Goal: Task Accomplishment & Management: Complete application form

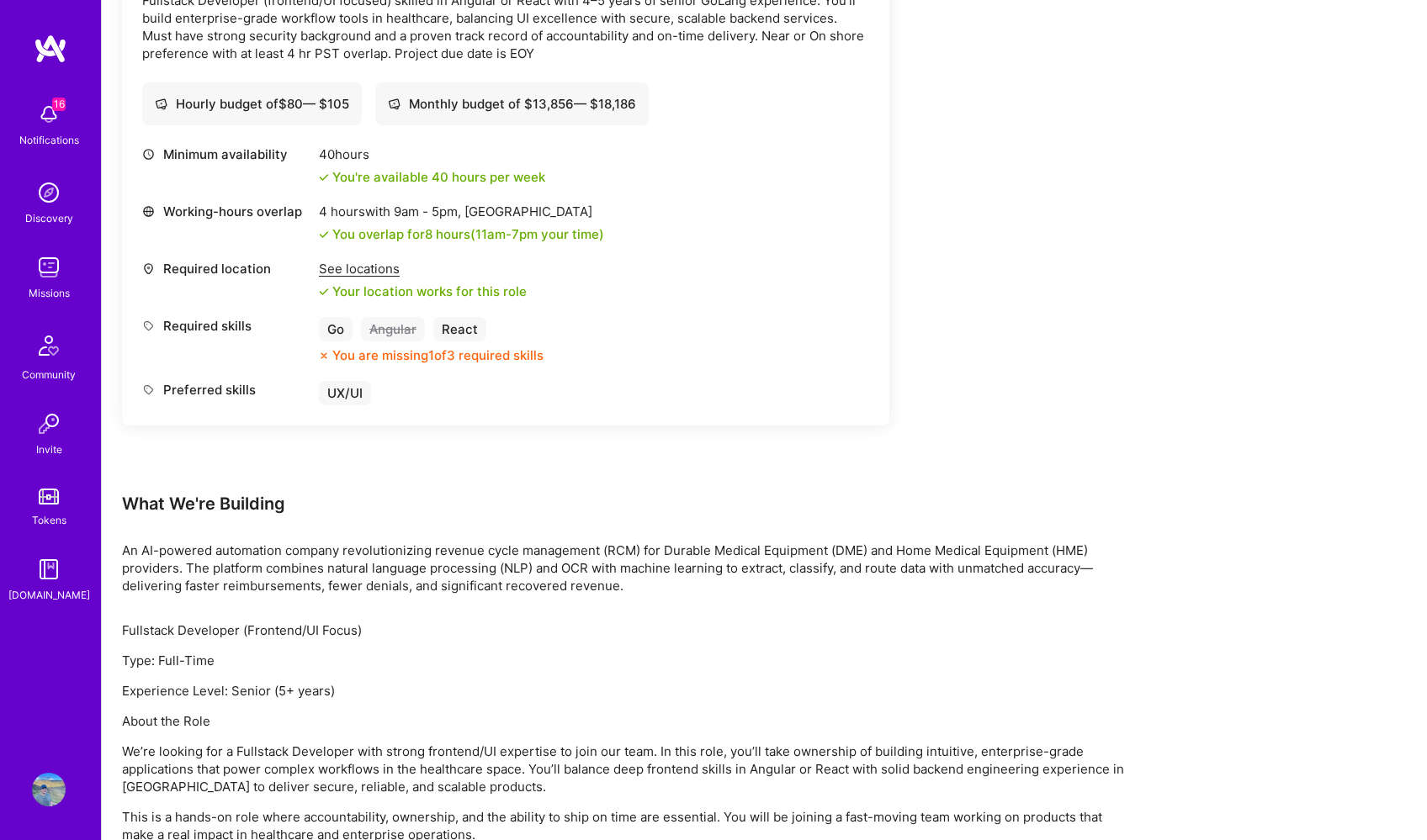
scroll to position [555, 0]
click at [47, 256] on img at bounding box center [48, 267] width 33 height 33
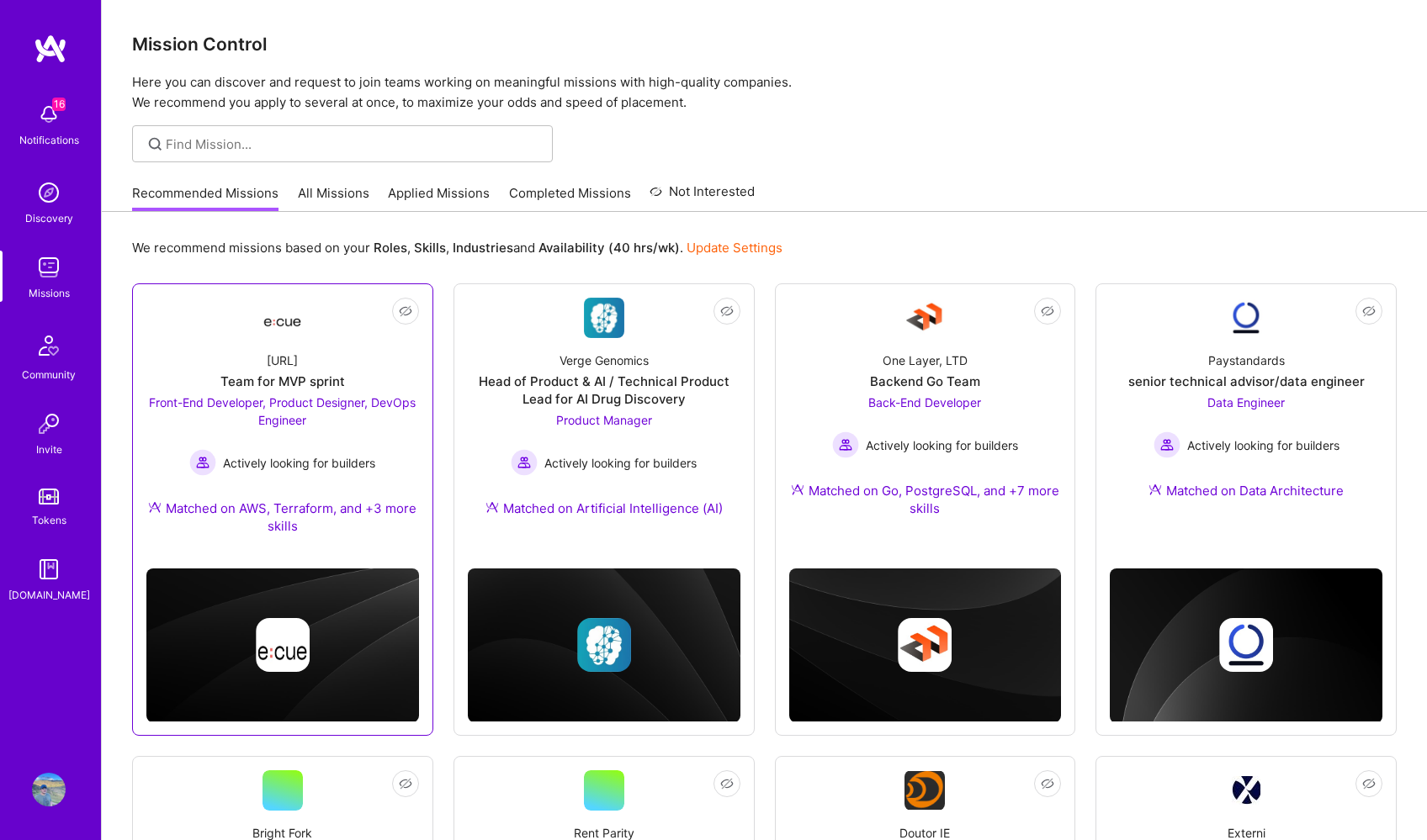
click at [309, 327] on link "Not Interested [URL] Team for MVP sprint Front-End Developer, Product Designer,…" at bounding box center [282, 426] width 273 height 258
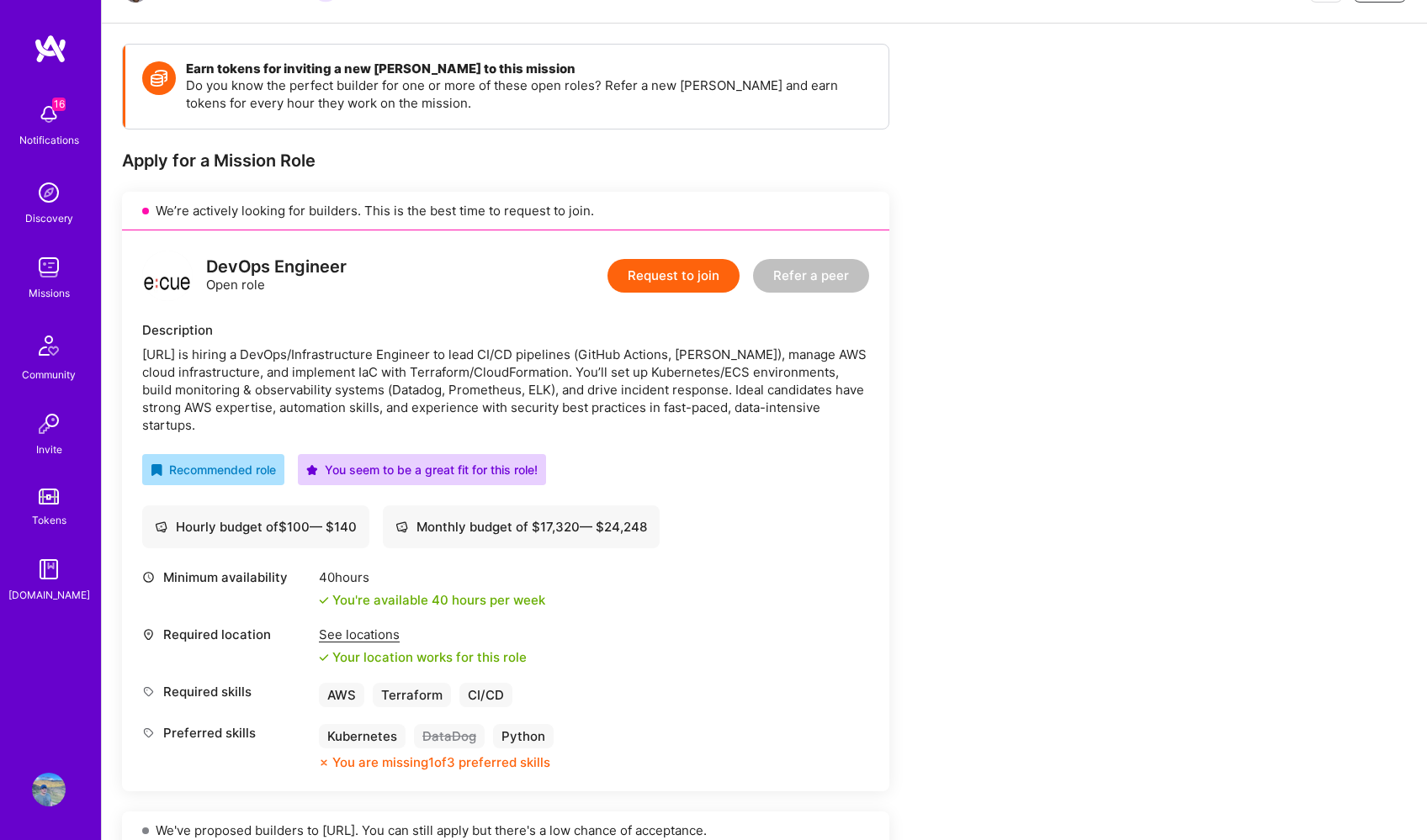
scroll to position [207, 0]
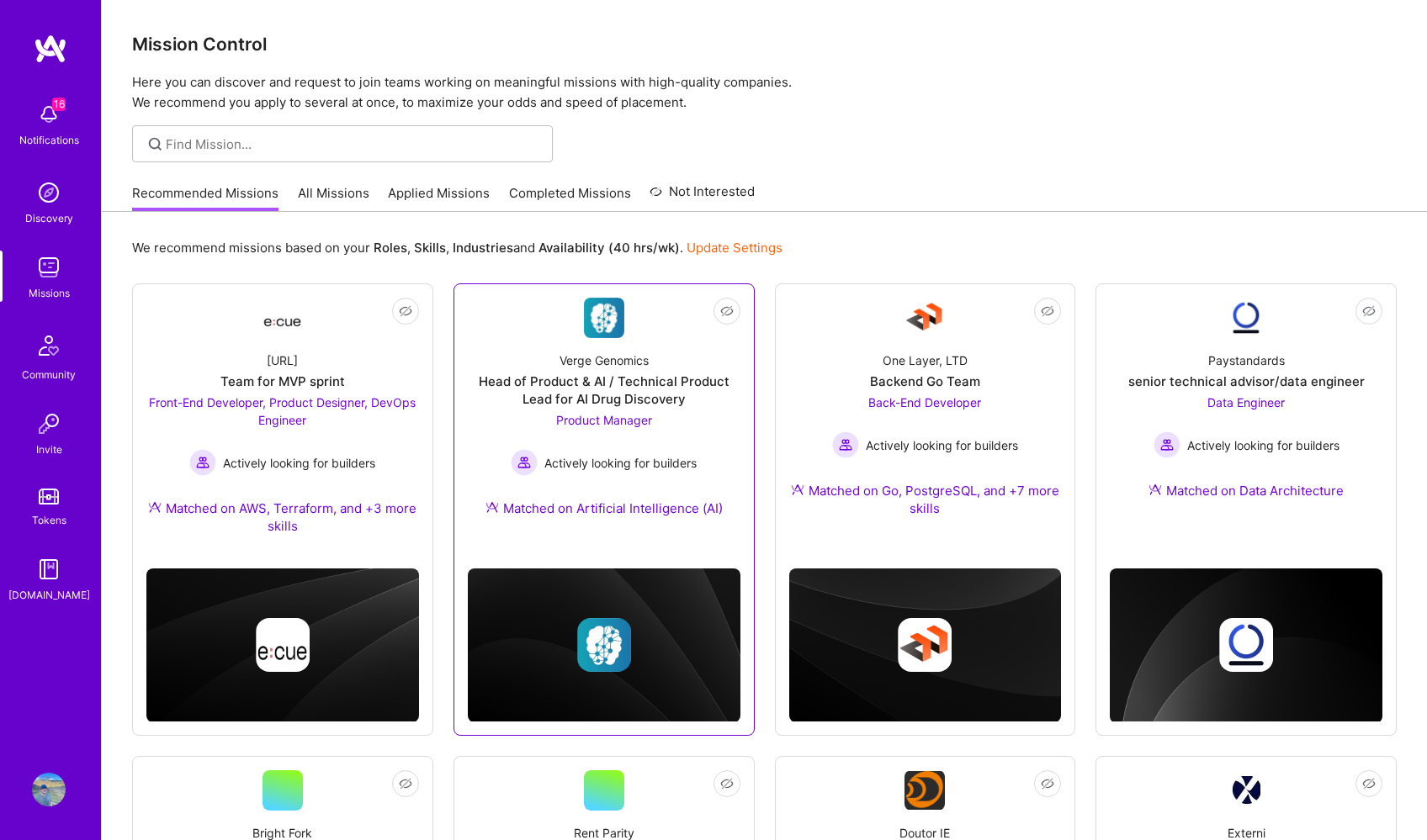
click at [610, 330] on img at bounding box center [604, 318] width 40 height 40
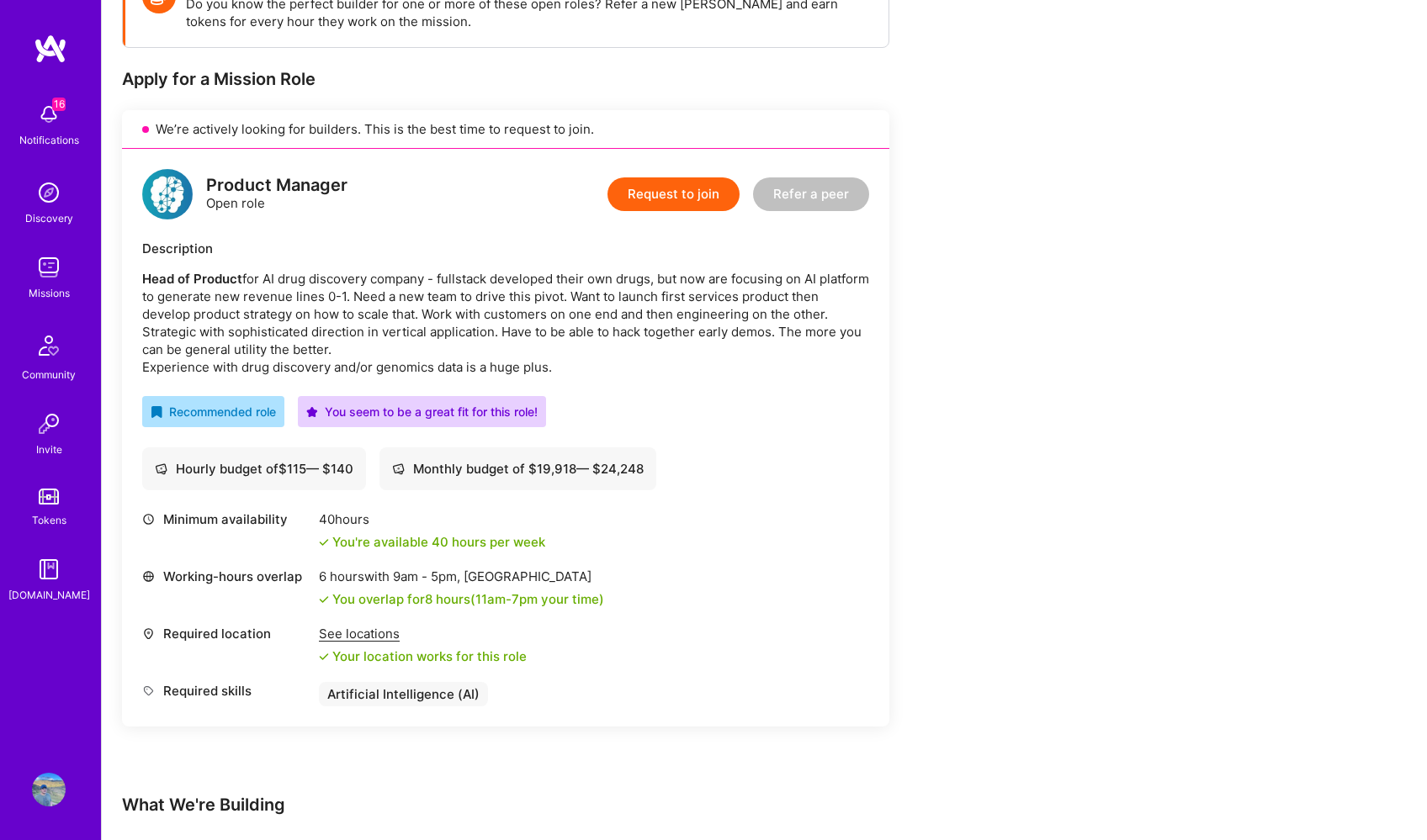
scroll to position [289, 0]
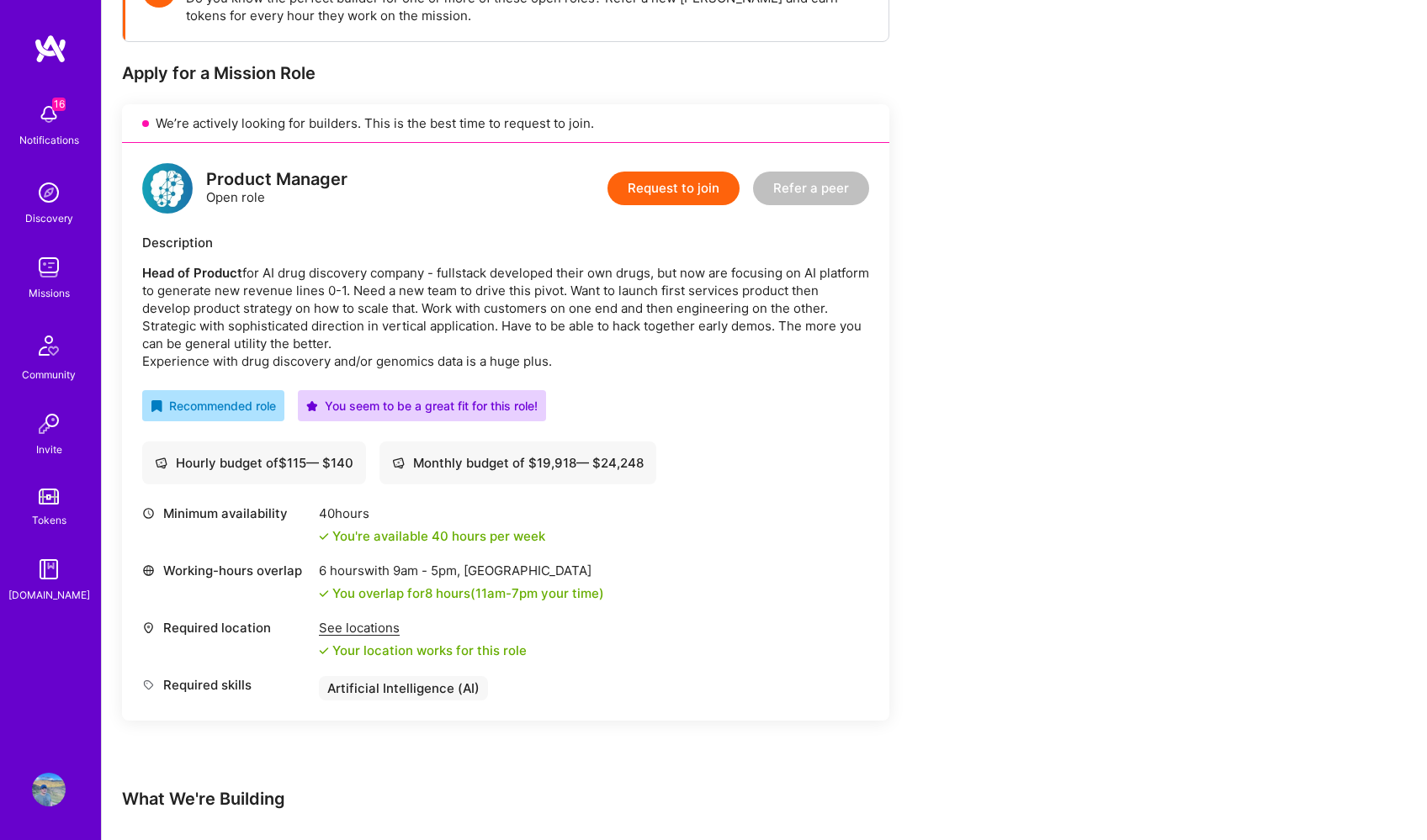
click at [699, 182] on button "Request to join" at bounding box center [673, 188] width 132 height 33
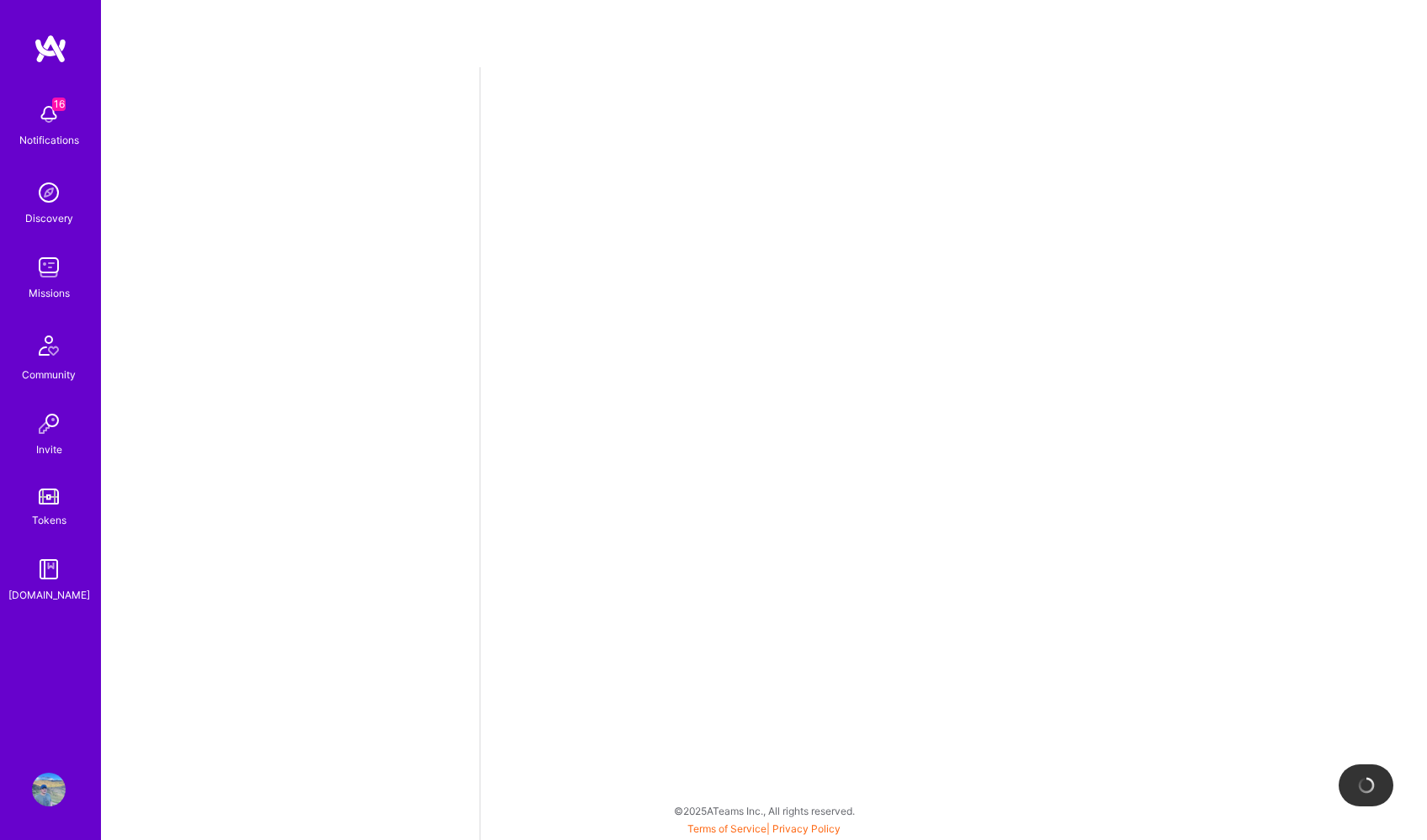
select select "US"
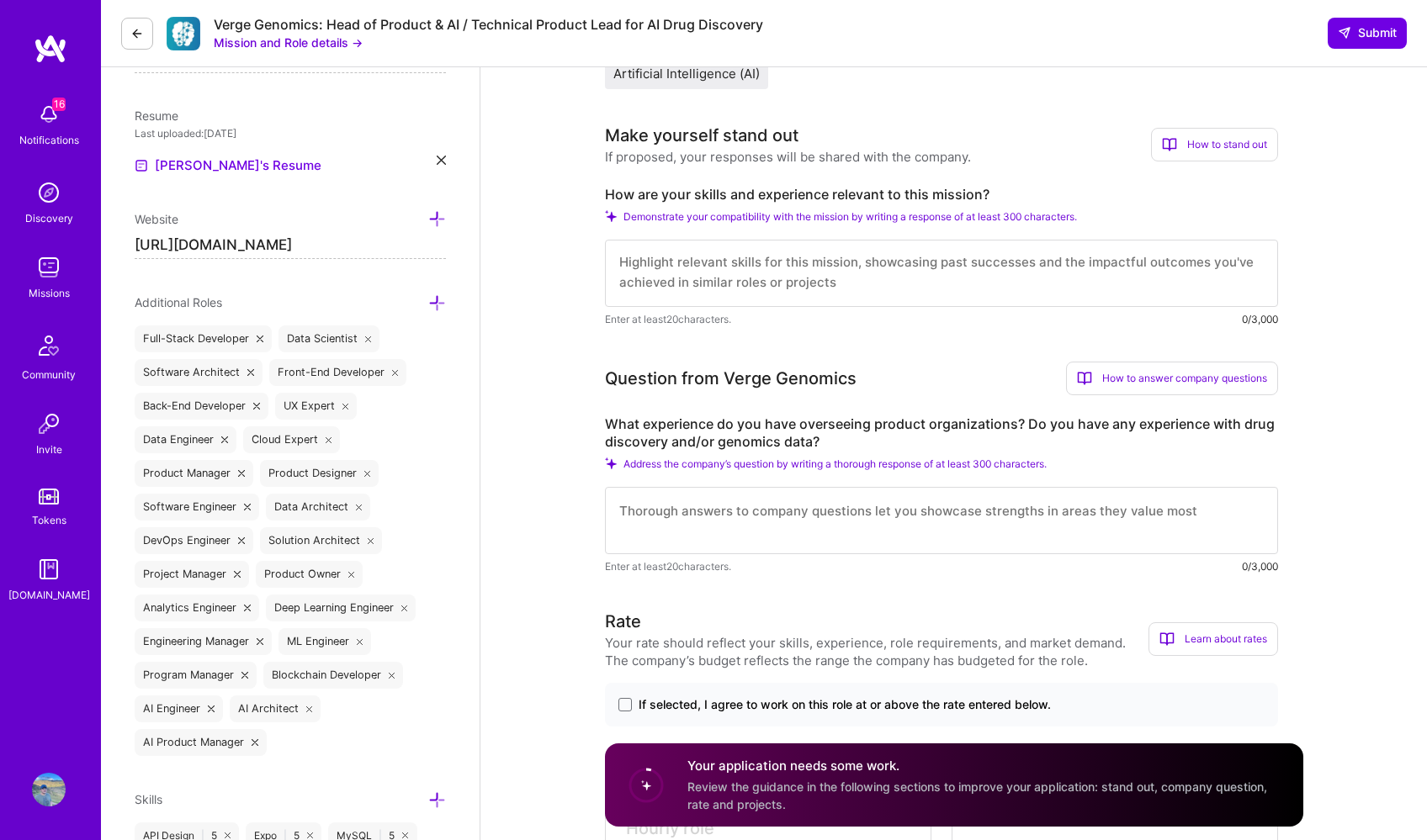
scroll to position [391, 0]
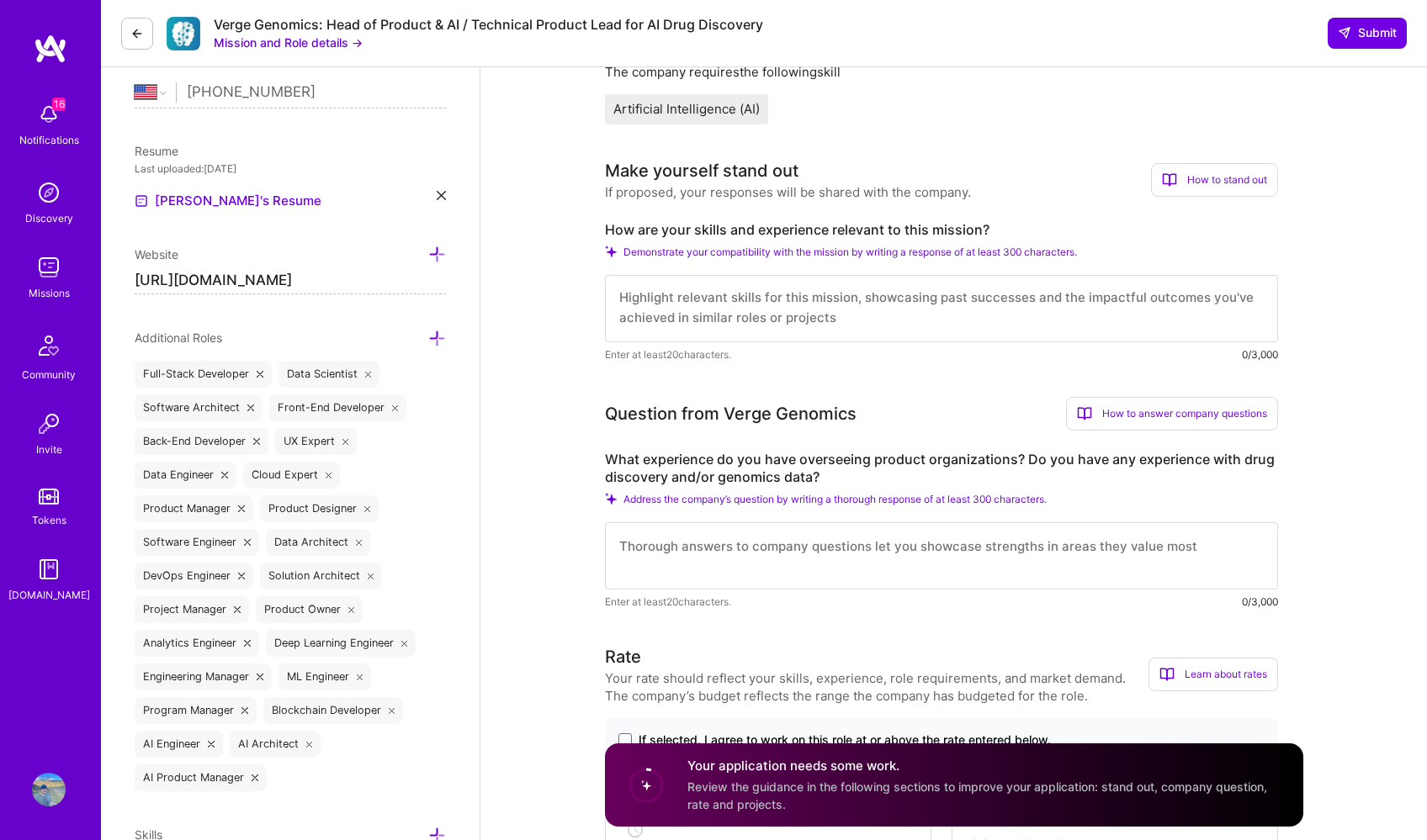
click at [776, 322] on textarea at bounding box center [940, 309] width 673 height 67
type textarea "I"
click at [850, 292] on textarea "Serial founder. I built a dozen products from scratch" at bounding box center [940, 309] width 673 height 67
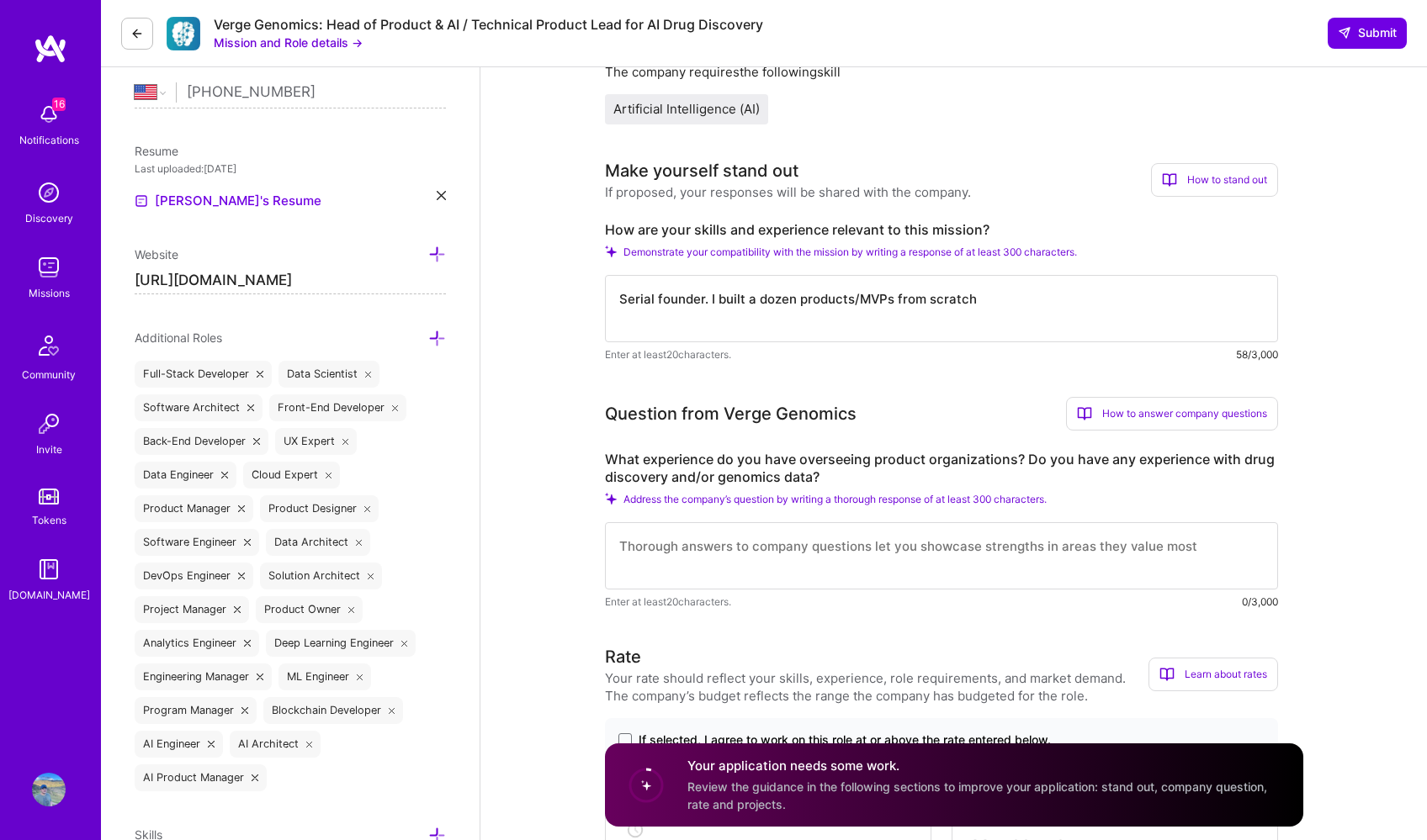
click at [1028, 306] on textarea "Serial founder. I built a dozen products/MVPs from scratch" at bounding box center [940, 309] width 673 height 67
click at [1206, 296] on textarea "Serial founder. I built a dozen products/MVPs from scratch and scaled half of t…" at bounding box center [940, 309] width 673 height 67
click at [1177, 298] on textarea "Serial founder. I built a dozen products/MVPs from scratch and scaled half of t…" at bounding box center [940, 309] width 673 height 67
click at [980, 303] on textarea "Serial founder. I built a dozen products/MVPs from scratch and scaled half of t…" at bounding box center [940, 309] width 673 height 67
click at [972, 311] on textarea "Serial founder. I built a dozen products/MVPs from scratch and scaled half of t…" at bounding box center [940, 309] width 673 height 67
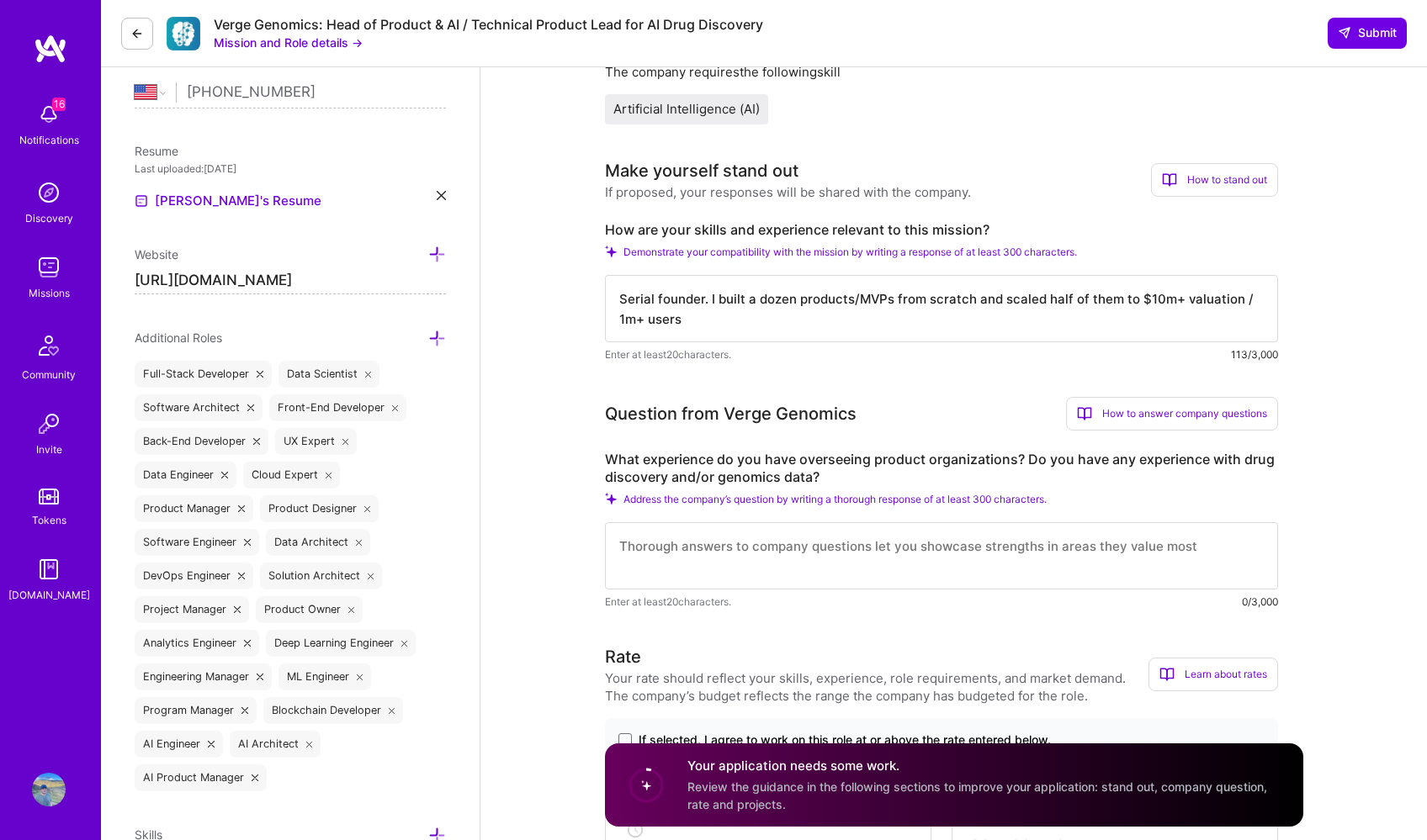
click at [1148, 302] on textarea "Serial founder. I built a dozen products/MVPs from scratch and scaled half of t…" at bounding box center [940, 309] width 673 height 67
click at [1043, 317] on textarea "Serial founder. I built a dozen products/MVPs from scratch and scaled half of t…" at bounding box center [940, 309] width 673 height 67
click at [1178, 297] on textarea "Serial founder. I built a dozen products/MVPs from scratch and scaled half of t…" at bounding box center [940, 309] width 673 height 67
click at [1169, 297] on textarea "Serial founder. I built a dozen products/MVPs from scratch and scaled half of t…" at bounding box center [940, 309] width 673 height 67
click at [1189, 302] on textarea "Serial founder. I built a dozen products/MVPs from scratch and scaled half of t…" at bounding box center [940, 309] width 673 height 67
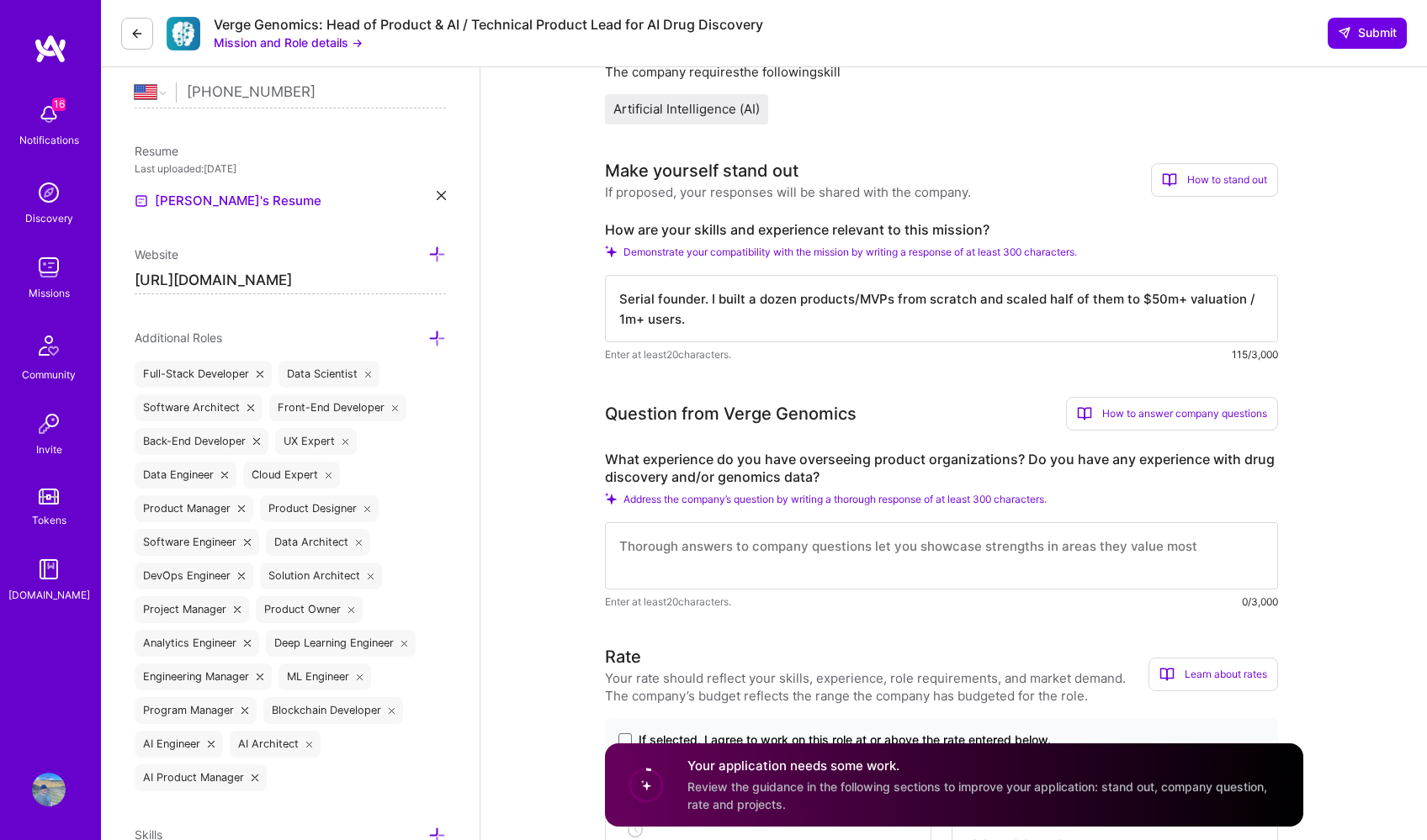
click at [1189, 302] on textarea "Serial founder. I built a dozen products/MVPs from scratch and scaled half of t…" at bounding box center [940, 309] width 673 height 67
click at [1147, 299] on textarea "Serial founder. I built a dozen products/MVPs from scratch and scaled half of t…" at bounding box center [940, 309] width 673 height 67
click at [1150, 312] on textarea "Serial founder. I built a dozen products/MVPs from scratch and scaled half of t…" at bounding box center [940, 309] width 673 height 67
type textarea "Serial founder. I built a dozen products/MVPs from scratch and scaled half of t…"
click at [1063, 554] on textarea at bounding box center [940, 556] width 673 height 67
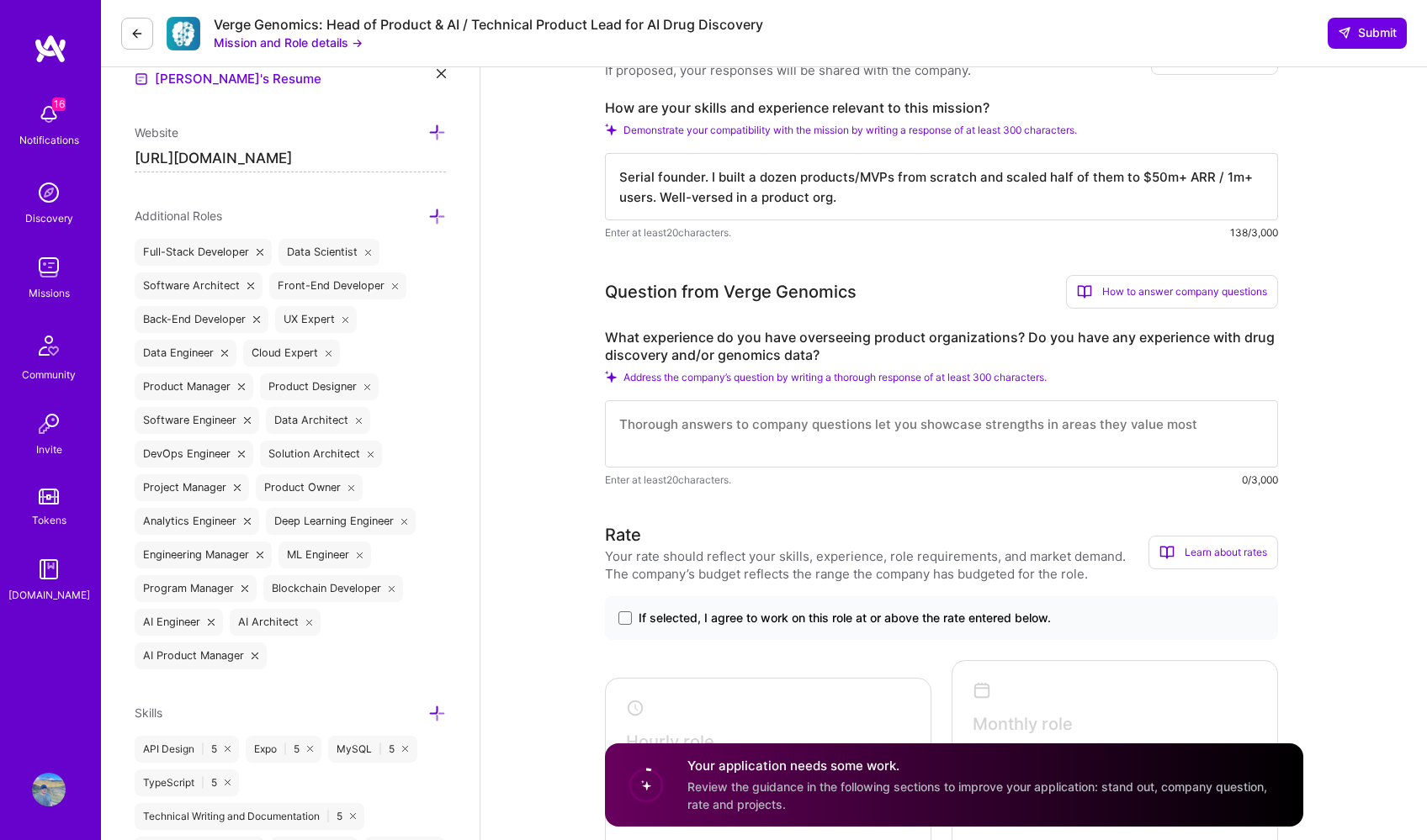
scroll to position [2, 0]
drag, startPoint x: 861, startPoint y: 204, endPoint x: 587, endPoint y: 172, distance: 275.9
click at [648, 444] on textarea at bounding box center [940, 434] width 673 height 67
paste textarea "Serial founder. I built a dozen products/MVPs from scratch and scaled half of t…"
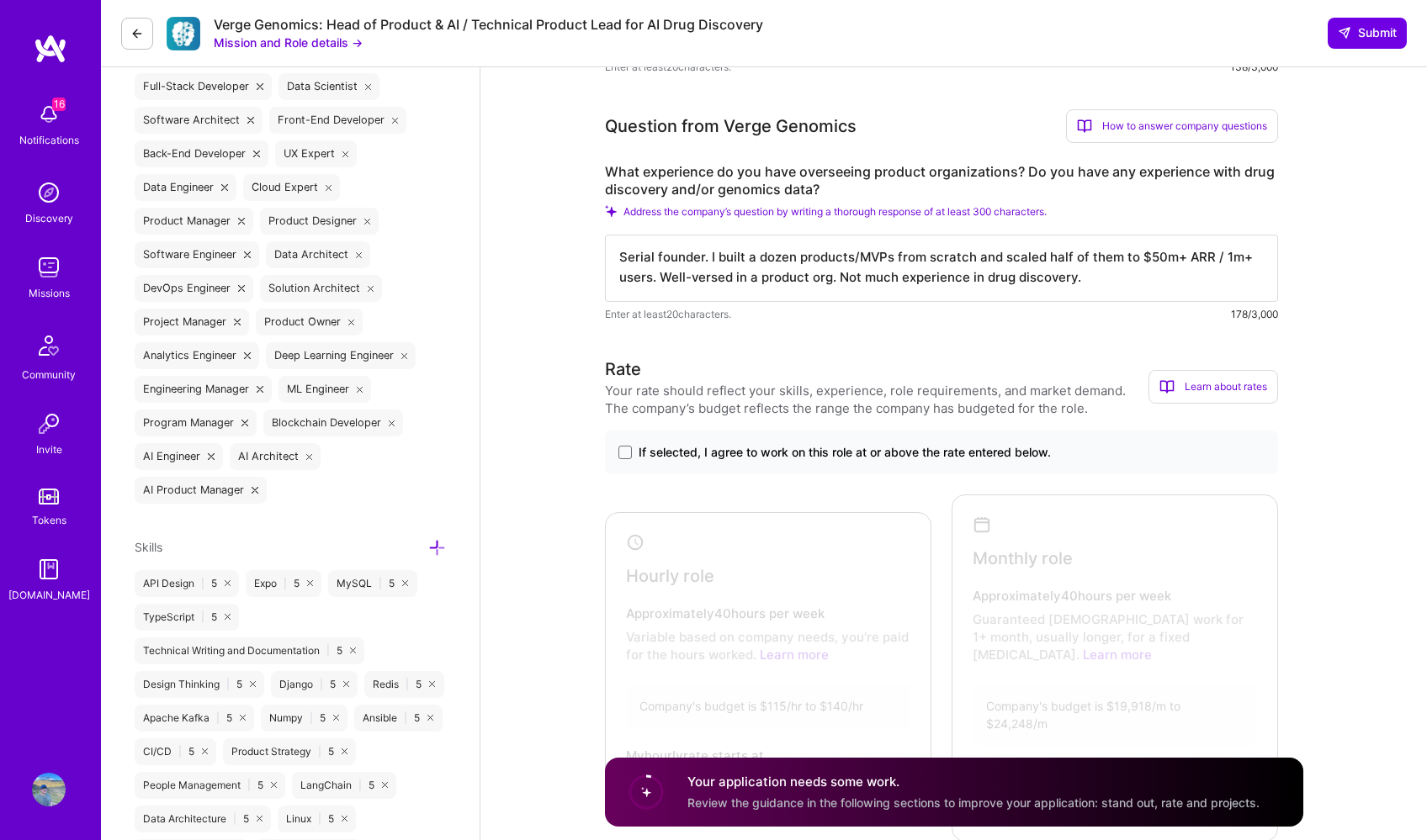
scroll to position [0, 0]
type textarea "Serial founder. I built a dozen products/MVPs from scratch and scaled half of t…"
click at [805, 449] on span "If selected, I agree to work on this role at or above the rate entered below." at bounding box center [845, 452] width 412 height 17
click at [0, 0] on input "If selected, I agree to work on this role at or above the rate entered below." at bounding box center [0, 0] width 0 height 0
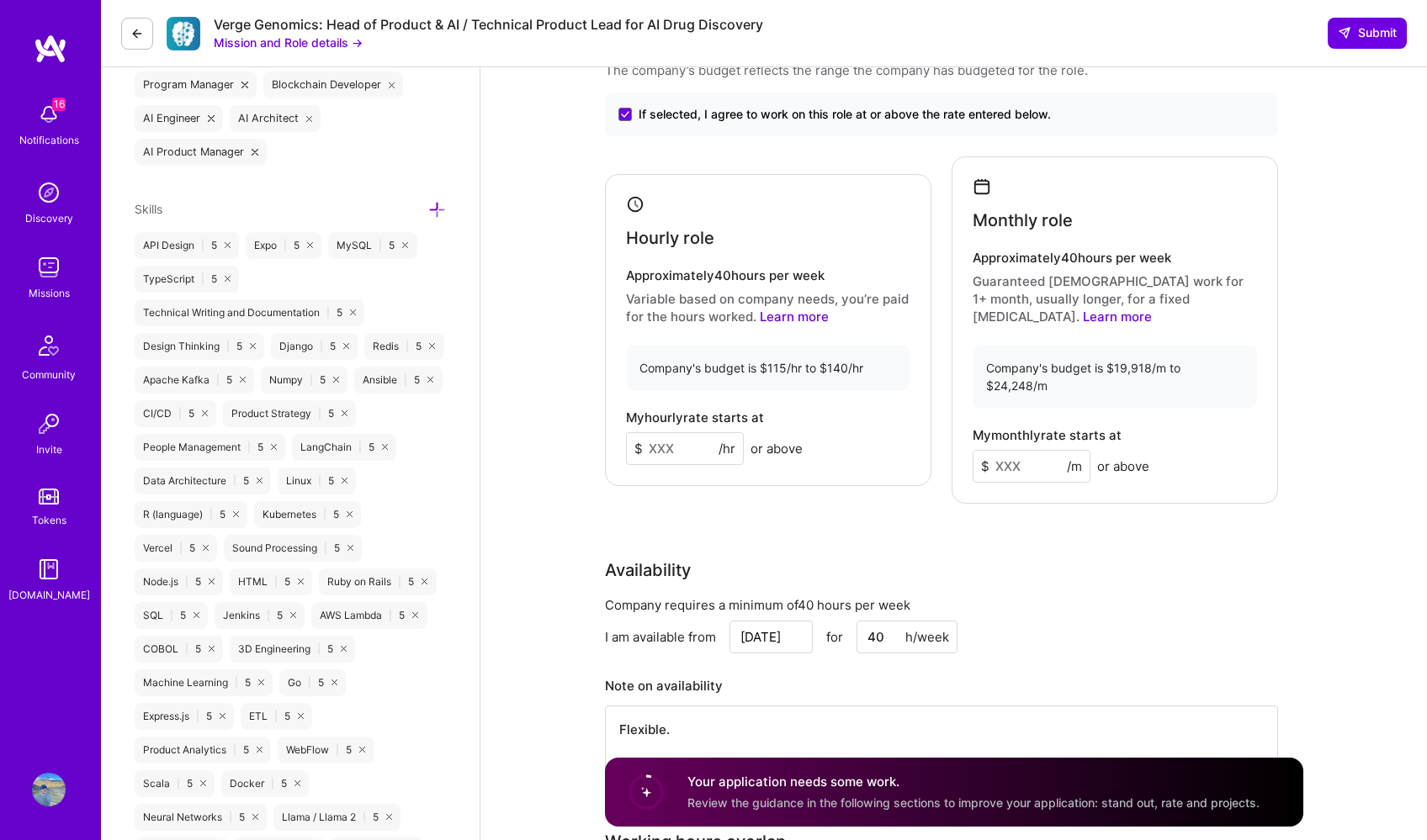
scroll to position [1019, 0]
click at [686, 431] on input at bounding box center [684, 447] width 118 height 33
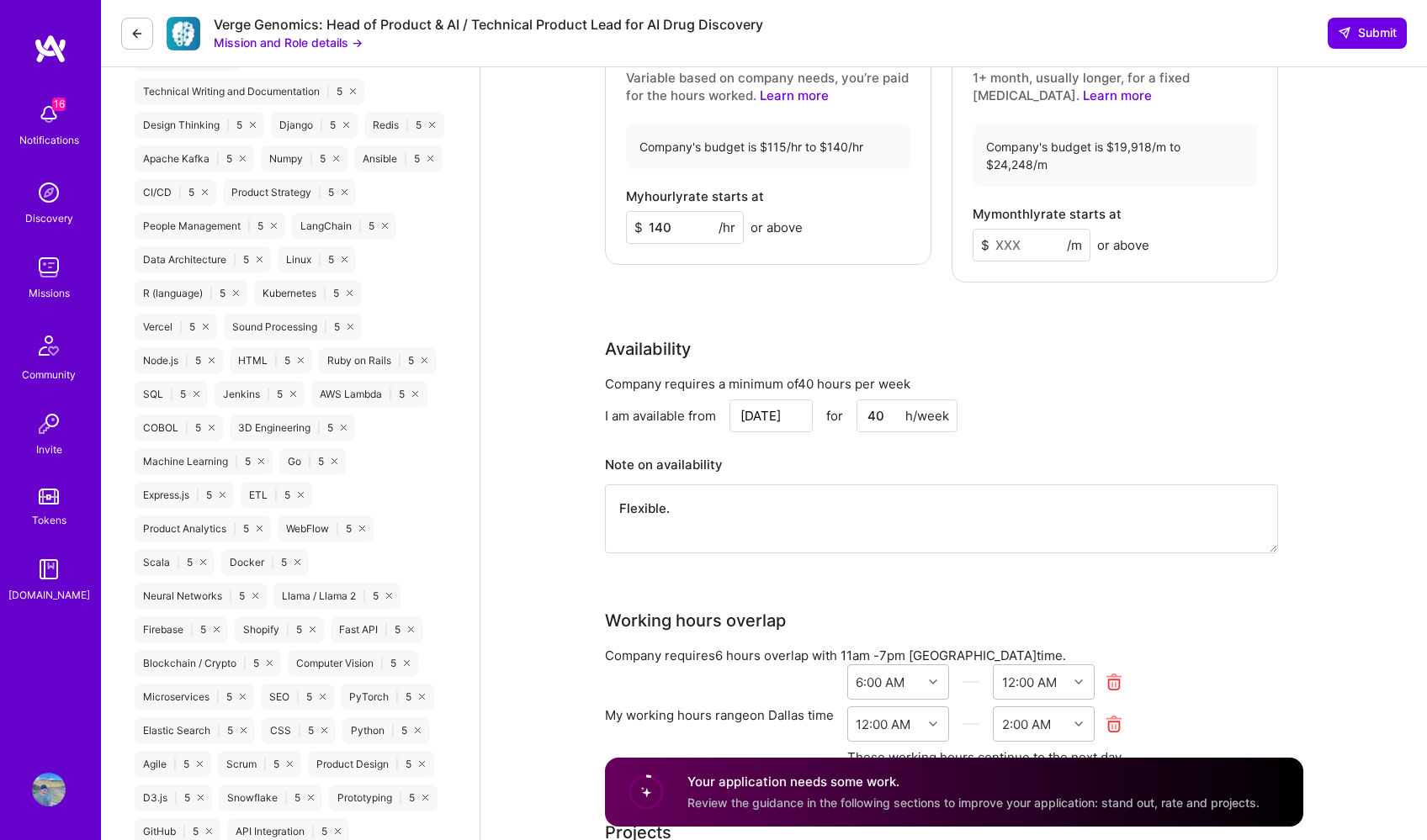
scroll to position [1240, 0]
type input "140"
click at [1028, 226] on input at bounding box center [1031, 242] width 118 height 33
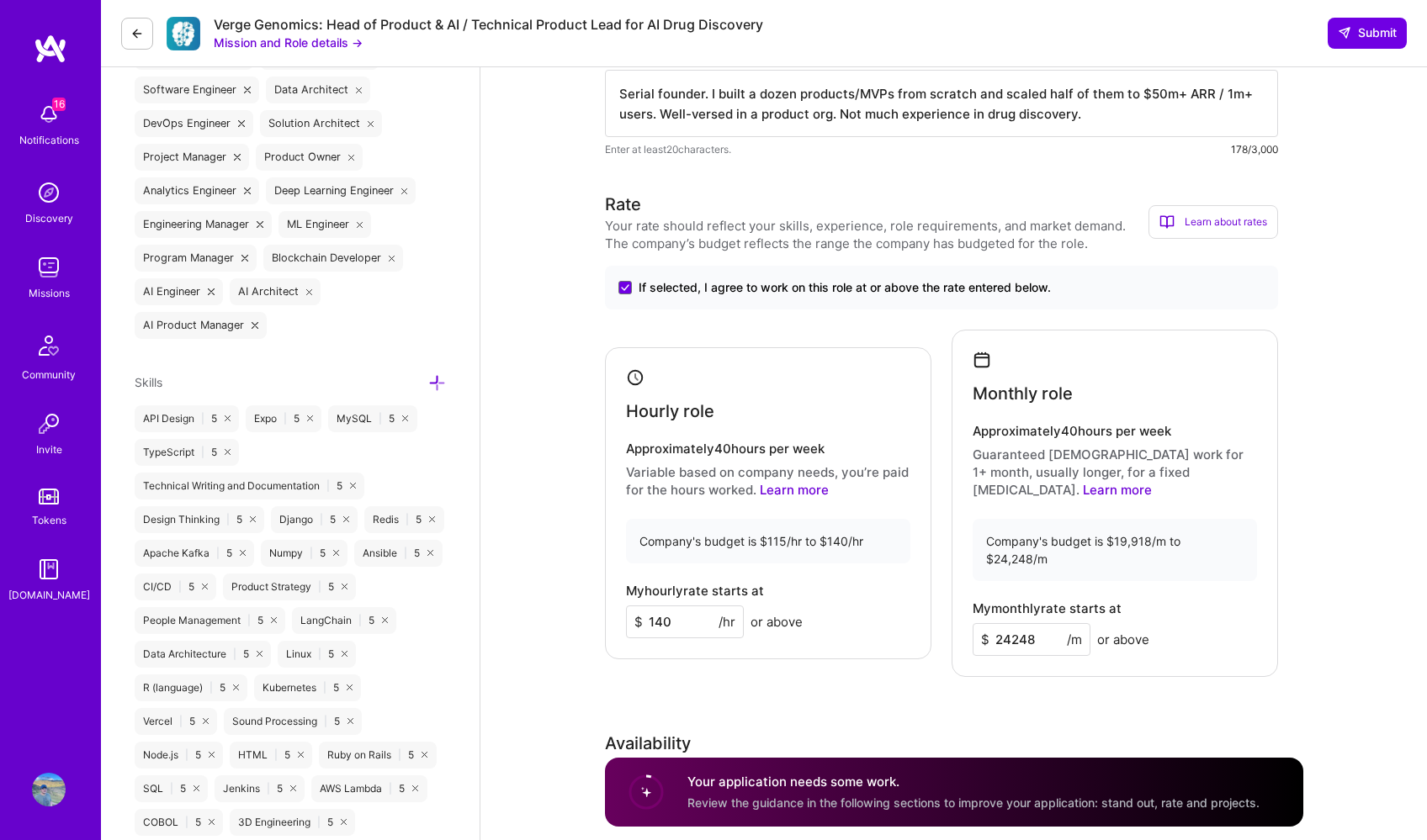
scroll to position [694, 0]
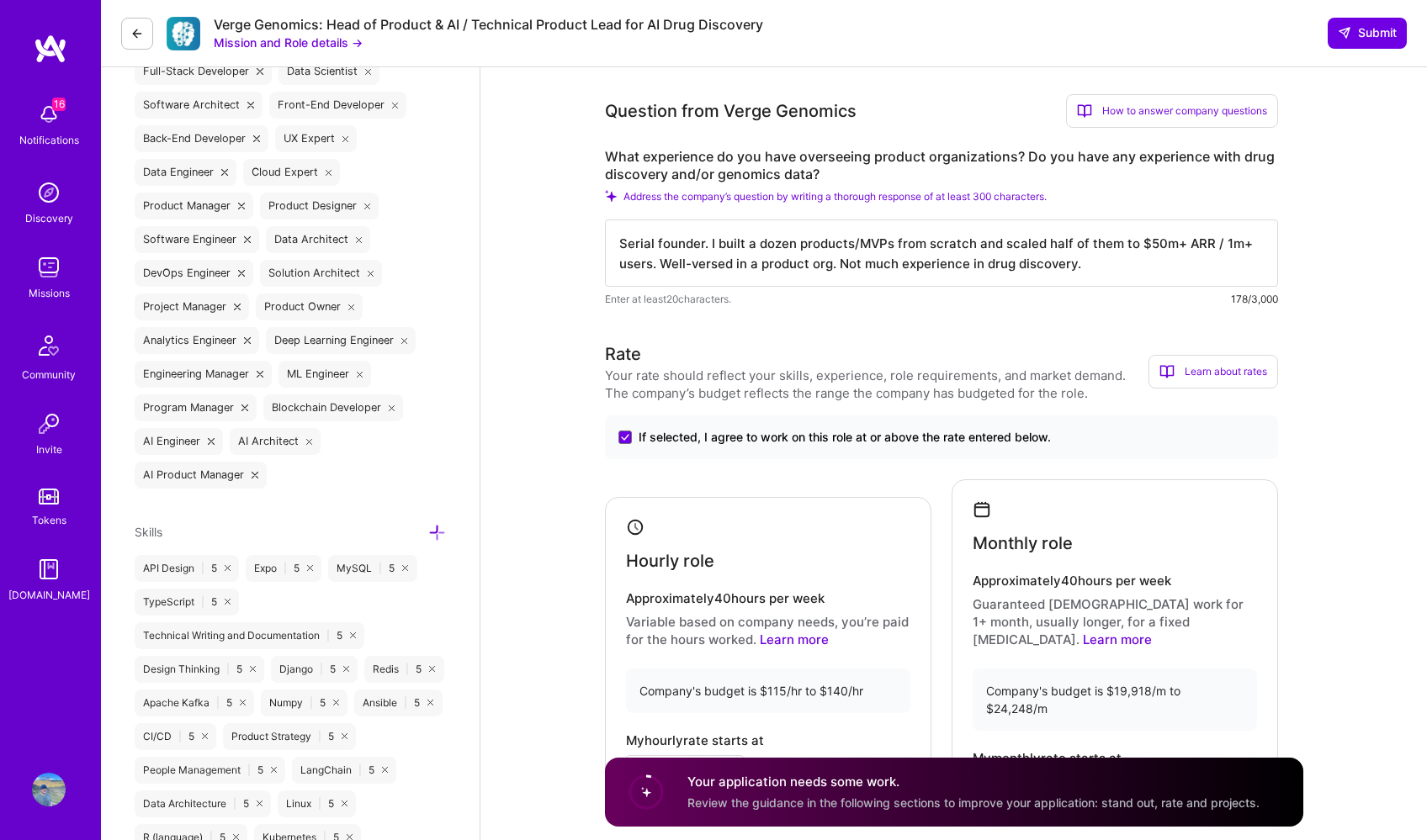
type input "24248"
click at [1091, 266] on textarea "Serial founder. I built a dozen products/MVPs from scratch and scaled half of t…" at bounding box center [940, 253] width 673 height 67
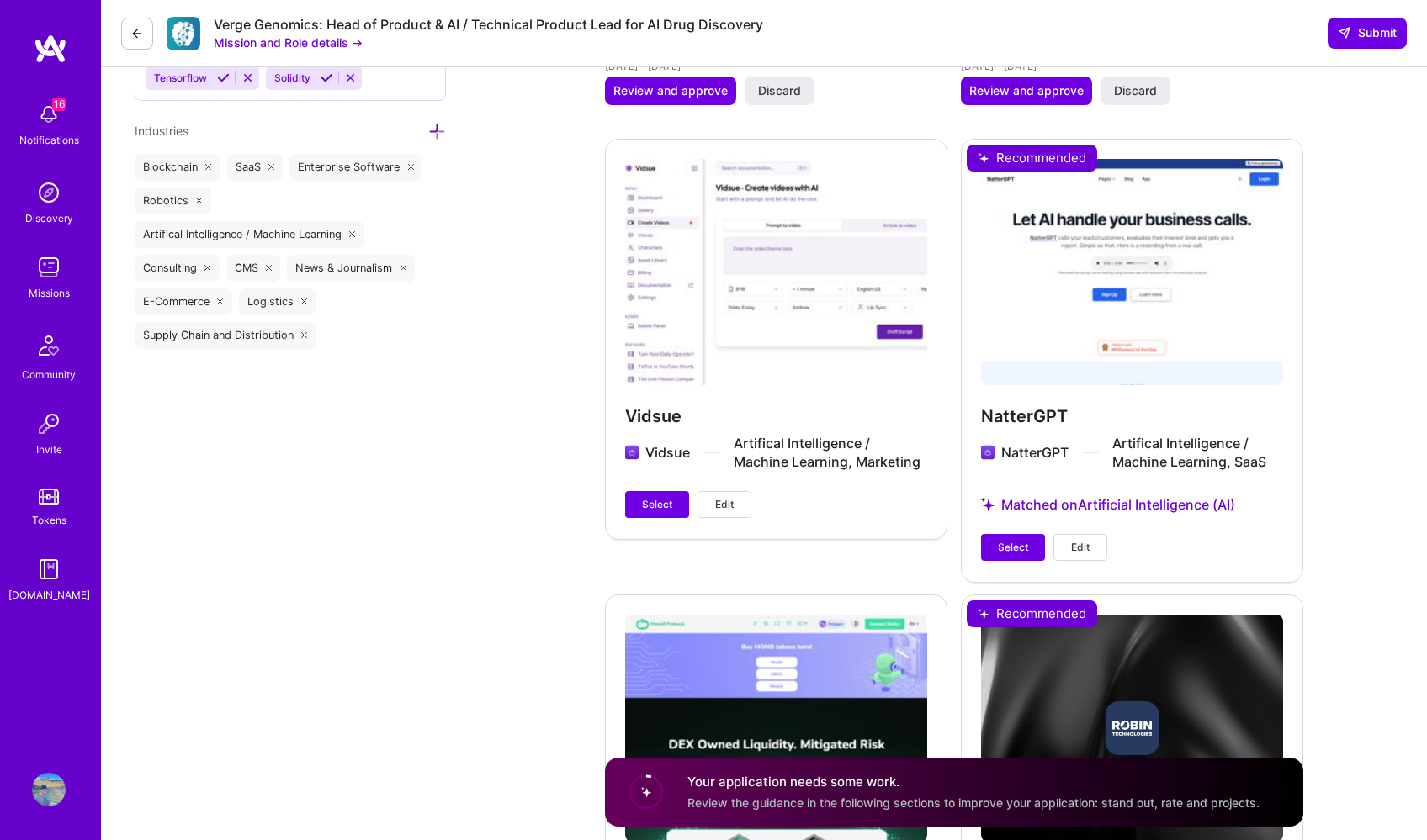
scroll to position [2993, 0]
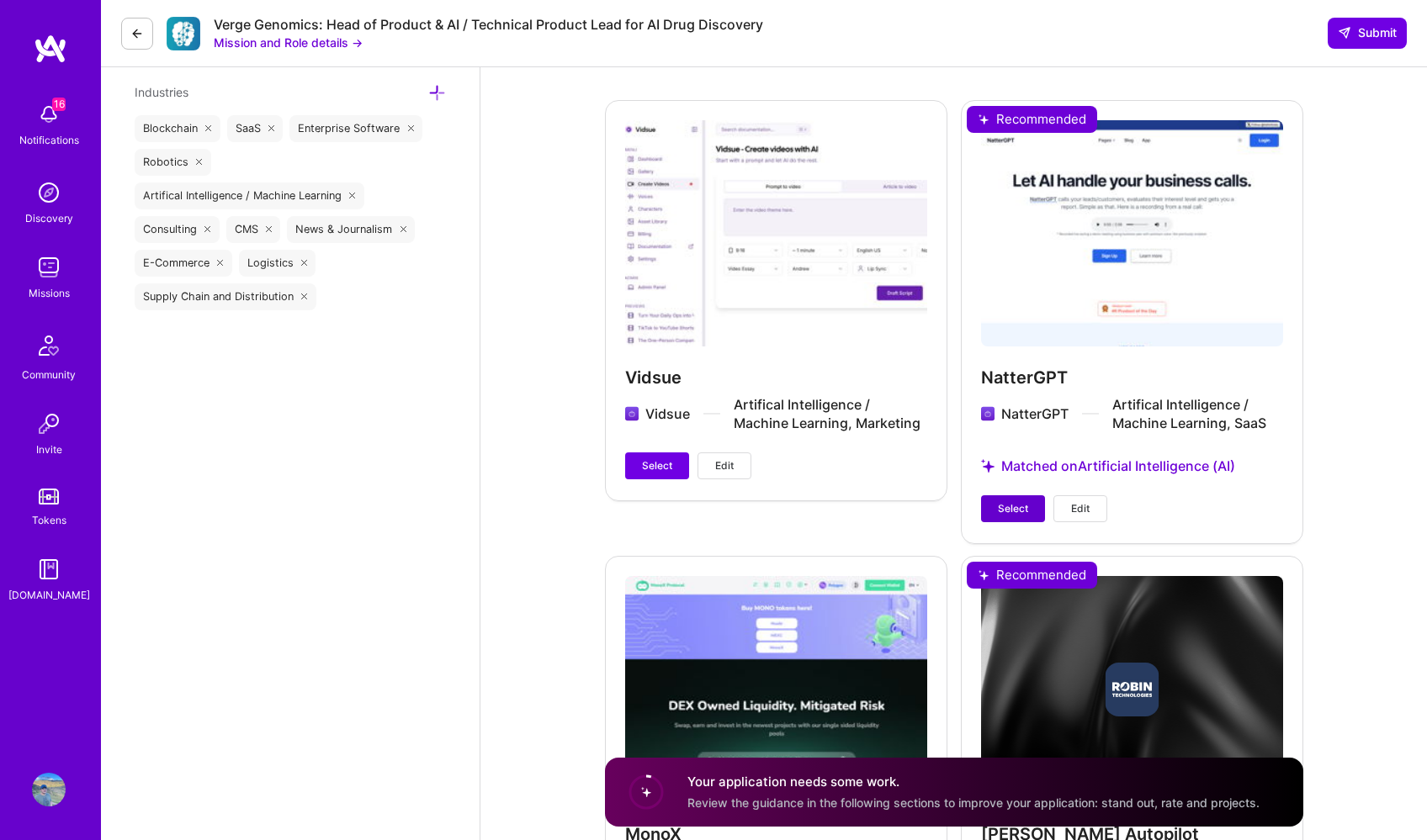
type textarea "Serial founder. I built a dozen products/MVPs from scratch and scaled half of t…"
click at [1008, 501] on span "Select" at bounding box center [1013, 508] width 30 height 15
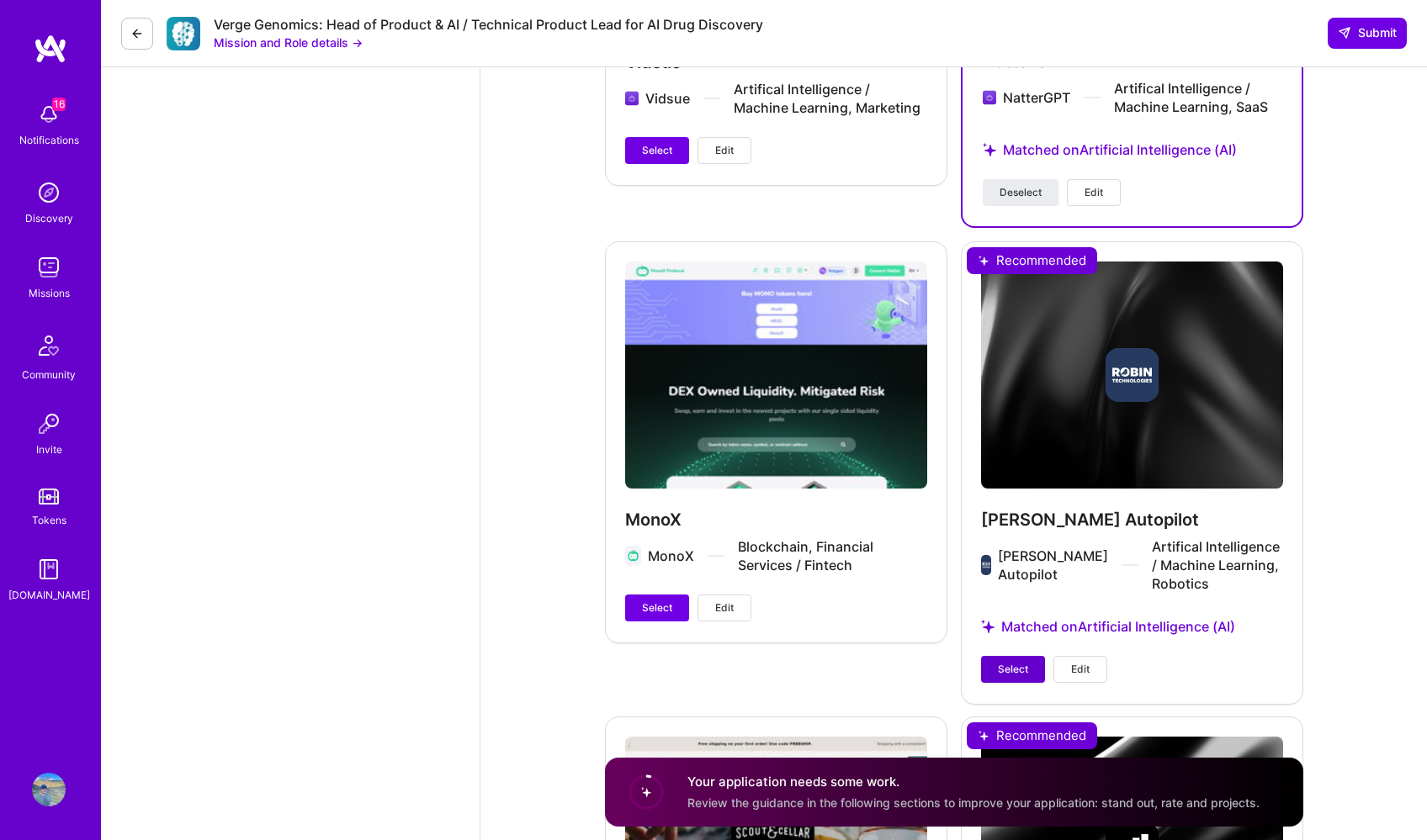
click at [1015, 661] on span "Select" at bounding box center [1013, 668] width 30 height 15
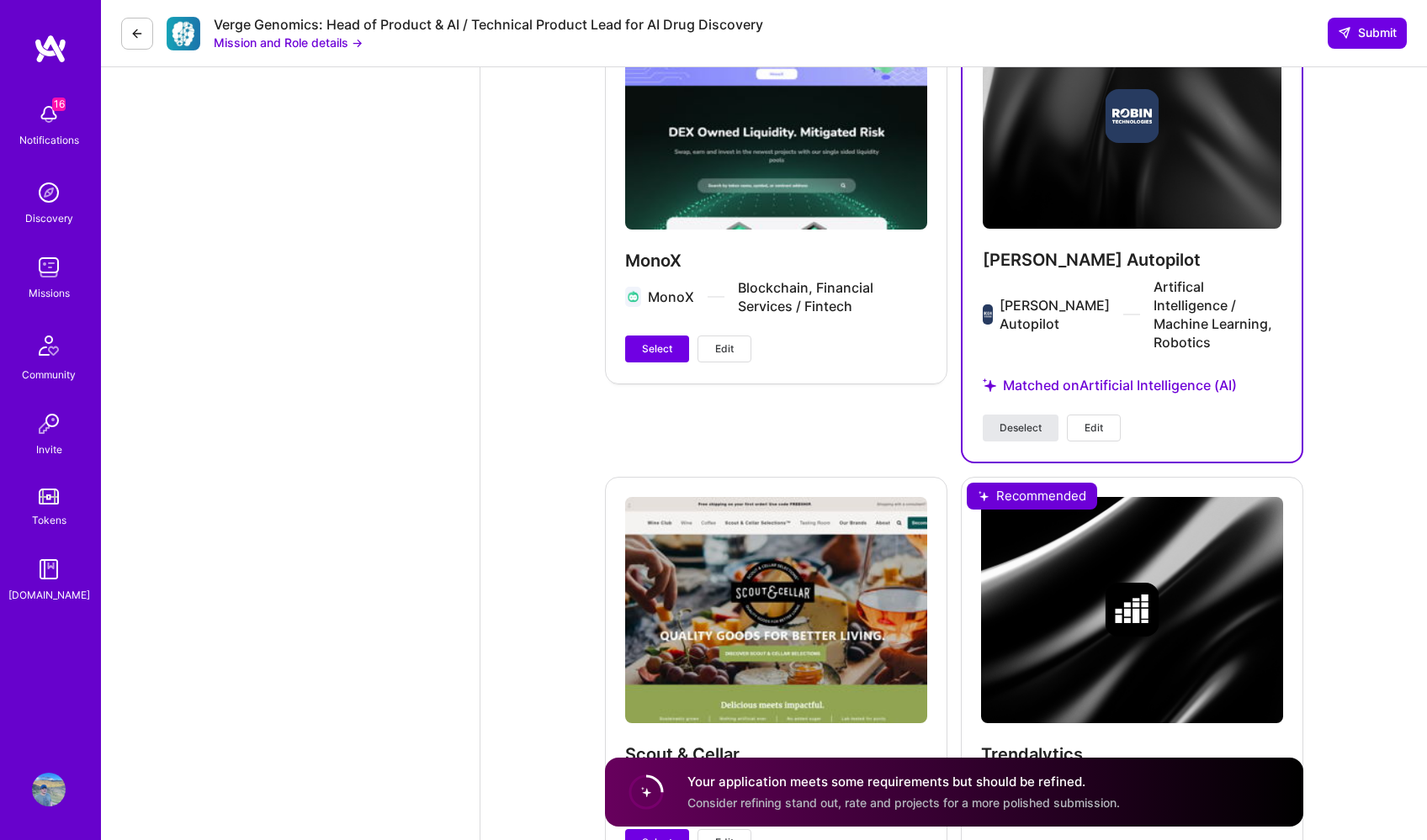
scroll to position [3714, 0]
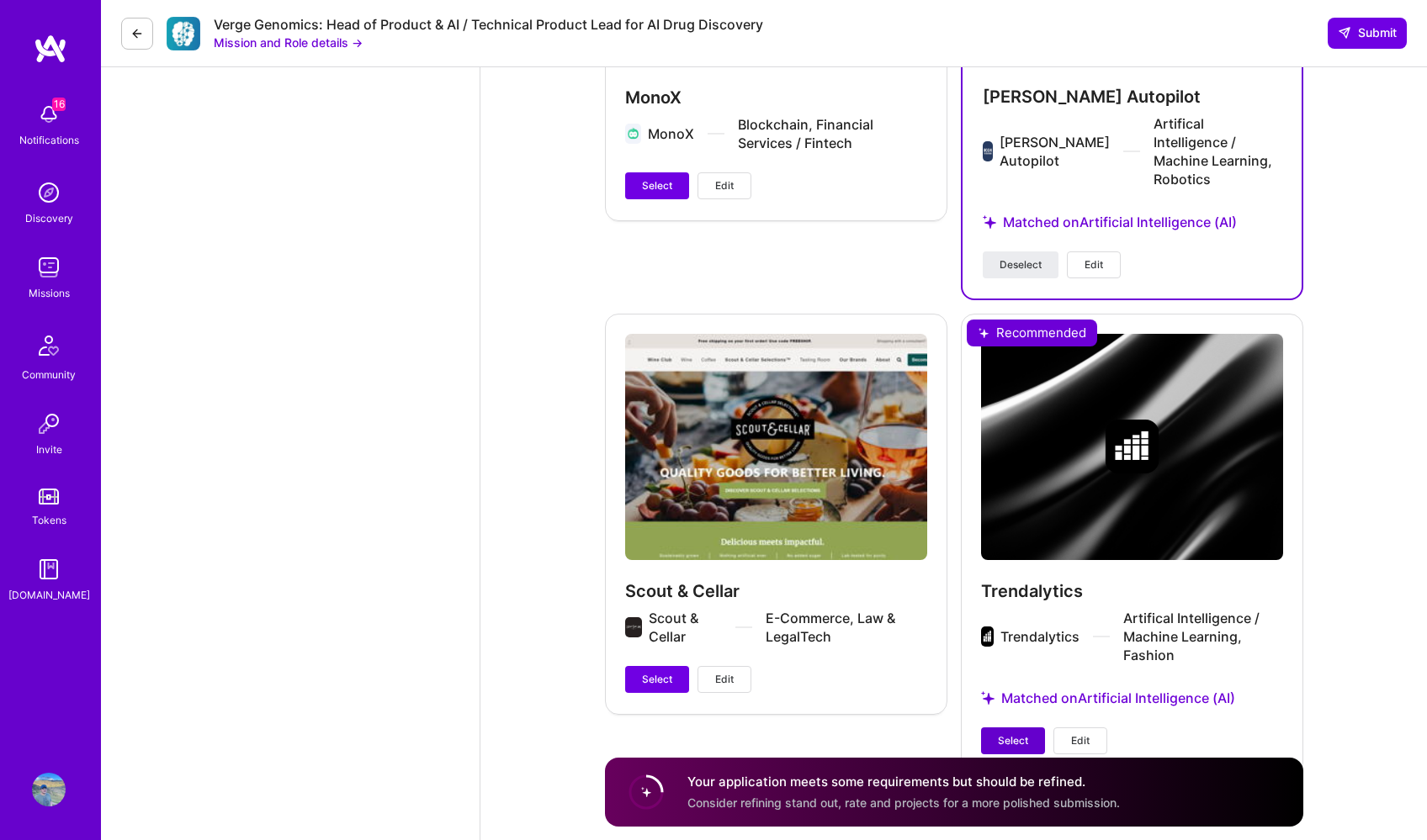
click at [1019, 727] on button "Select" at bounding box center [1013, 741] width 64 height 27
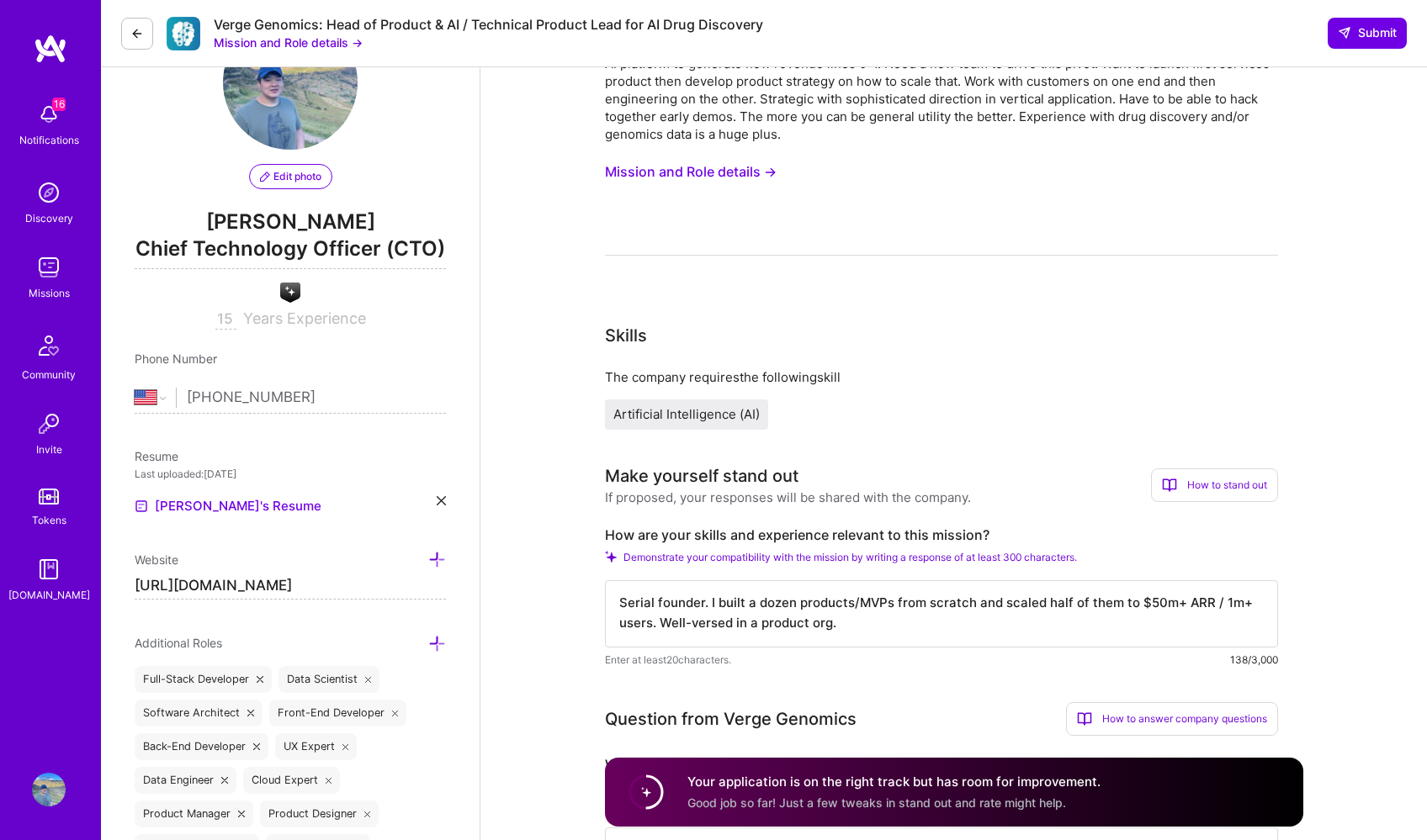
scroll to position [0, 0]
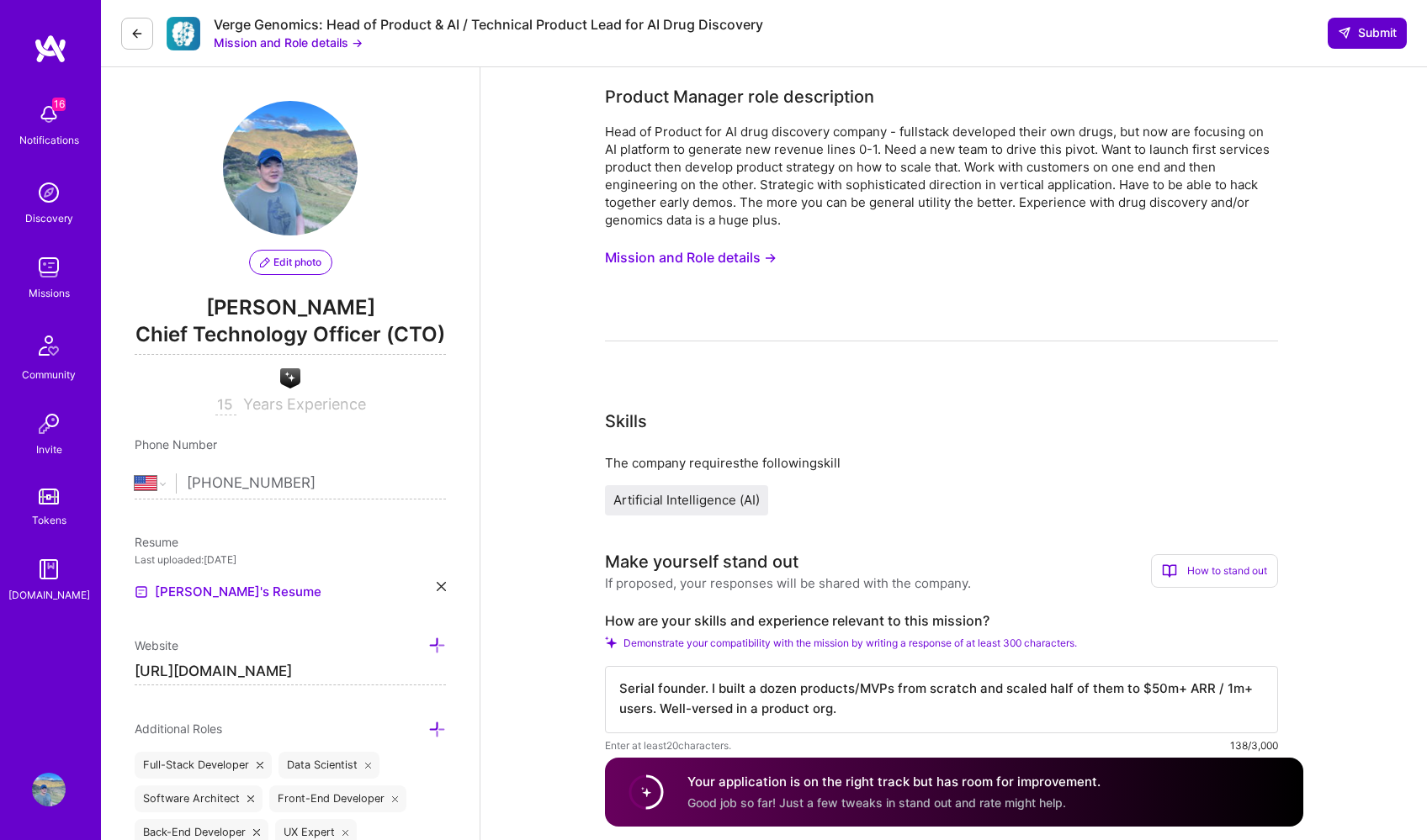
click at [1400, 32] on button "Submit" at bounding box center [1367, 33] width 79 height 30
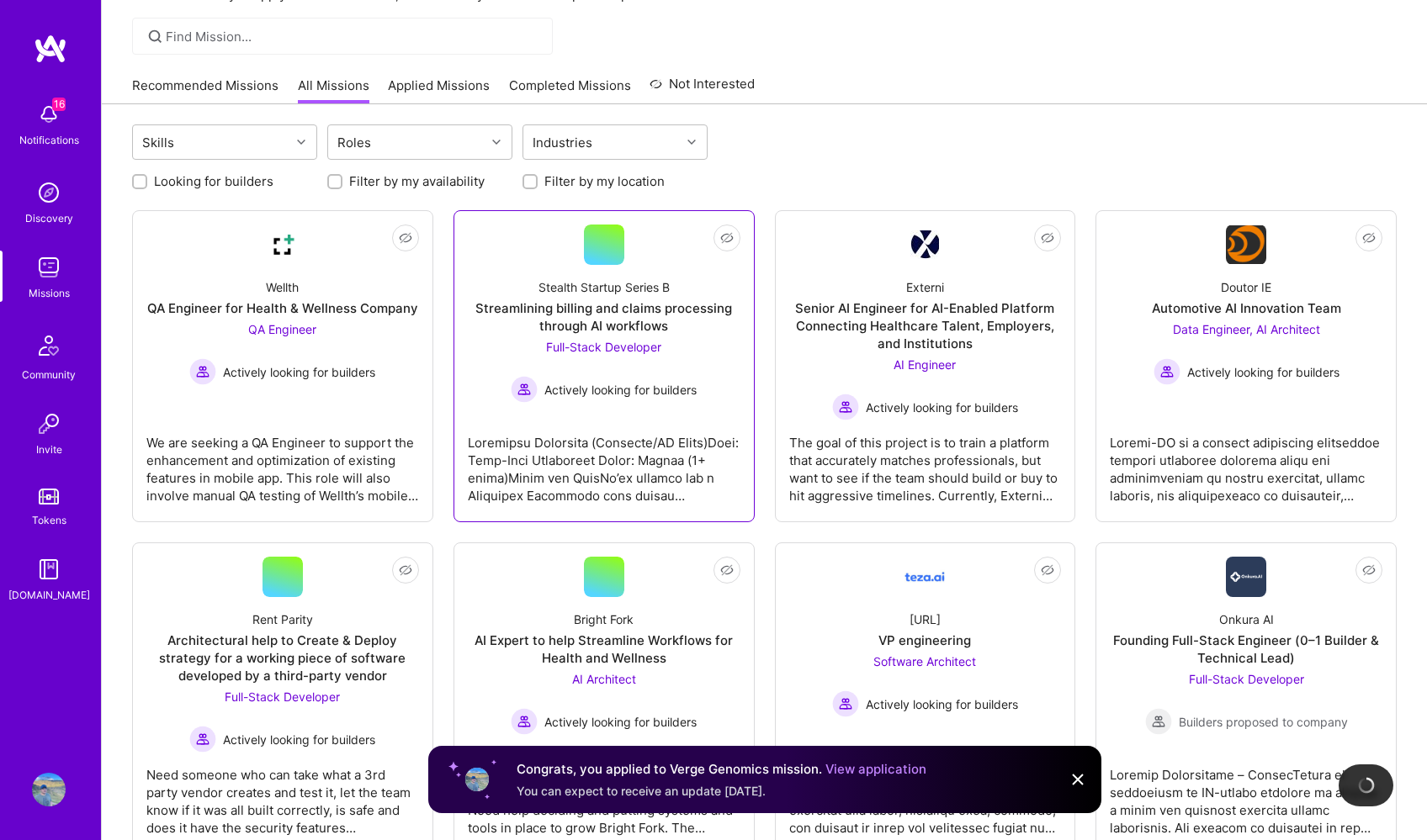
scroll to position [119, 0]
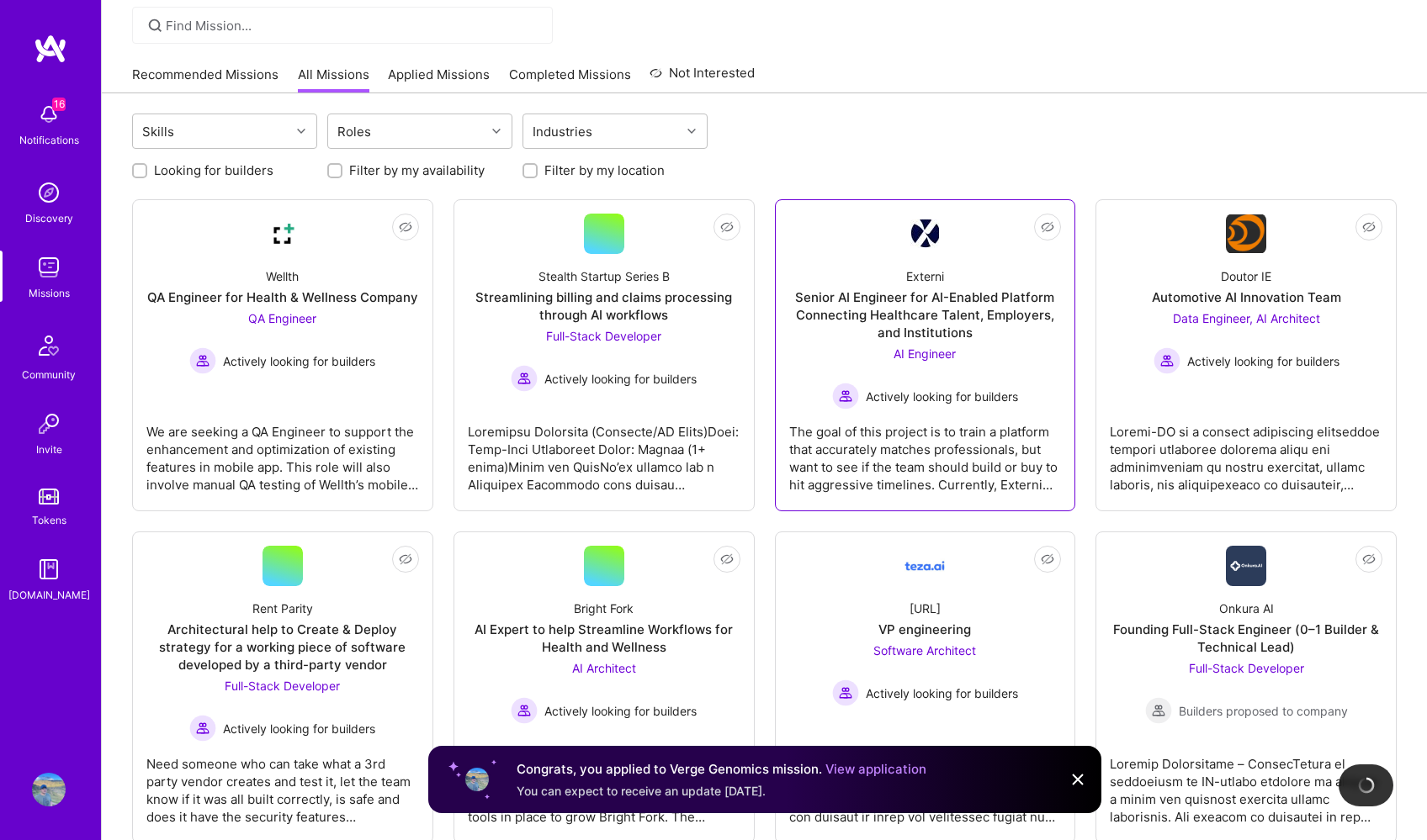
click at [972, 422] on div "The goal of this project is to train a platform that accurately matches profess…" at bounding box center [926, 452] width 273 height 84
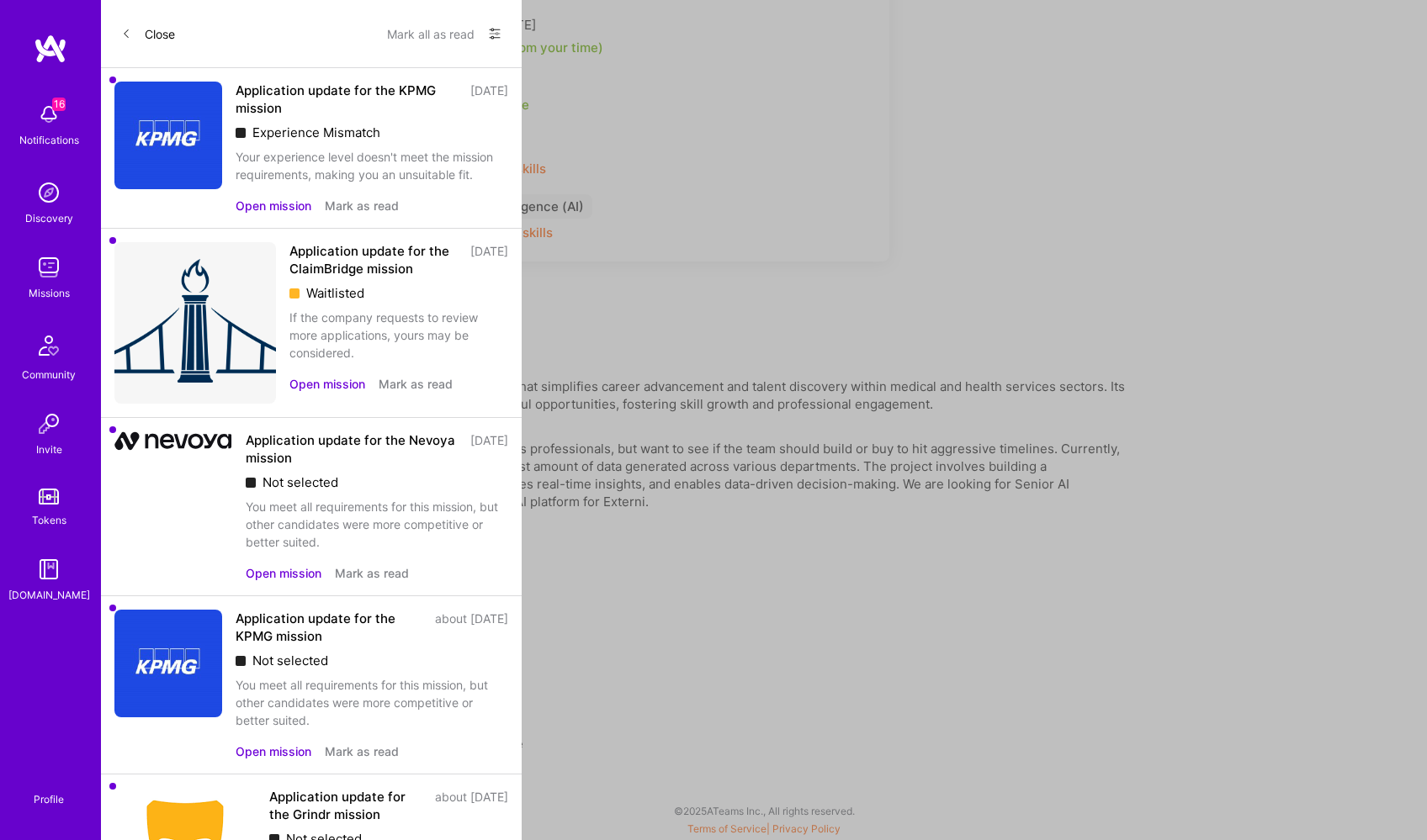
scroll to position [119, 0]
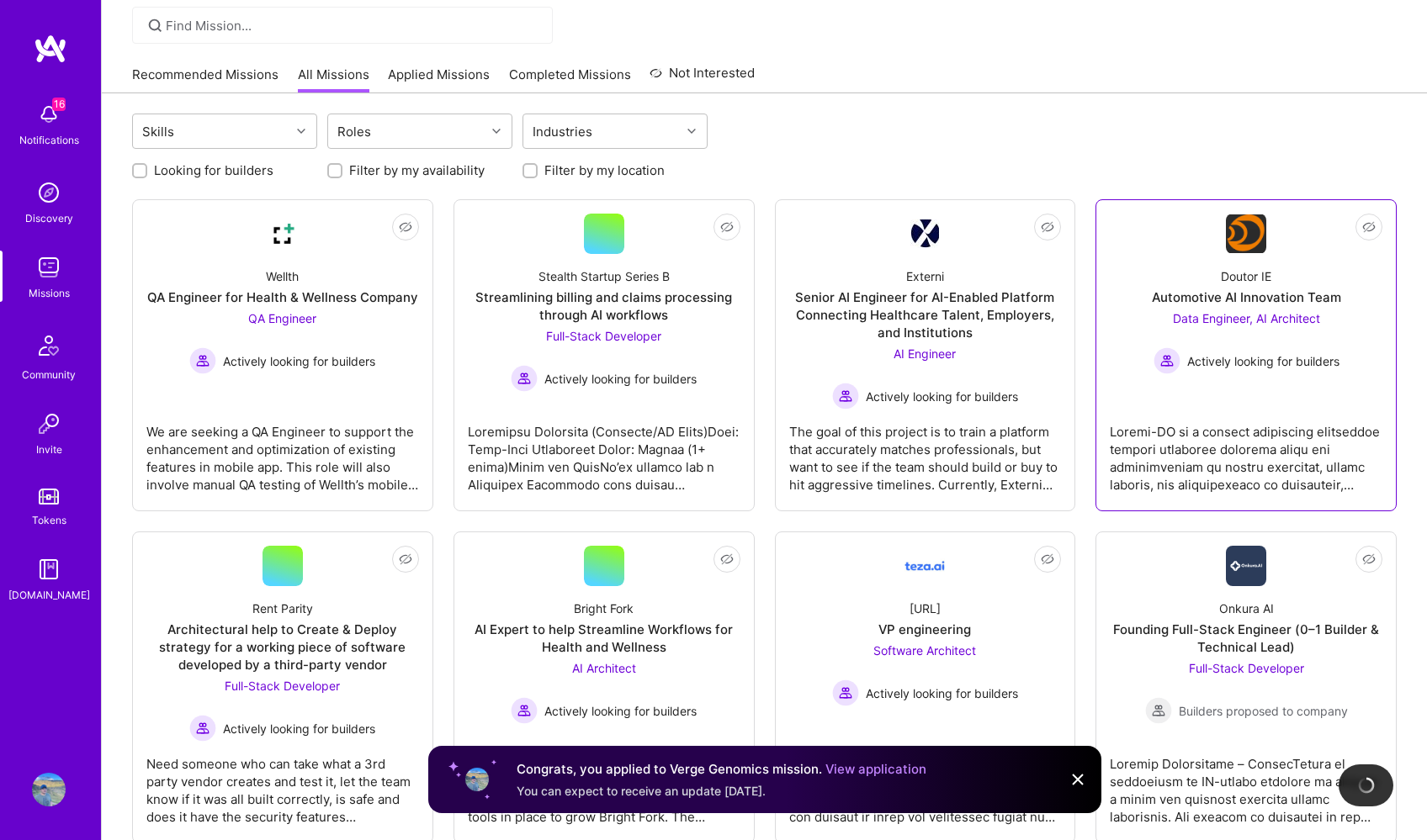
click at [1189, 431] on div at bounding box center [1246, 452] width 273 height 84
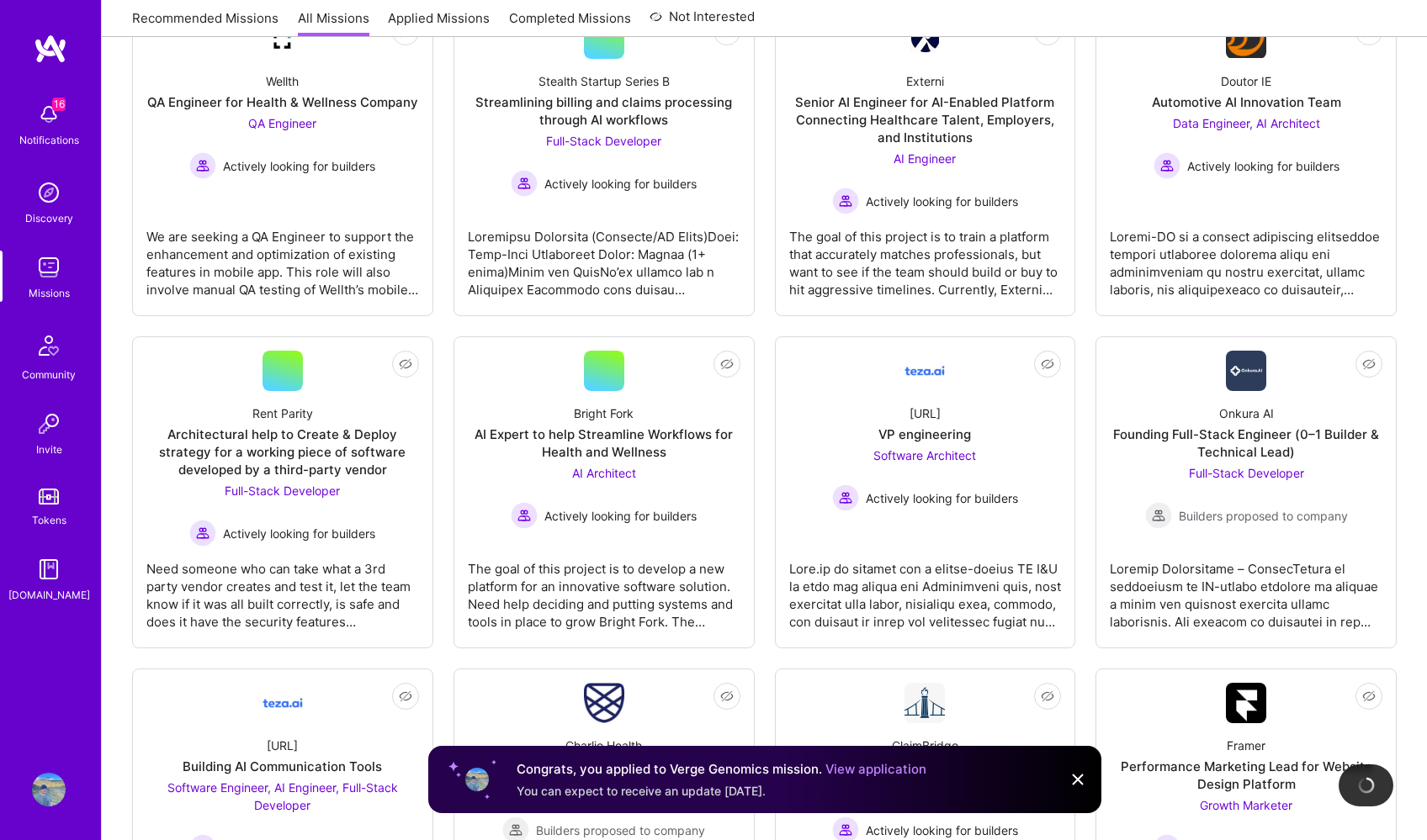
scroll to position [307, 0]
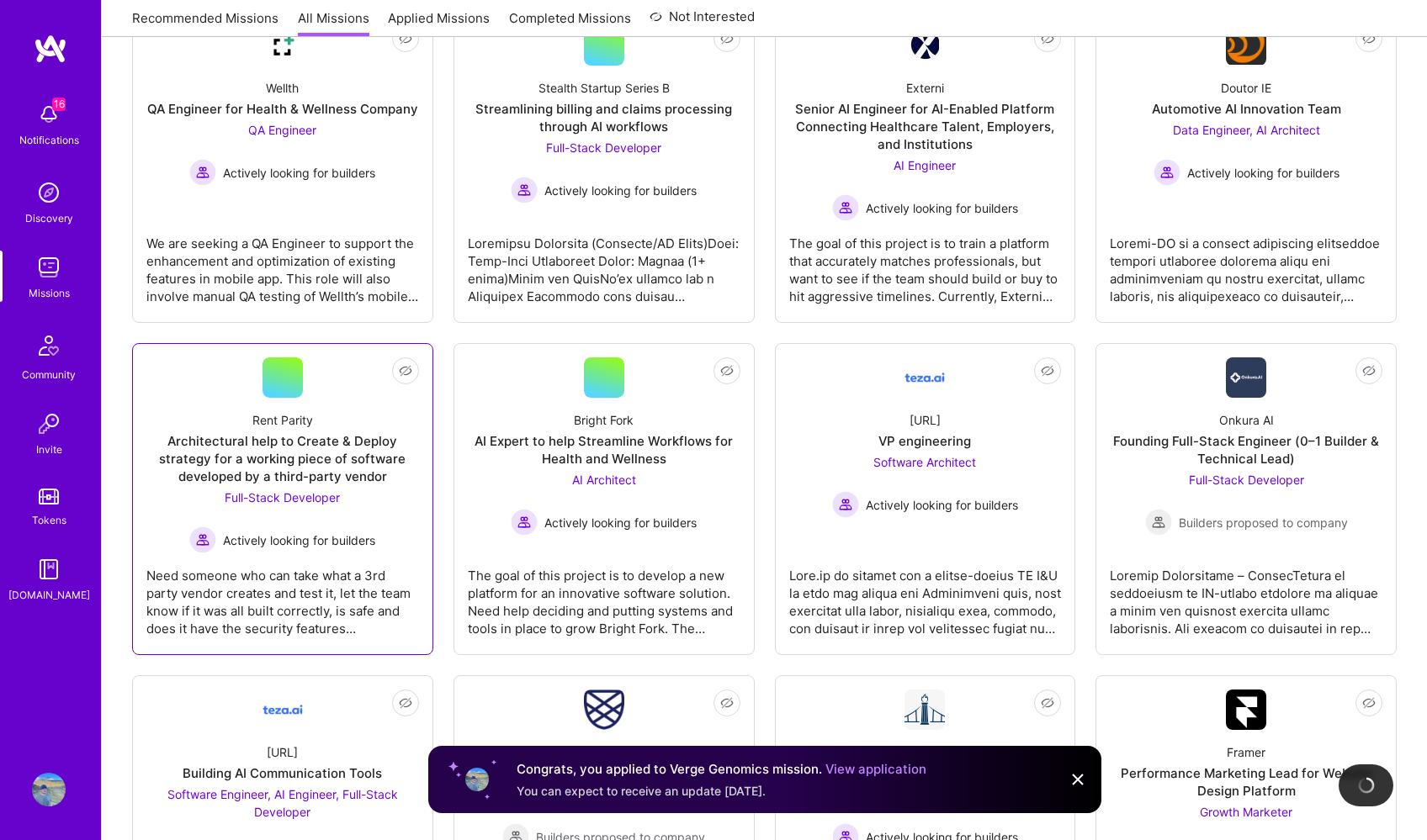
click at [291, 593] on div "Need someone who can take what a 3rd party vendor creates and test it, let the …" at bounding box center [282, 595] width 273 height 84
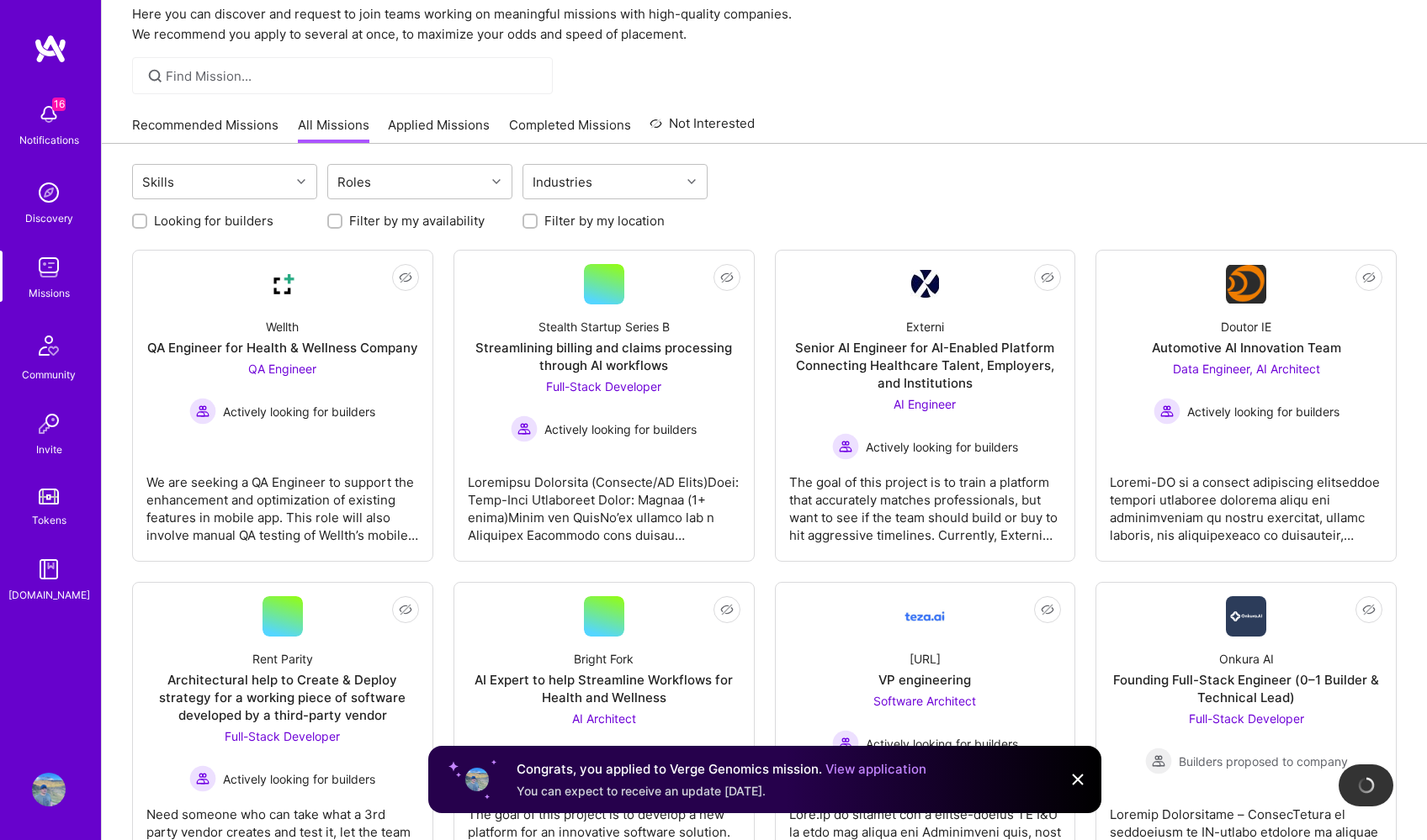
scroll to position [8, 0]
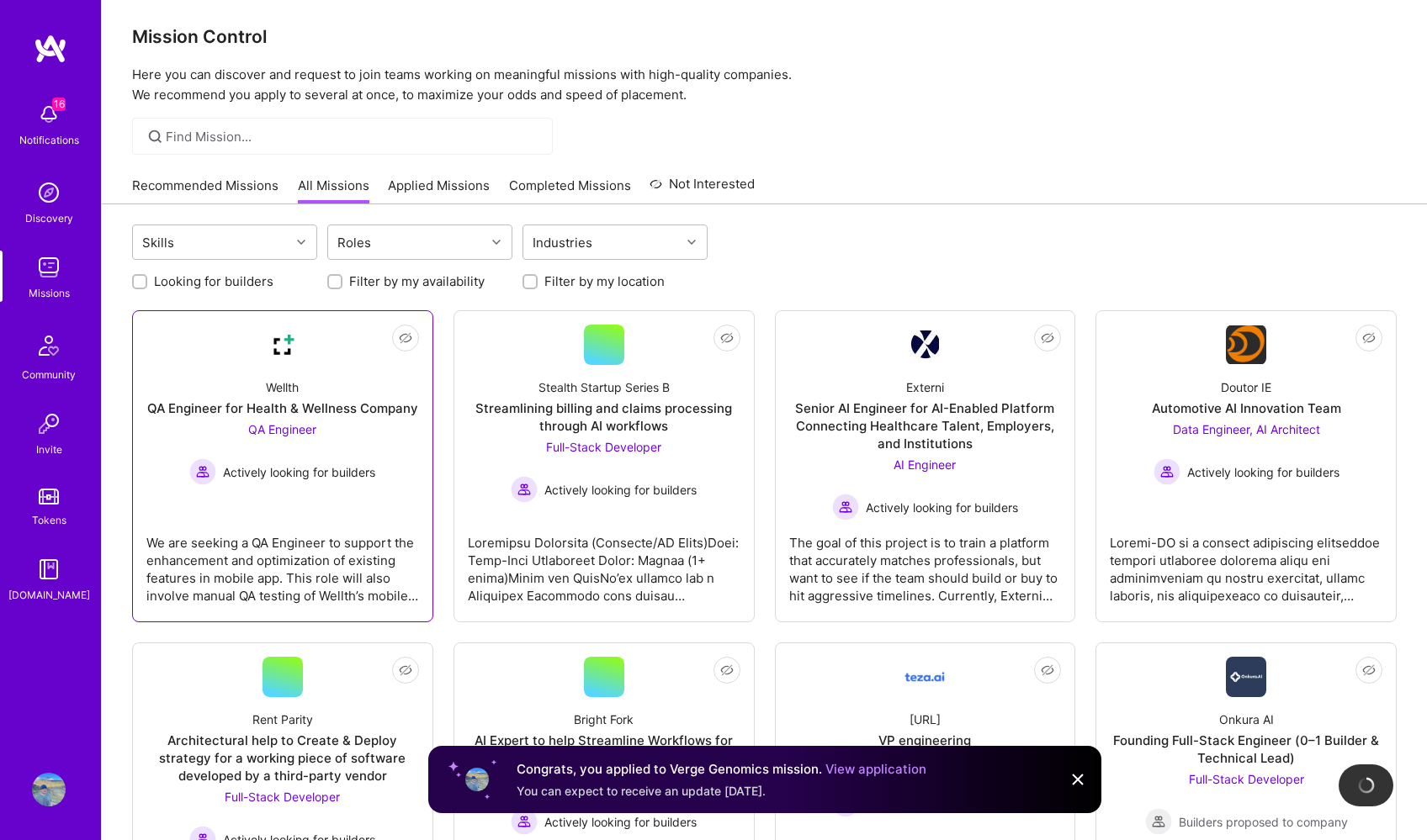
click at [297, 564] on div "We are seeking a QA Engineer to support the enhancement and optimization of exi…" at bounding box center [282, 563] width 273 height 84
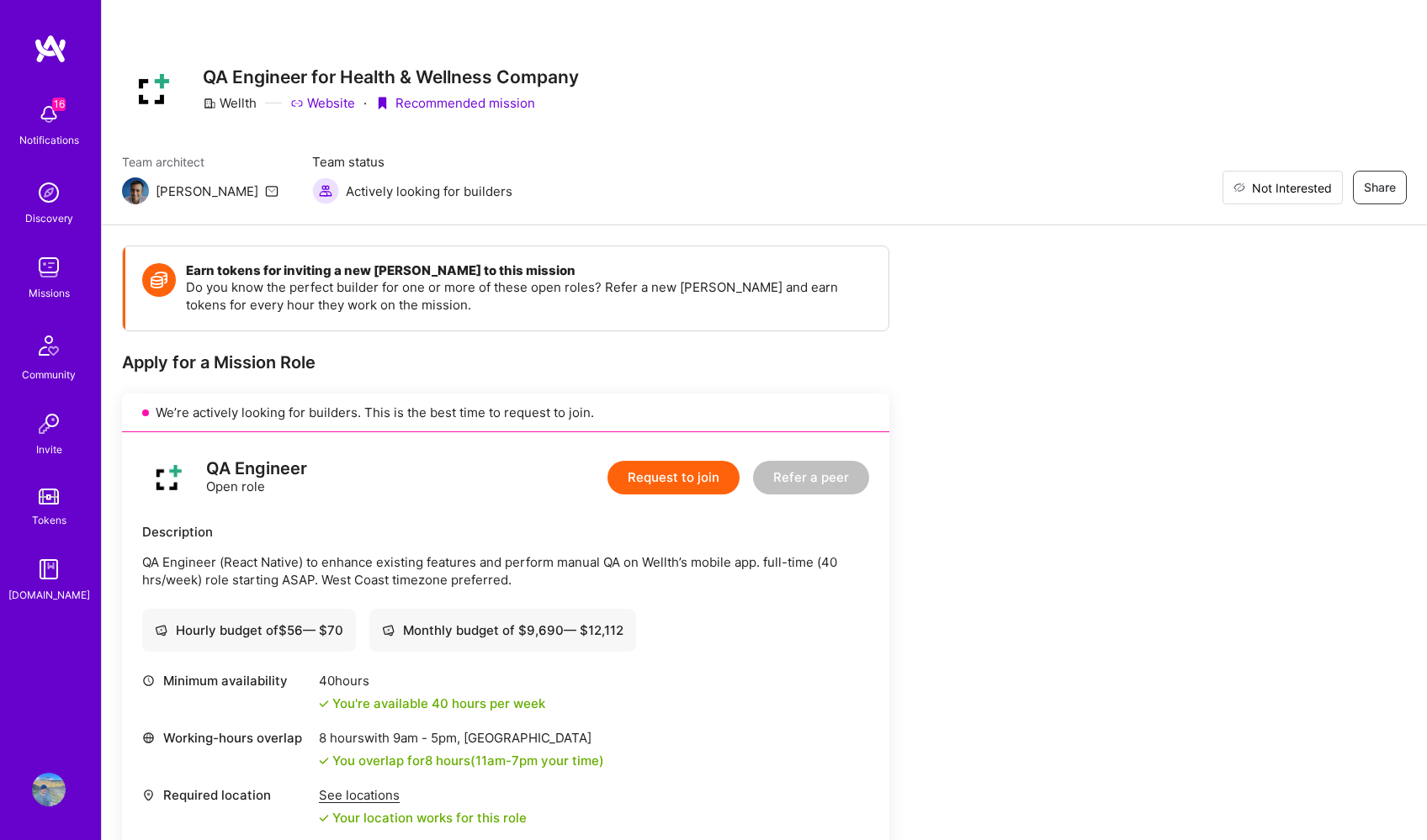
click at [1331, 192] on button "Not Interested" at bounding box center [1282, 187] width 121 height 33
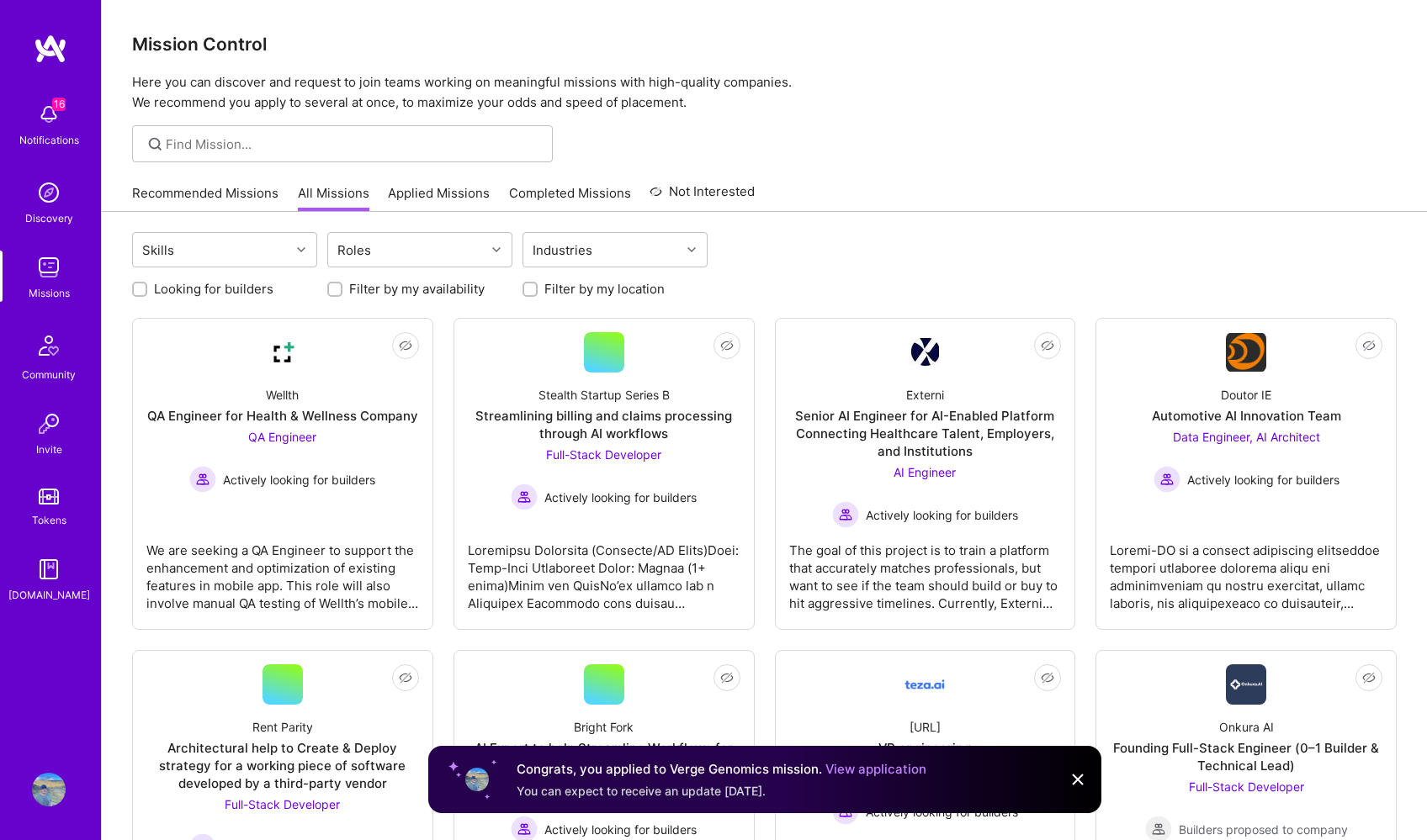
scroll to position [8, 0]
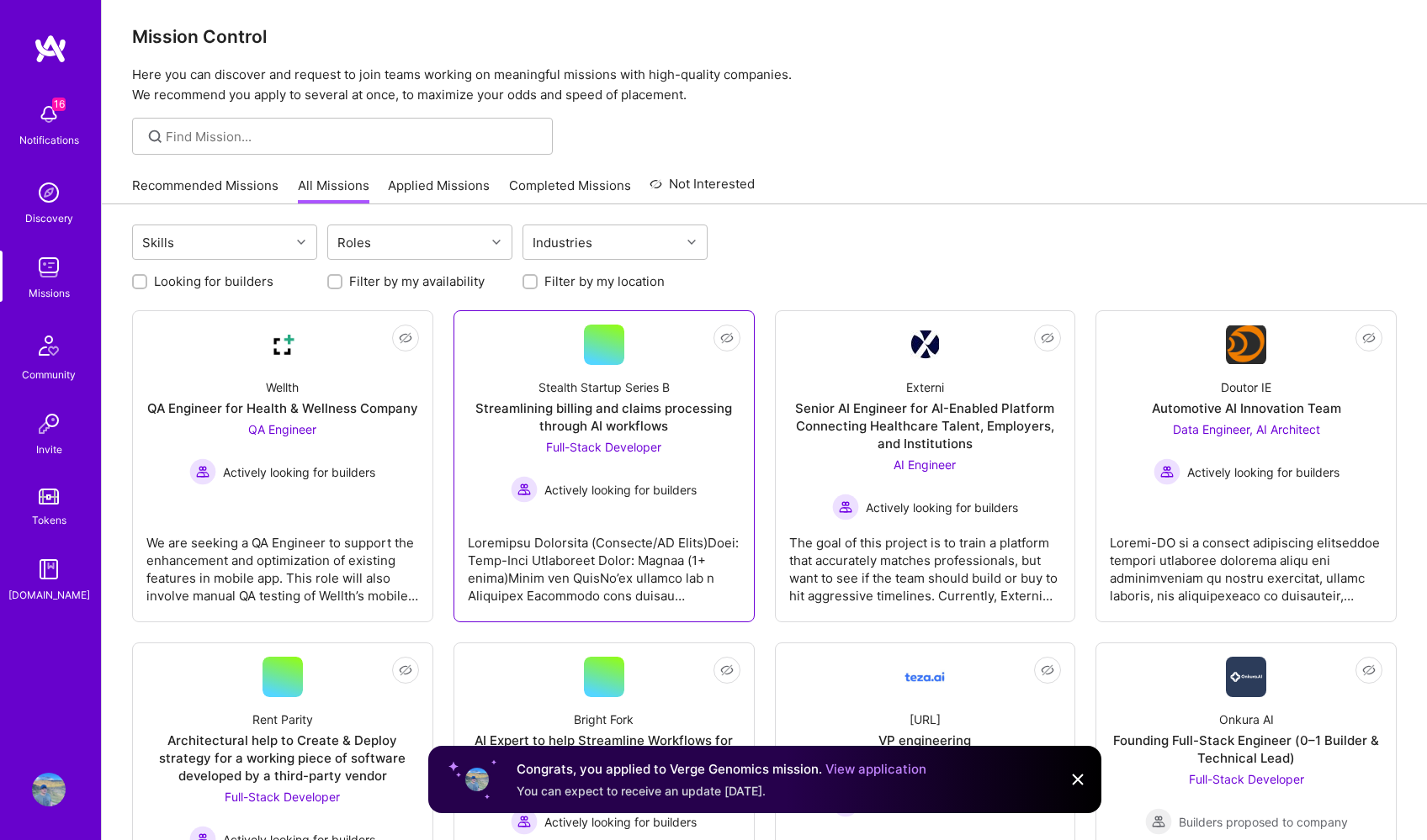
click at [610, 545] on div at bounding box center [604, 563] width 273 height 84
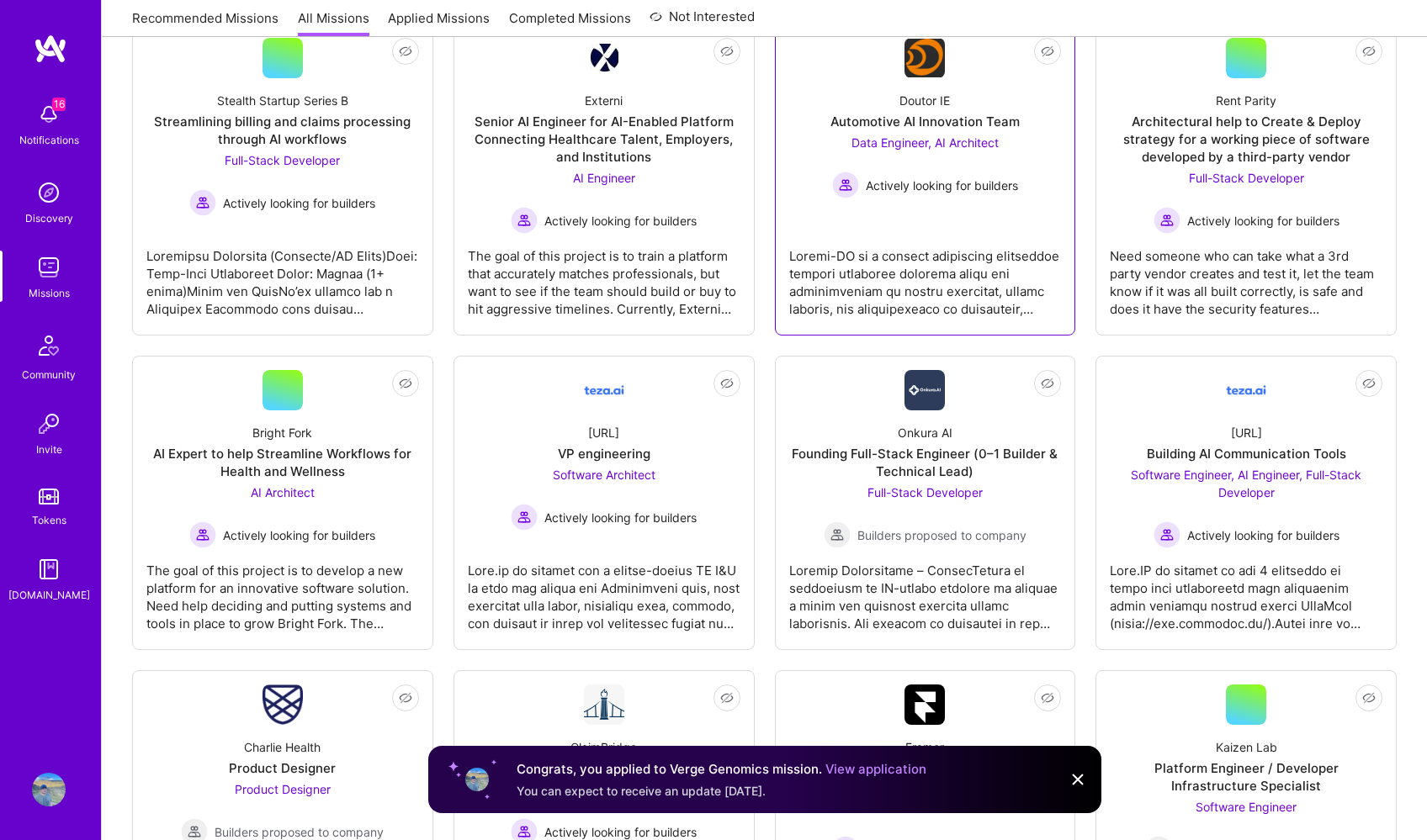
scroll to position [323, 0]
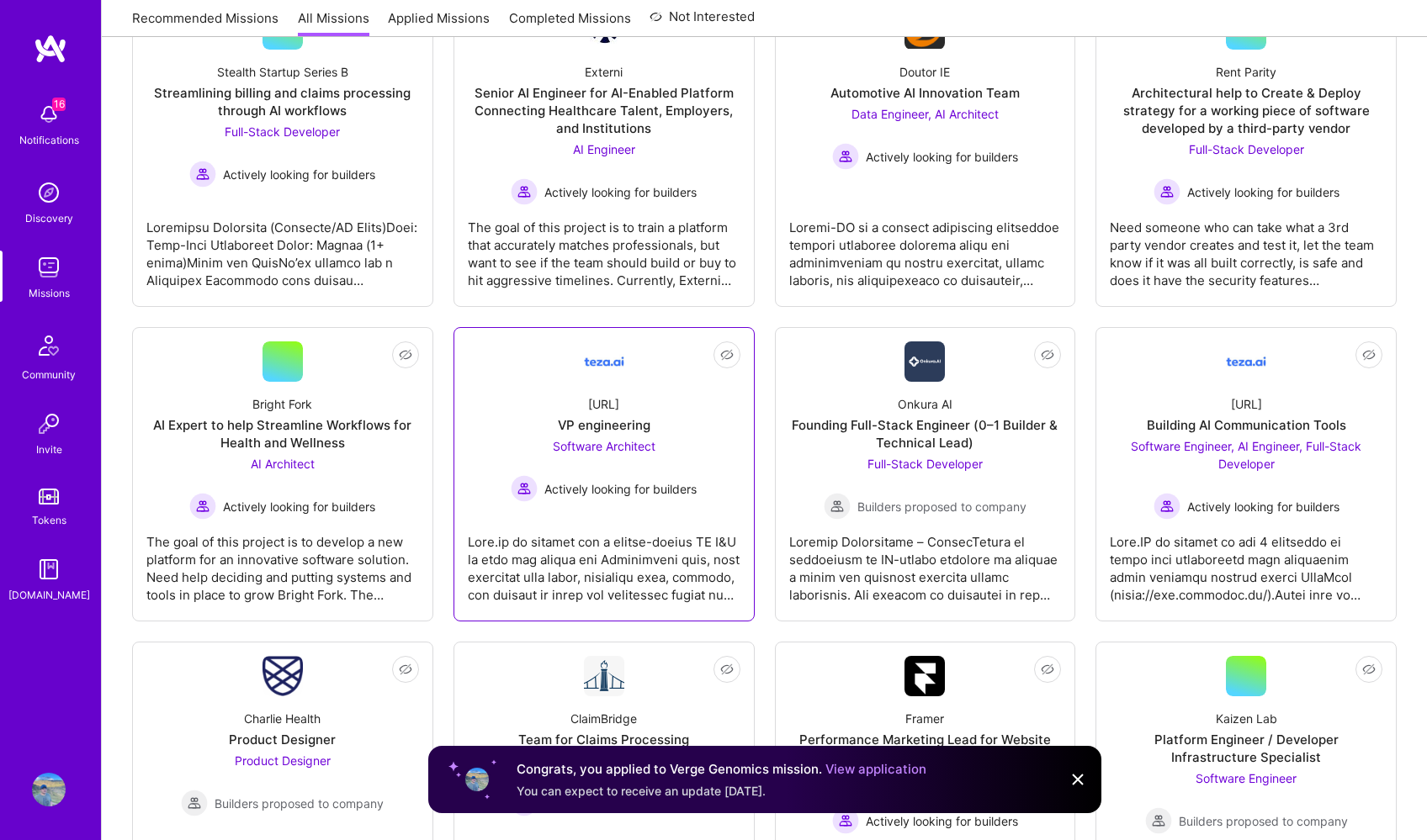
click at [636, 530] on div at bounding box center [604, 562] width 273 height 84
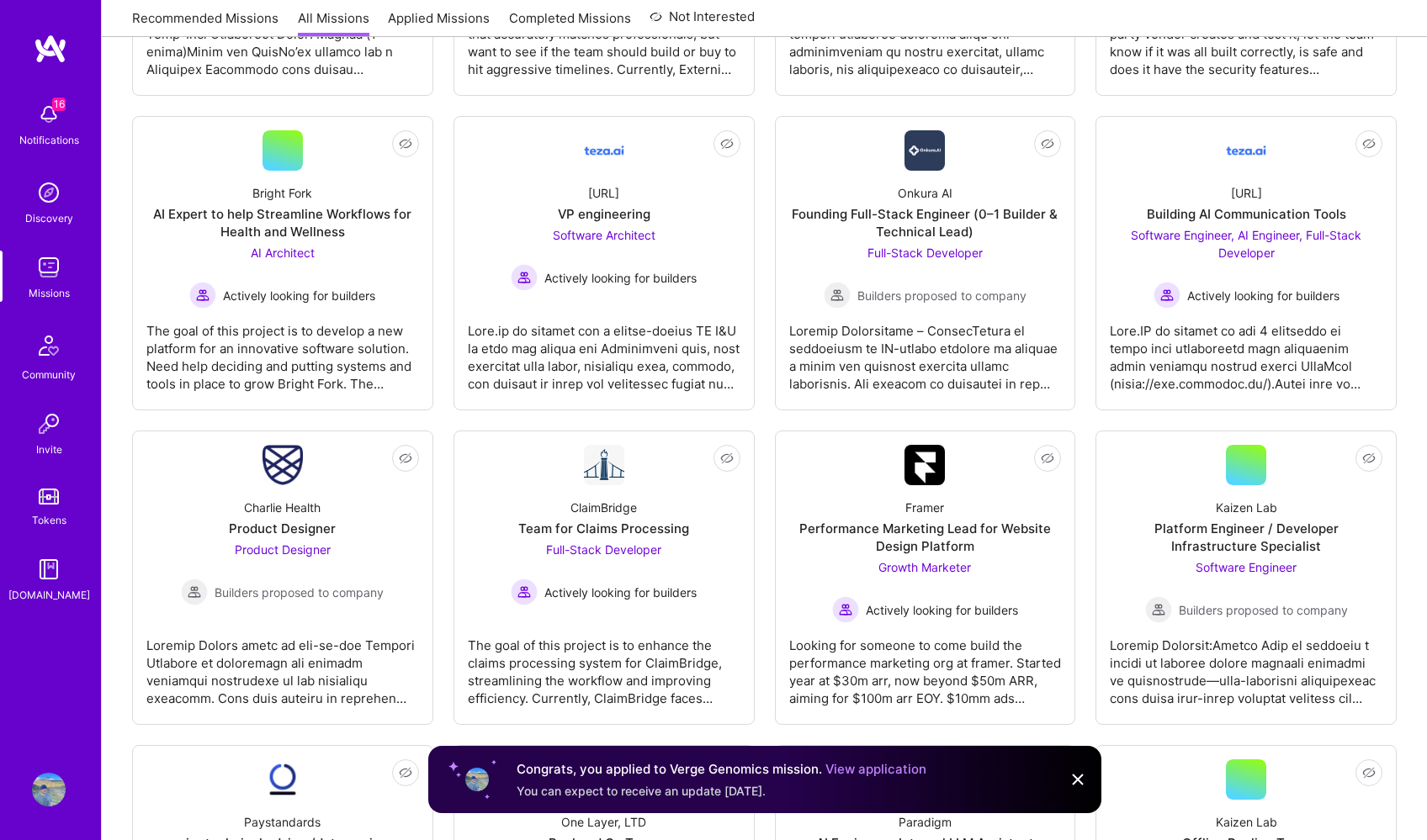
scroll to position [553, 0]
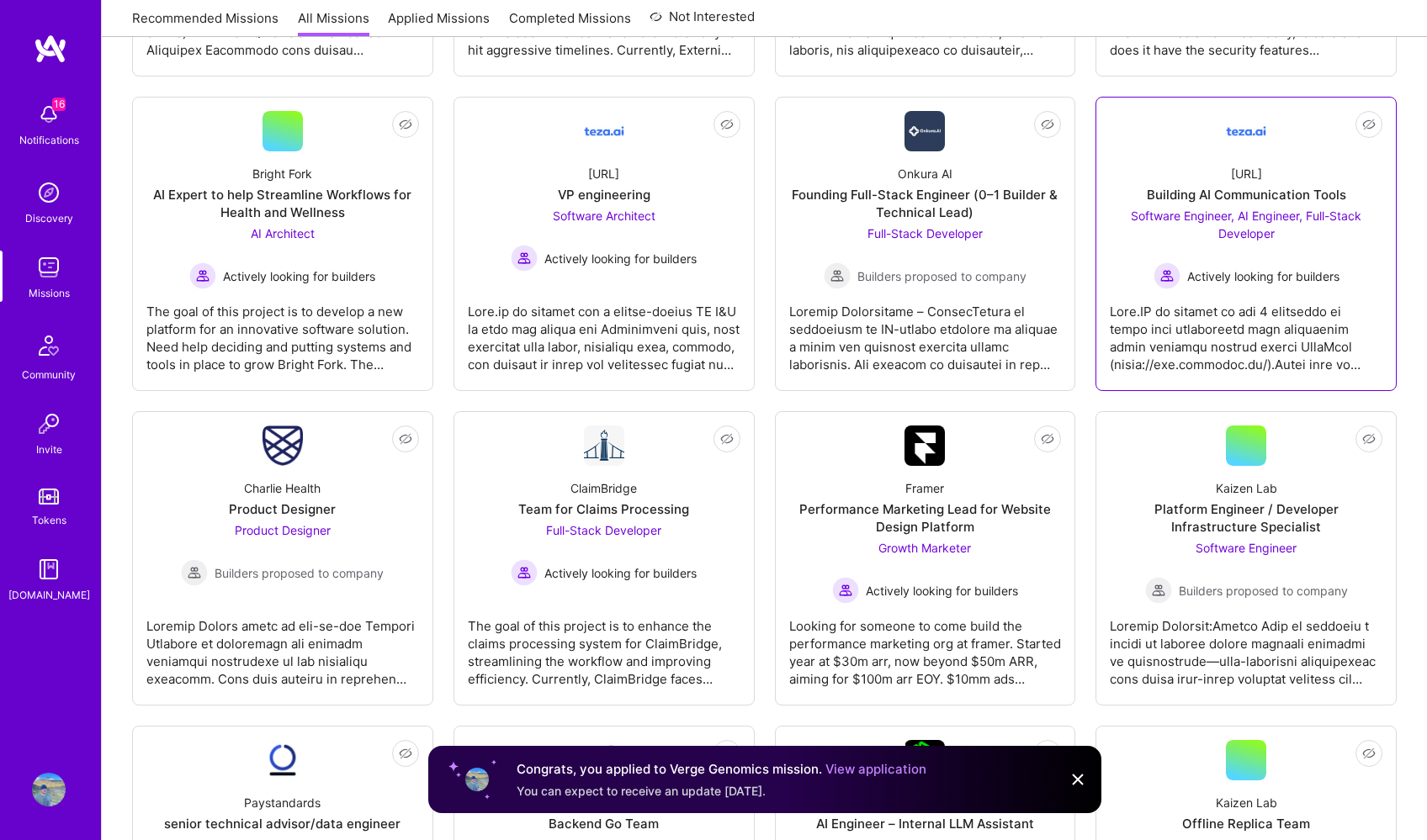
click at [1211, 324] on div at bounding box center [1246, 332] width 273 height 84
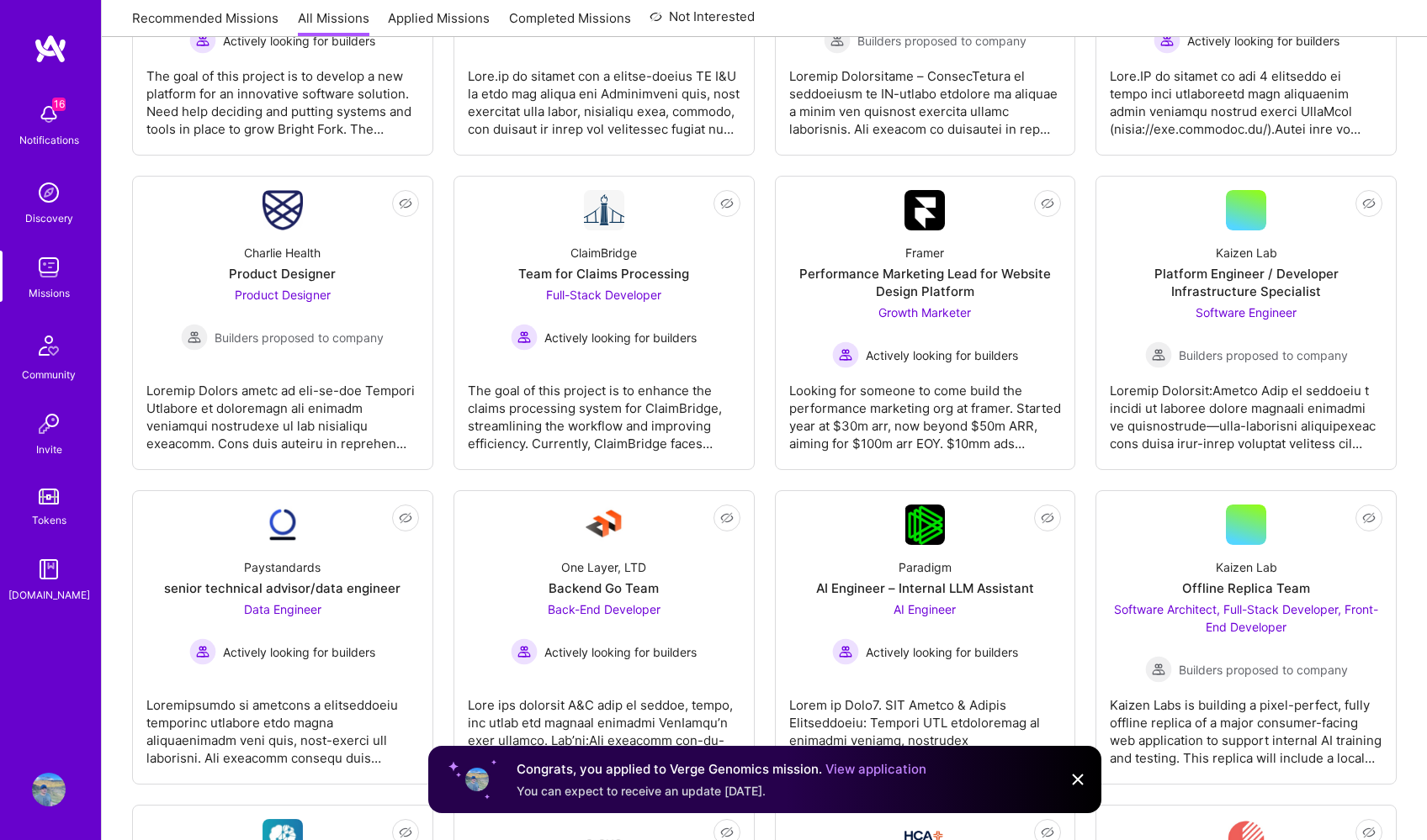
scroll to position [814, 0]
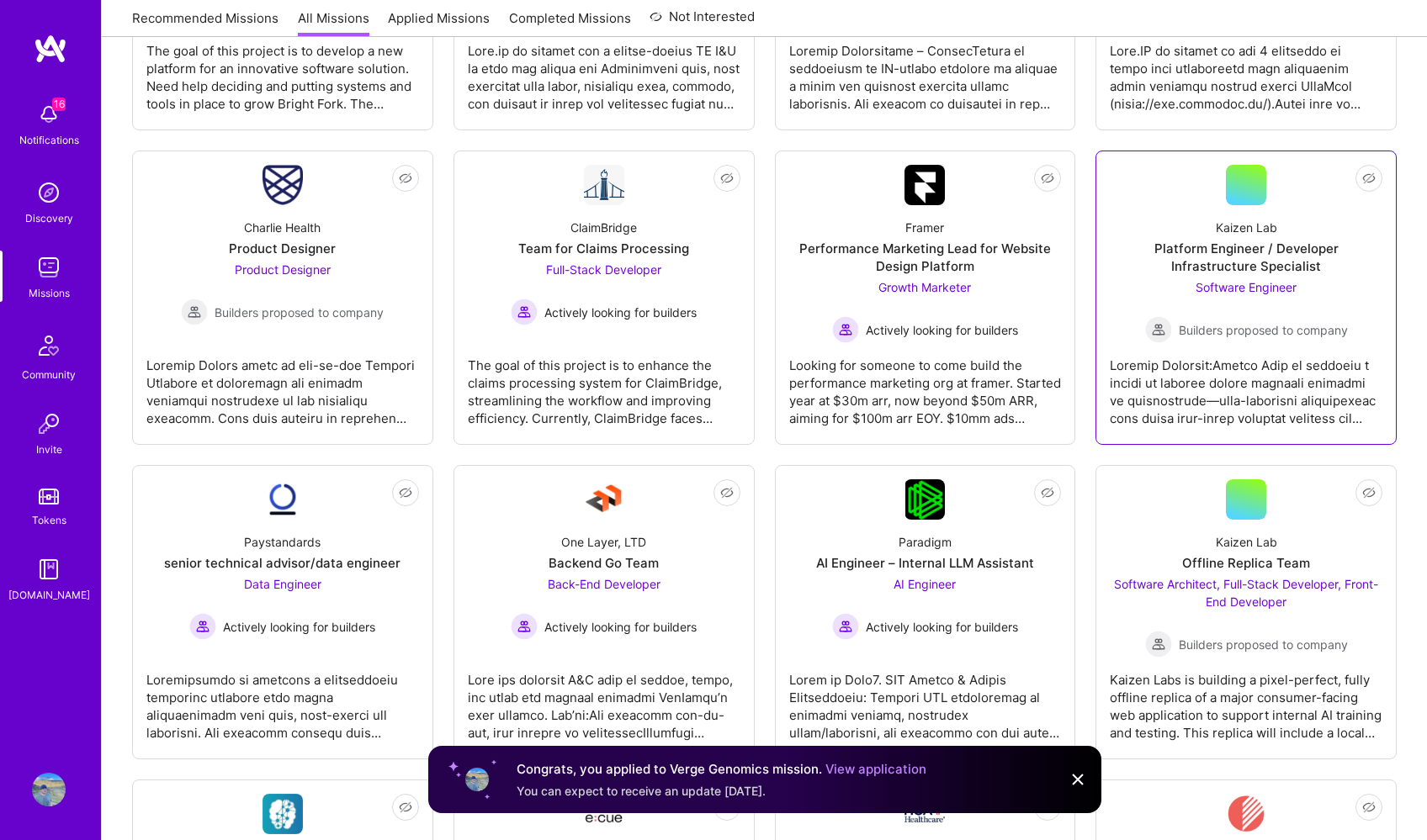
click at [1264, 375] on div at bounding box center [1246, 385] width 273 height 84
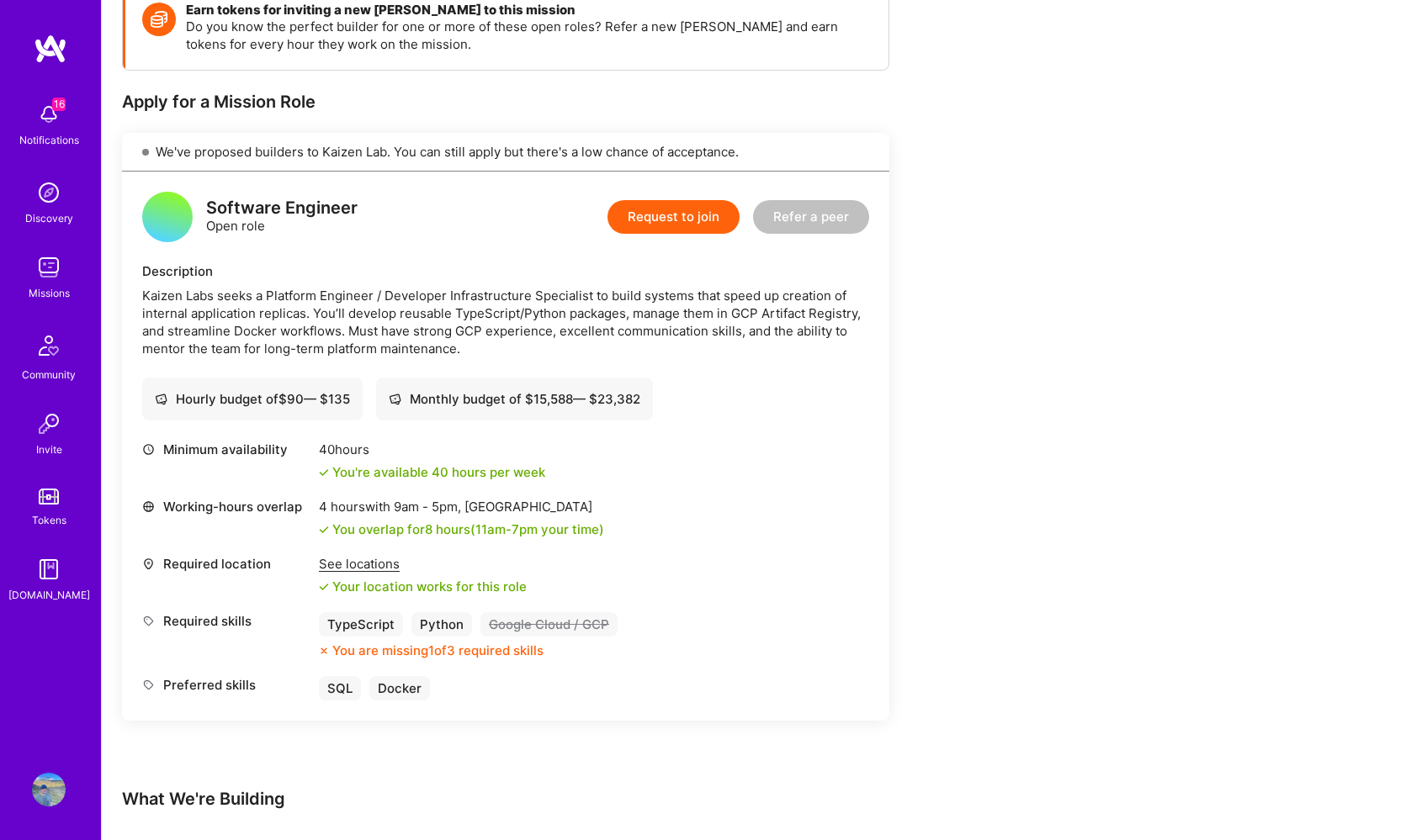
scroll to position [254, 0]
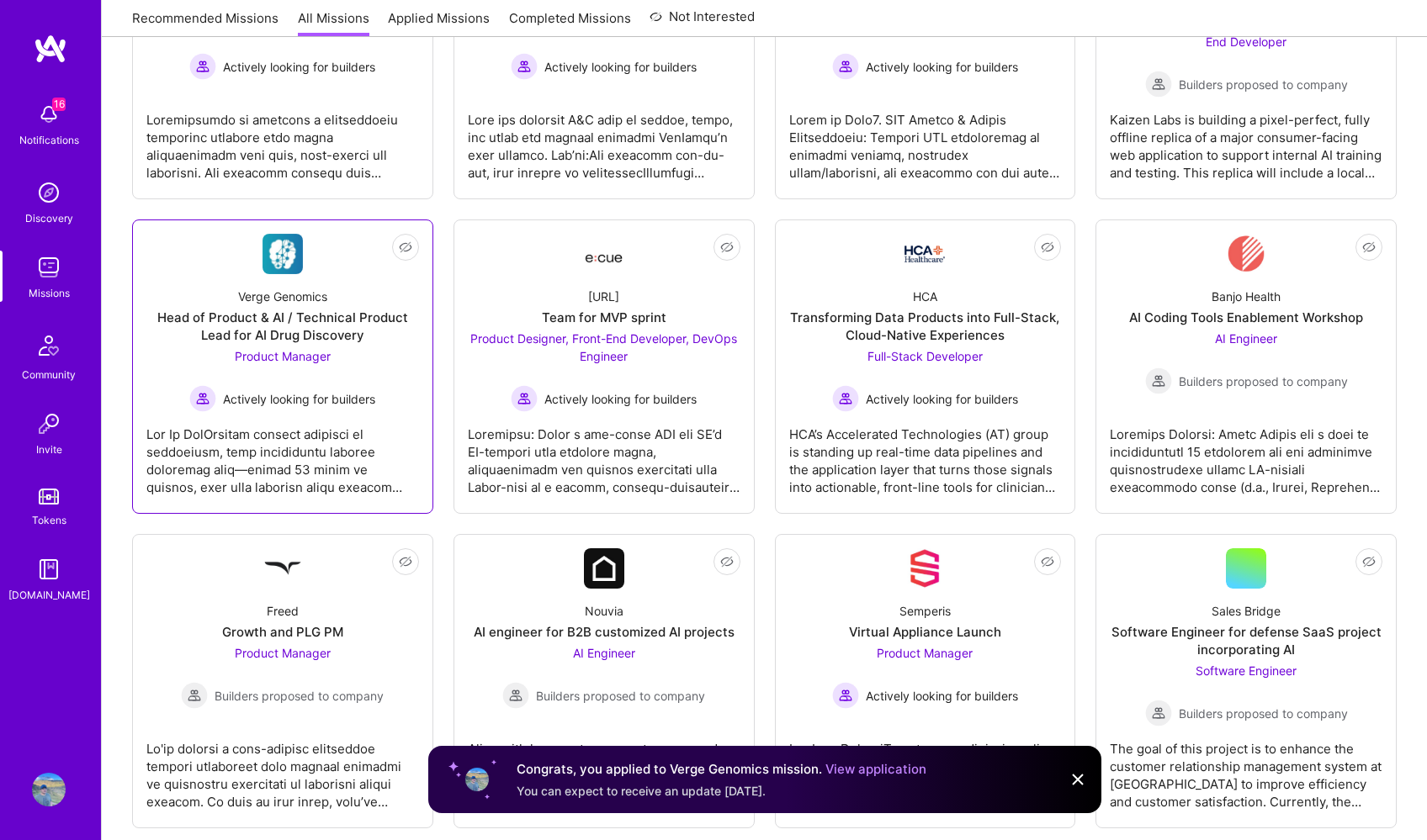
scroll to position [1389, 0]
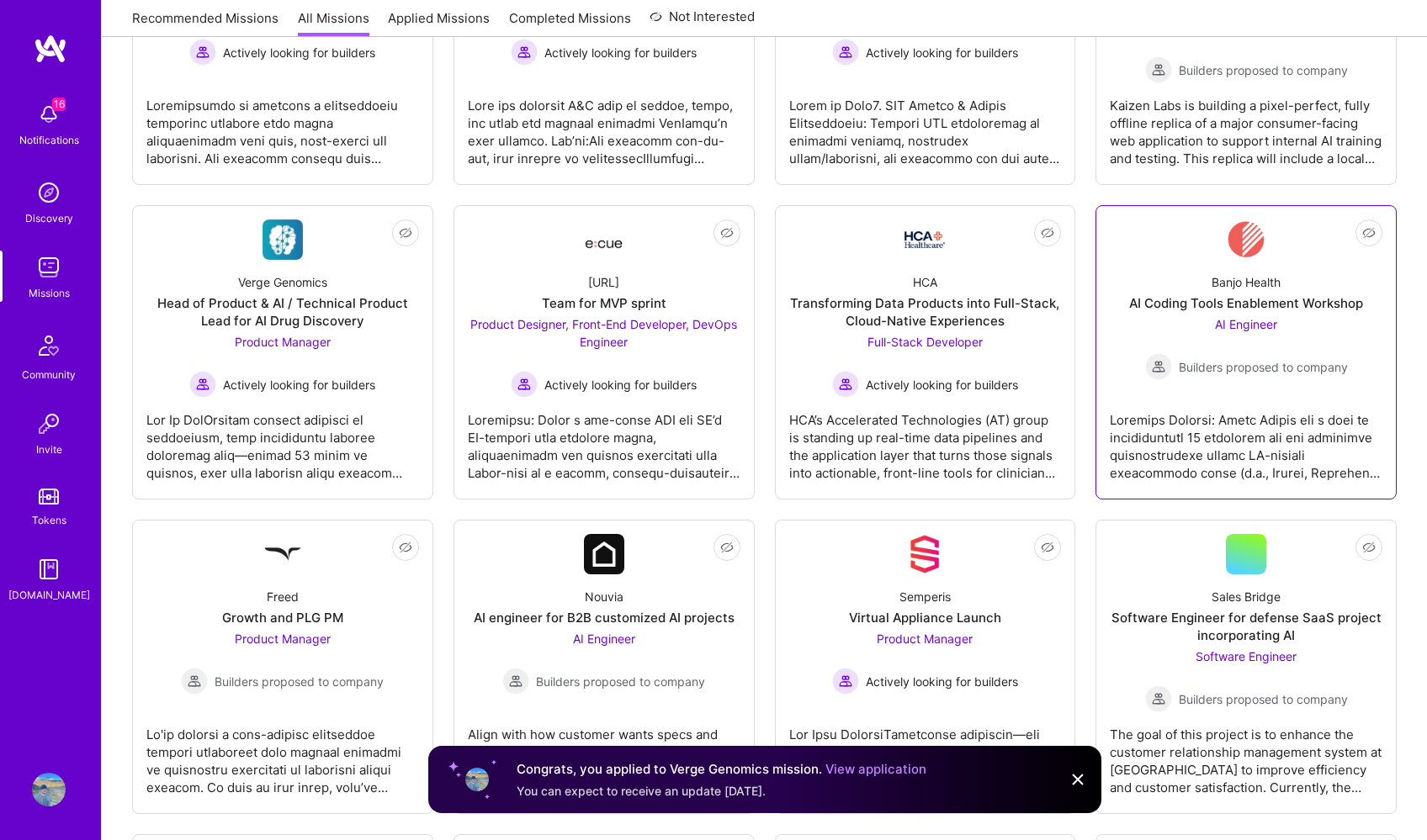
click at [1279, 438] on div at bounding box center [1246, 440] width 273 height 84
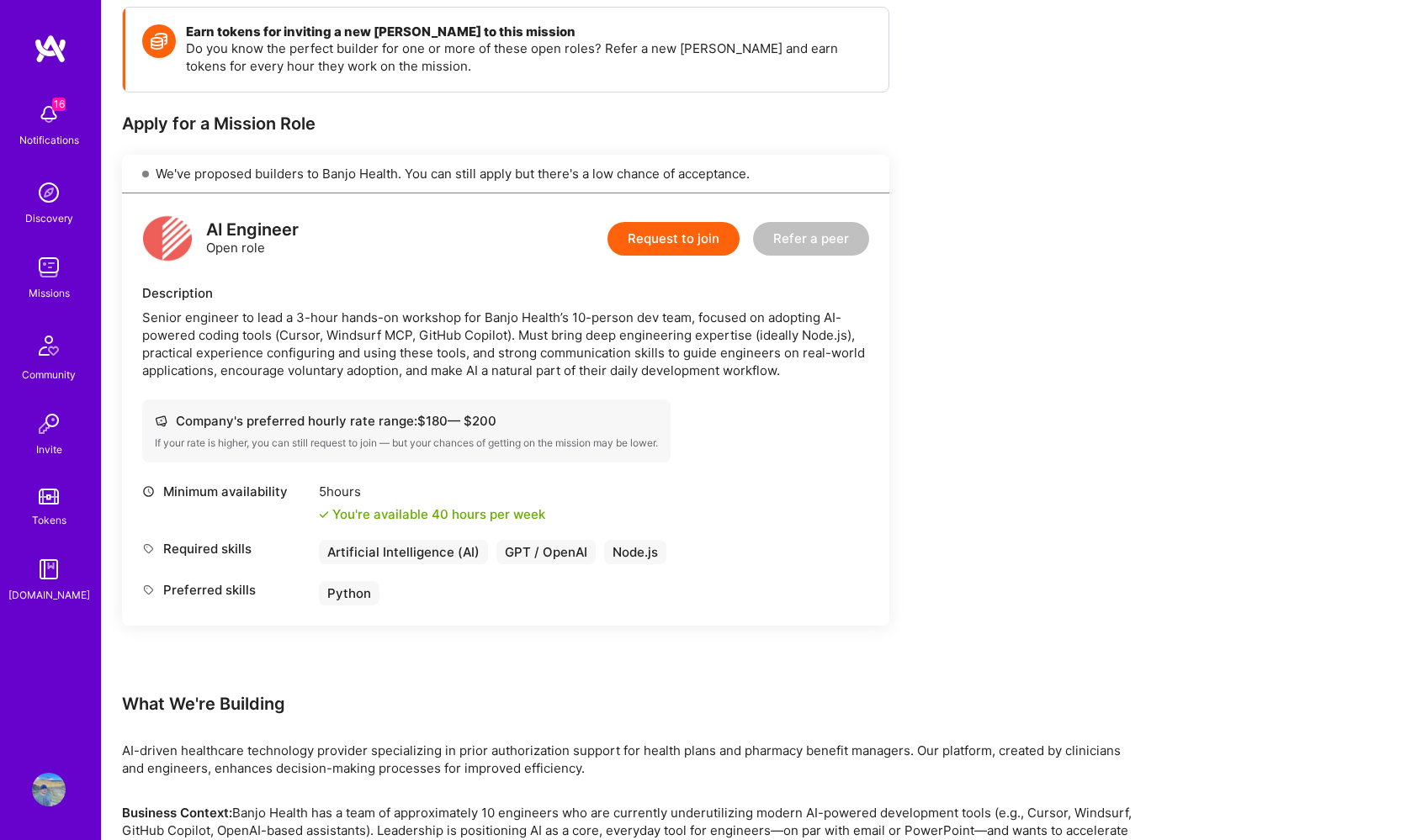
scroll to position [237, 0]
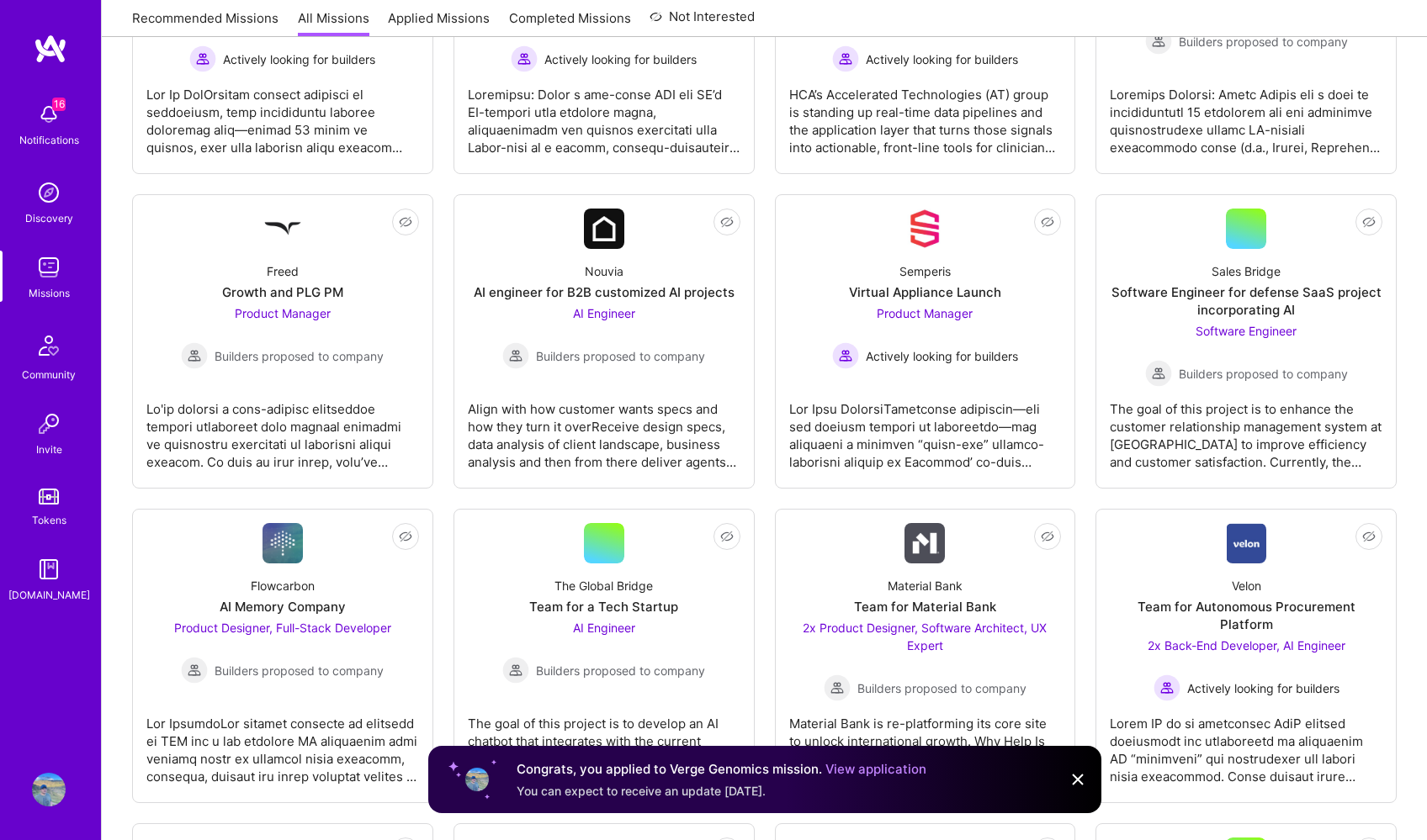
scroll to position [1860, 0]
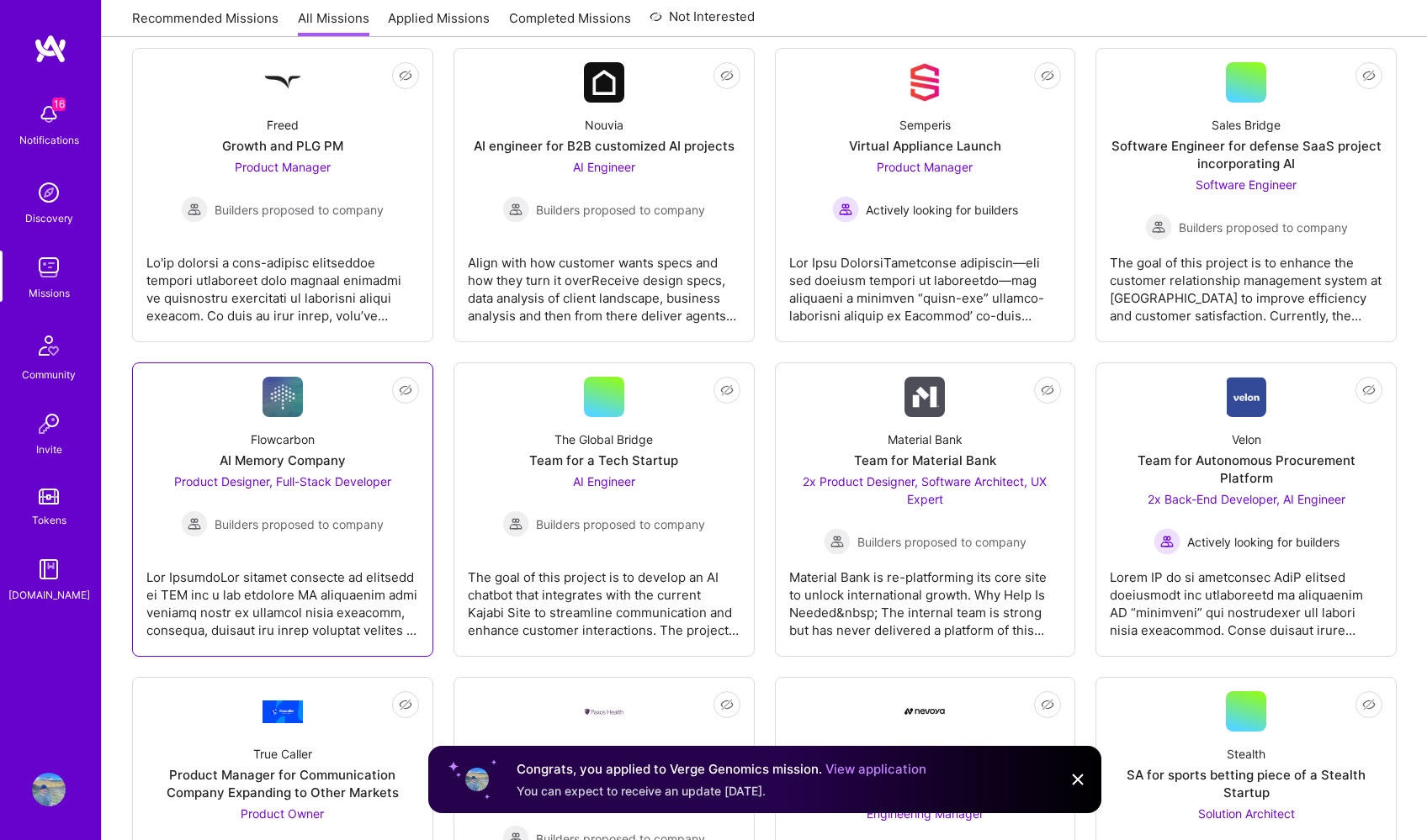
click at [332, 565] on div at bounding box center [282, 597] width 273 height 84
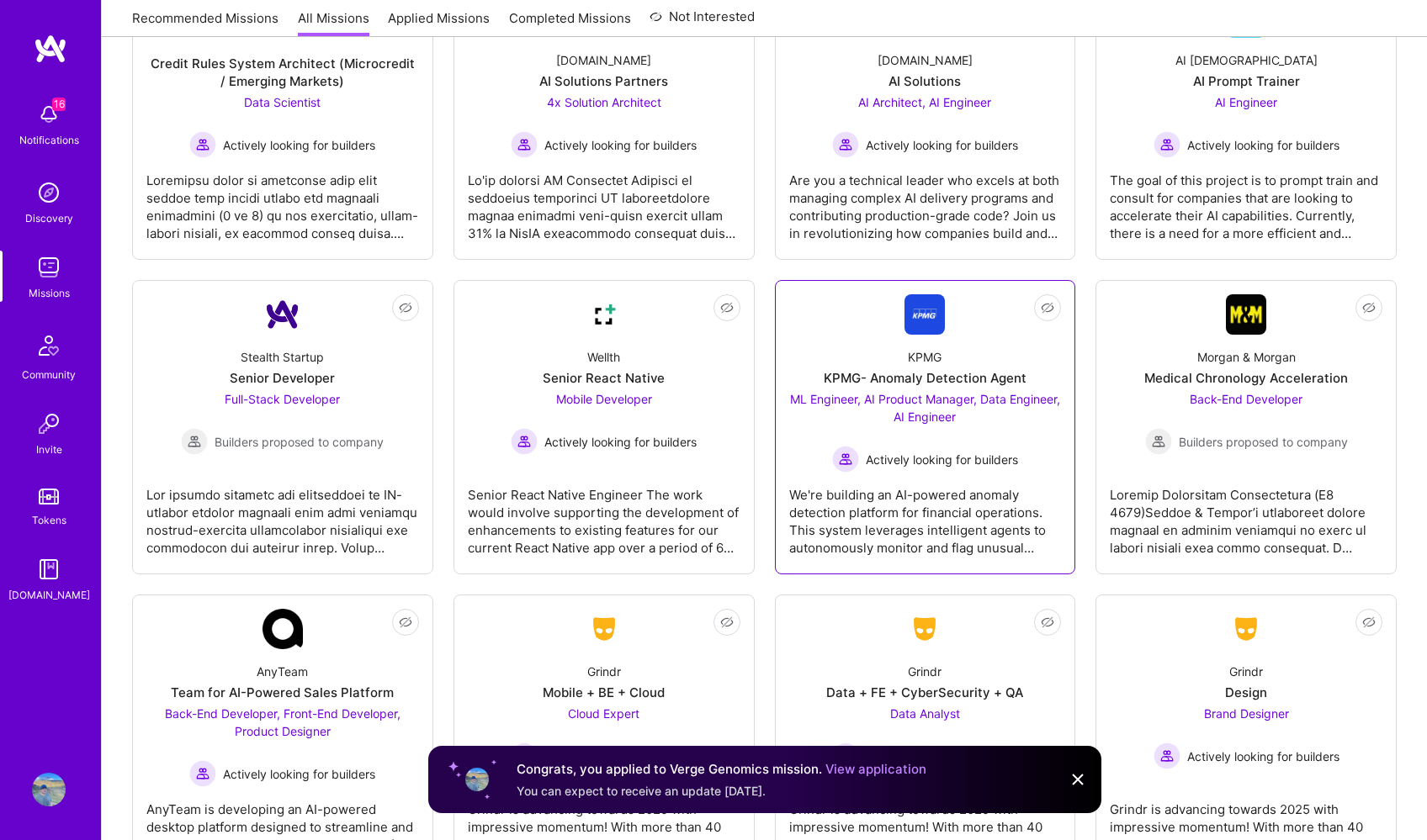
scroll to position [2898, 0]
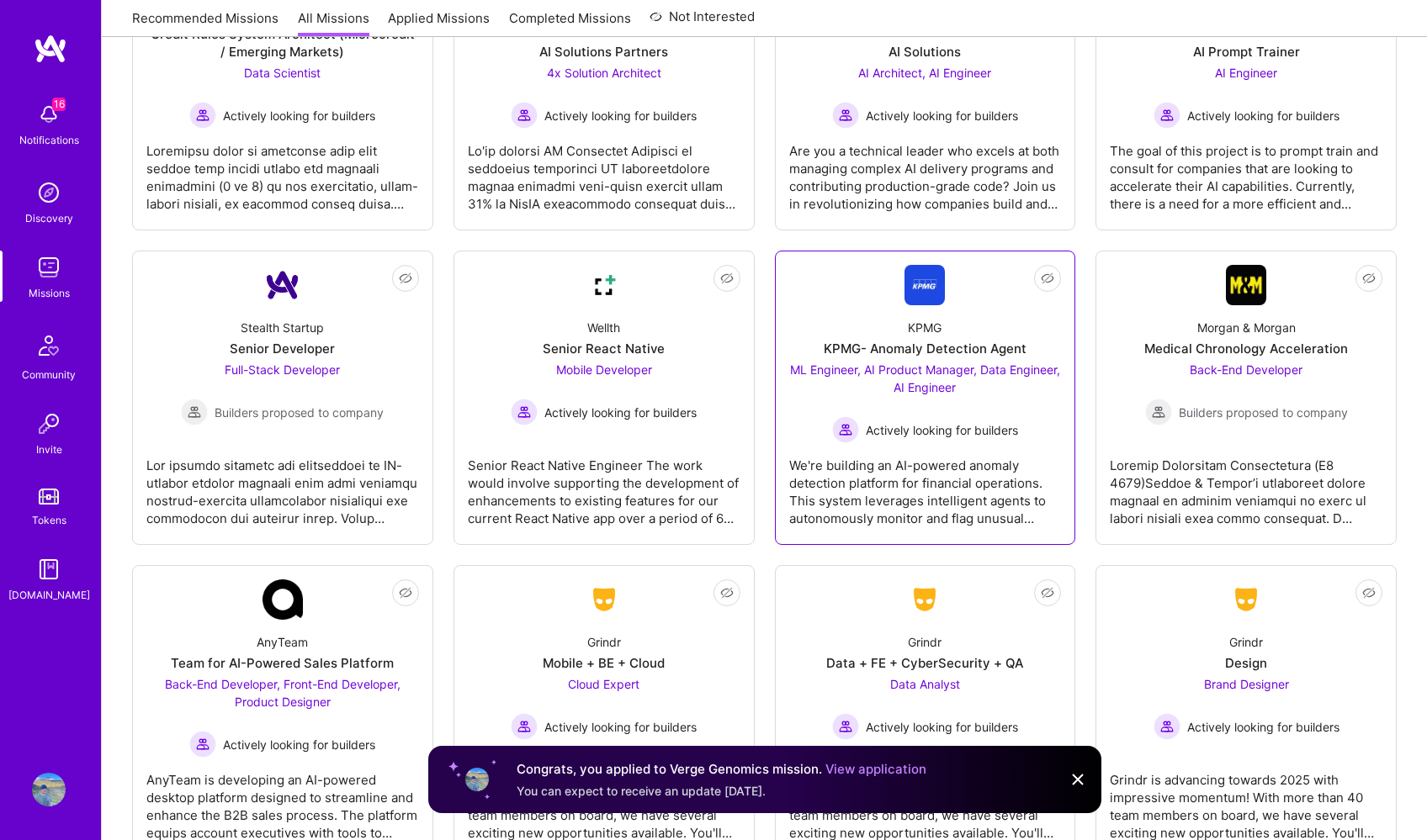
click at [968, 483] on div "We're building an AI-powered anomaly detection platform for financial operation…" at bounding box center [926, 486] width 273 height 84
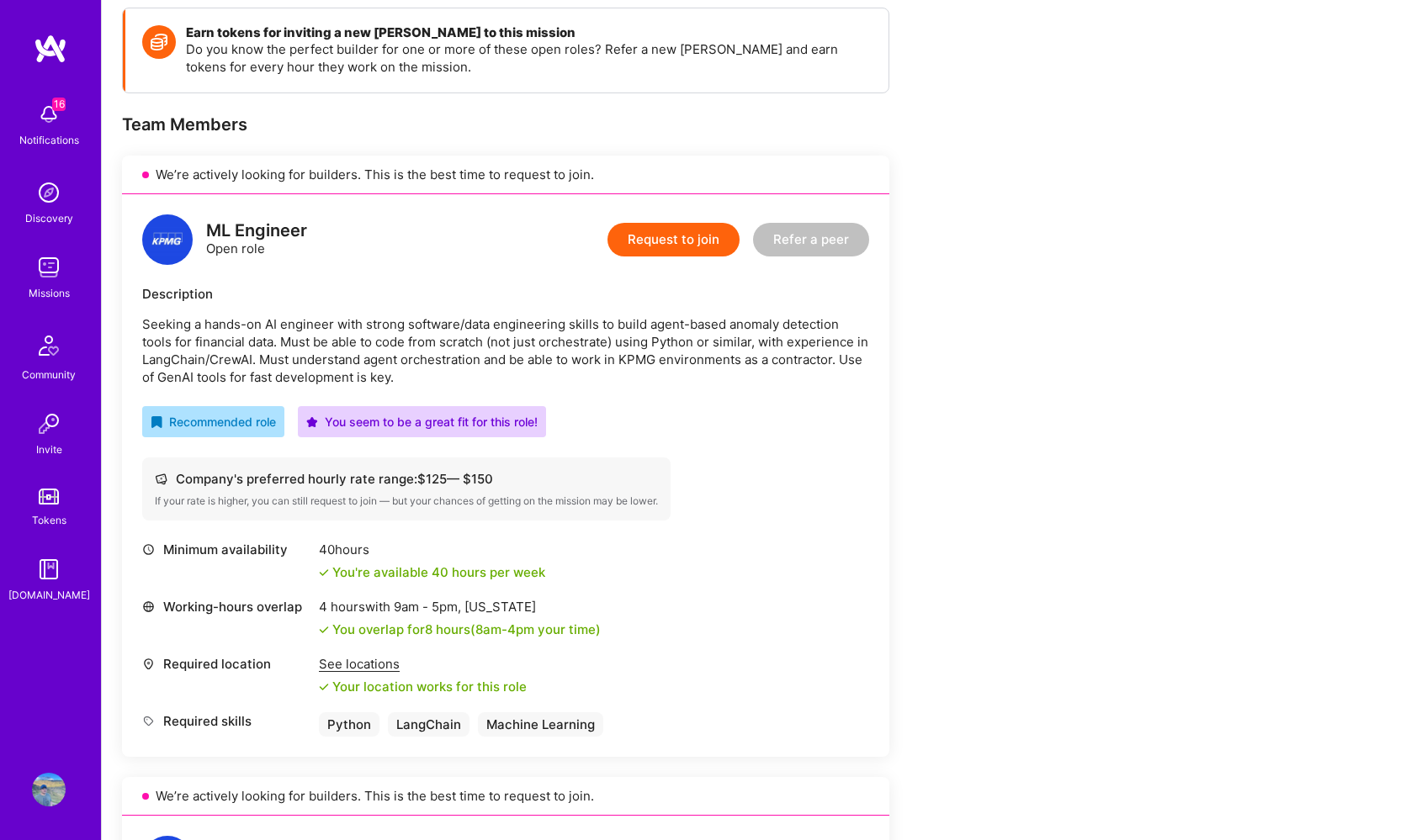
scroll to position [239, 0]
click at [692, 231] on button "Request to join" at bounding box center [673, 238] width 132 height 33
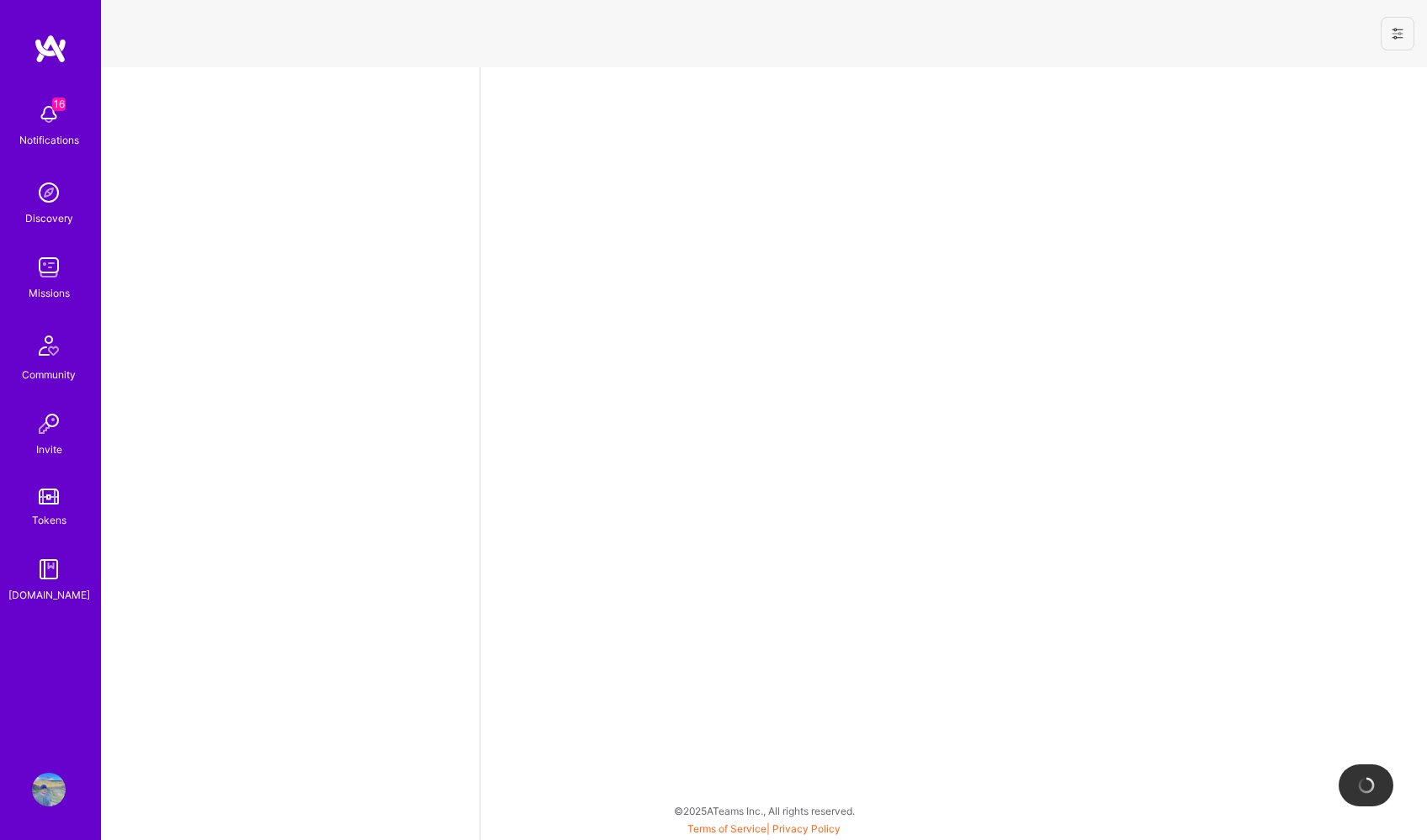
select select "US"
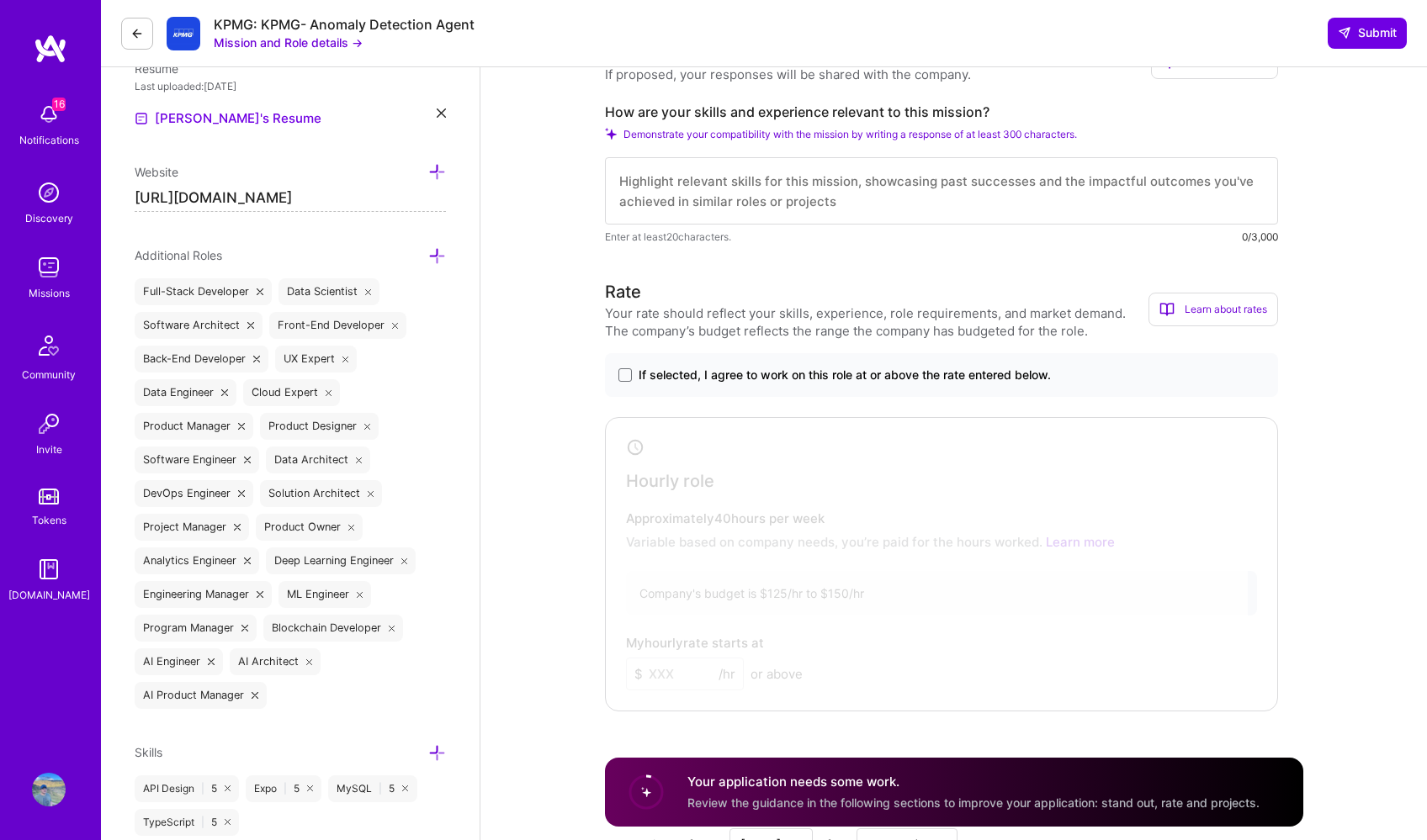
scroll to position [446, 0]
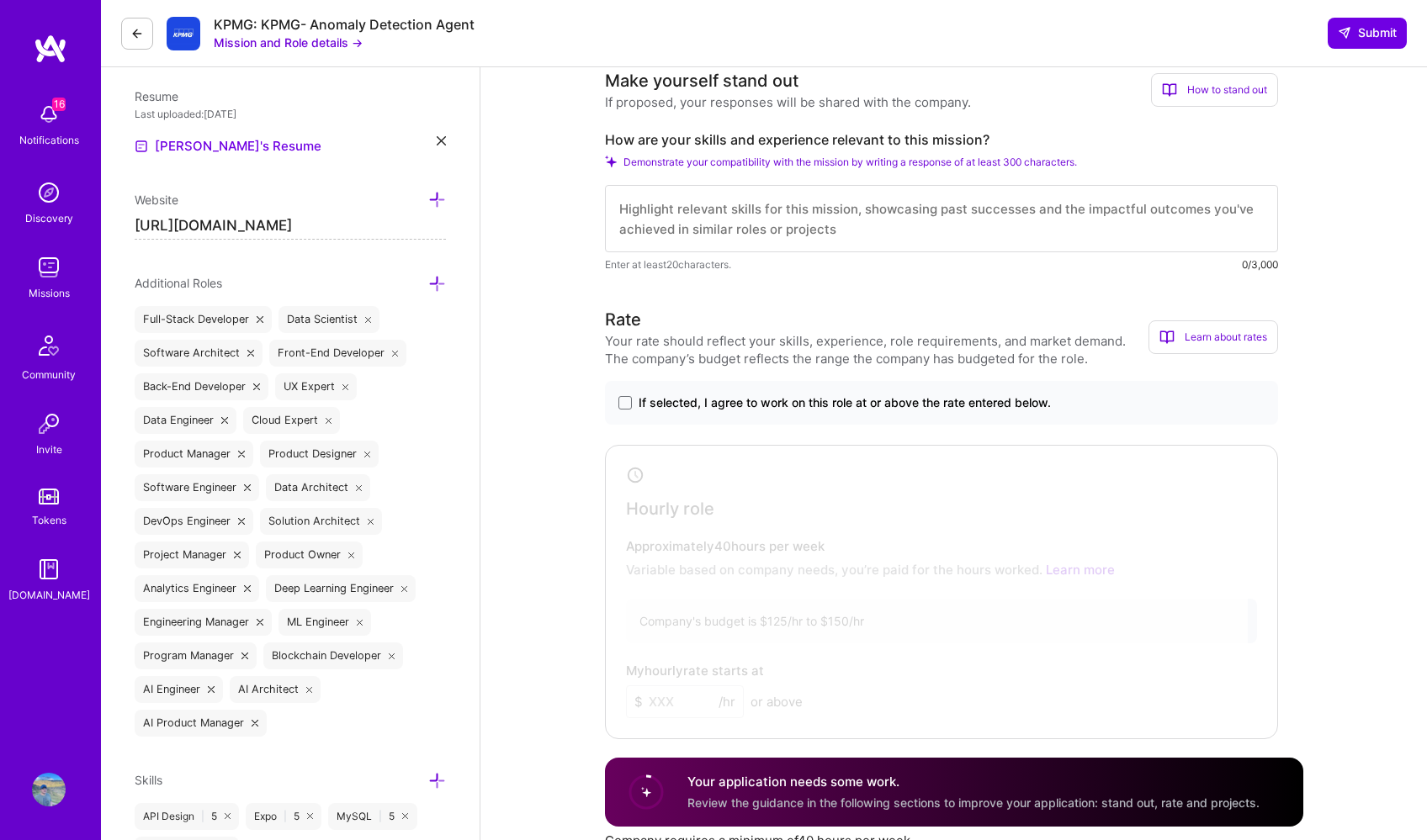
click at [838, 232] on textarea at bounding box center [940, 218] width 673 height 67
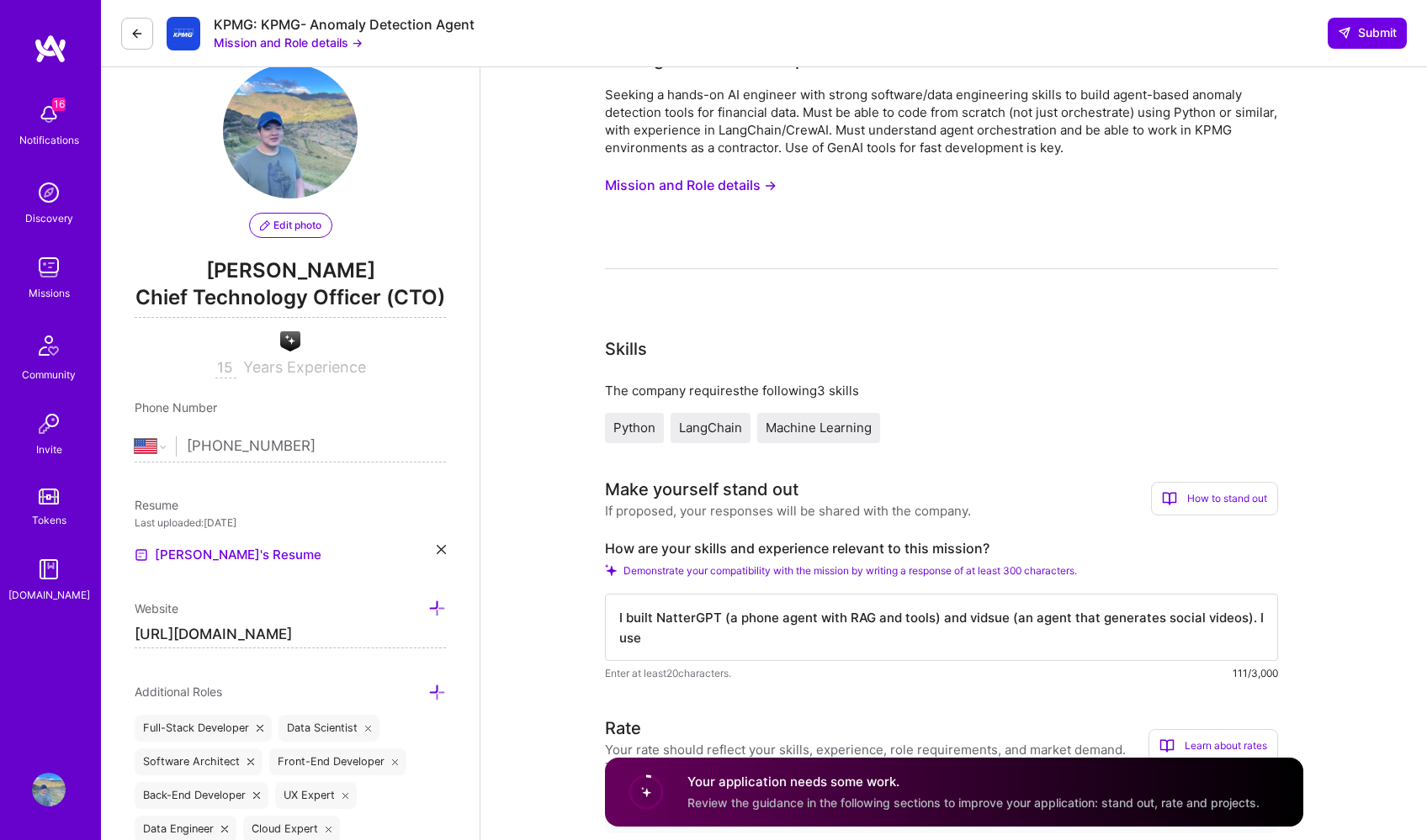
scroll to position [34, 0]
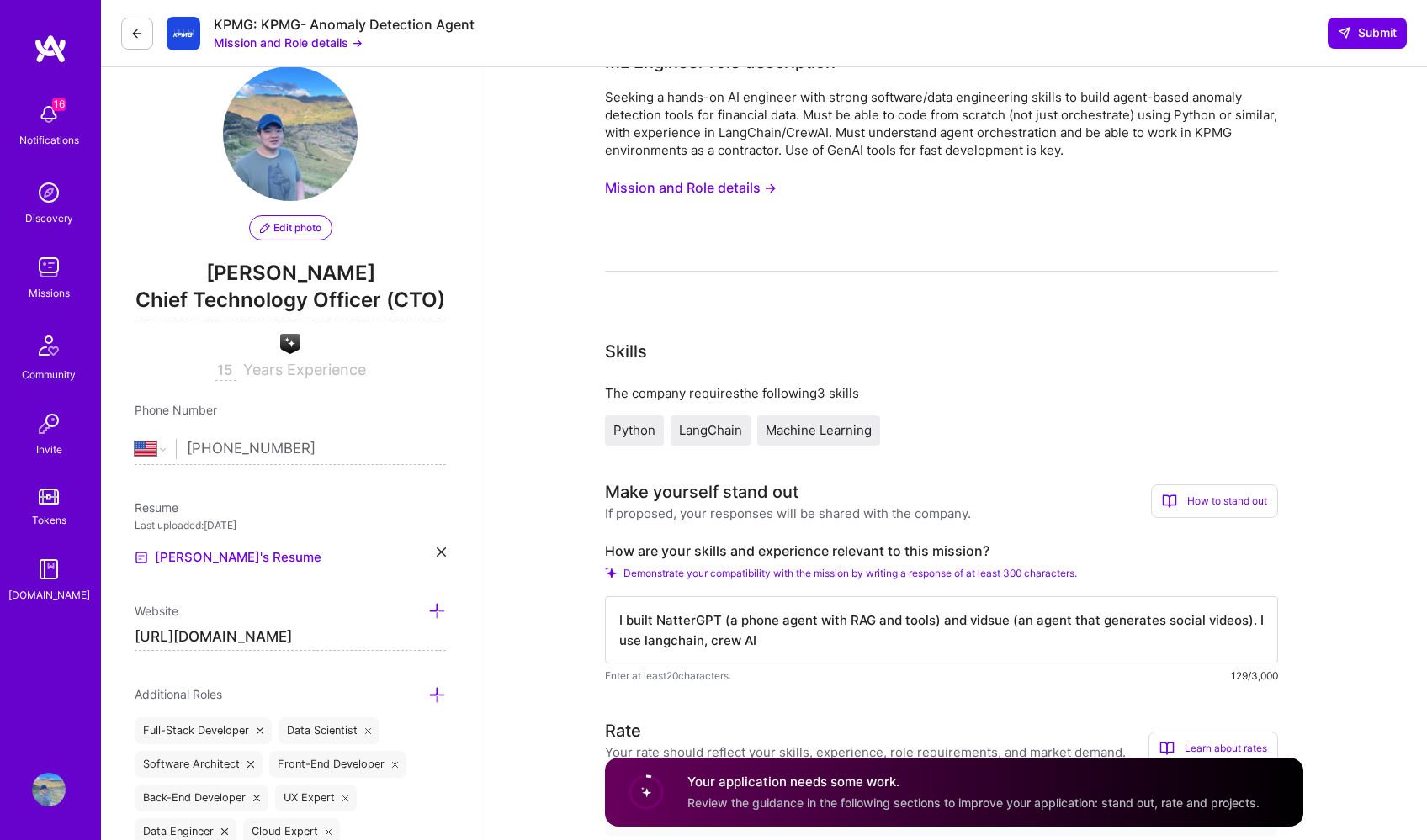
click at [639, 642] on textarea "I built NatterGPT (a phone agent with RAG and tools) and vidsue (an agent that …" at bounding box center [940, 630] width 673 height 67
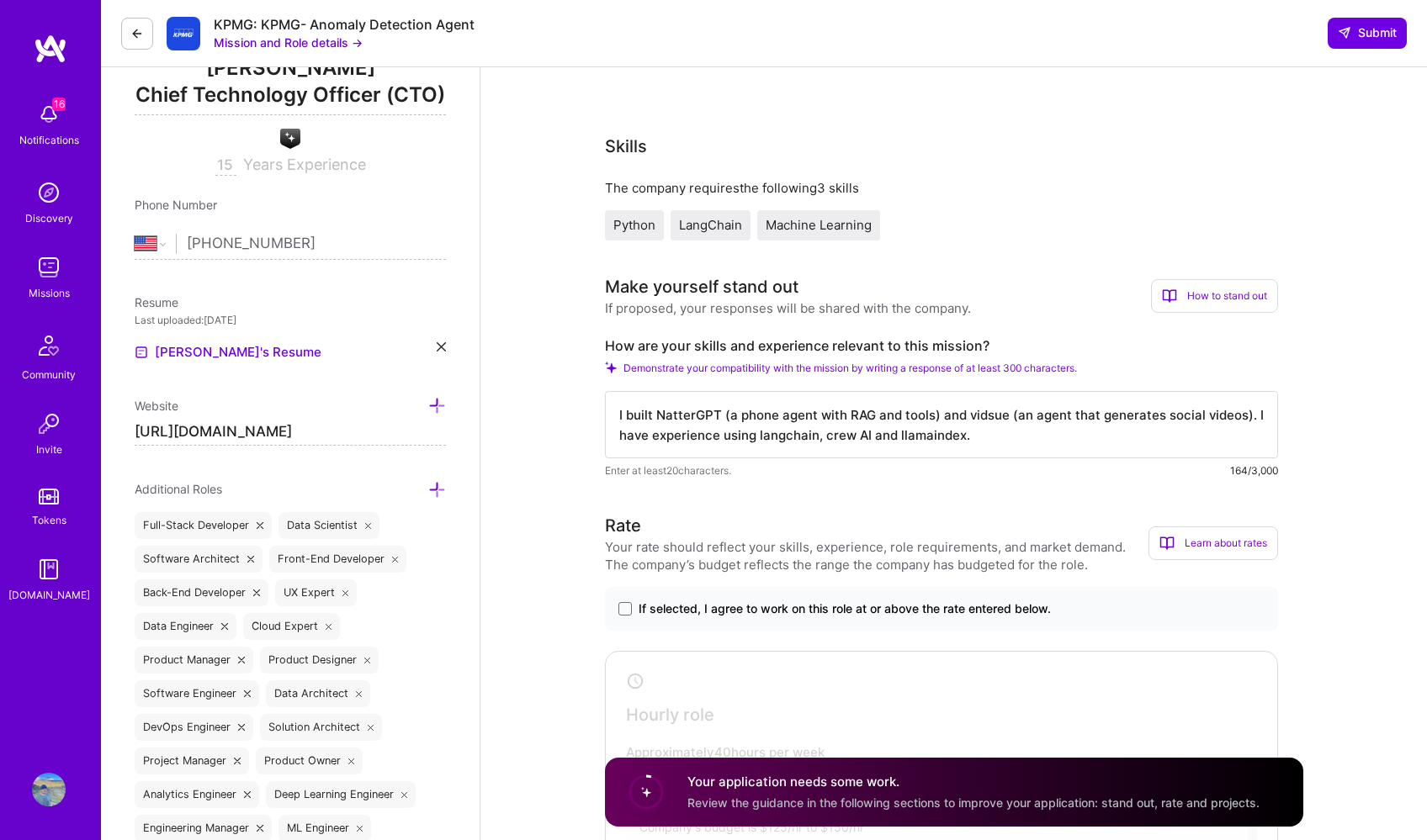
scroll to position [238, 0]
click at [1028, 440] on textarea "I built NatterGPT (a phone agent with RAG and tools) and vidsue (an agent that …" at bounding box center [940, 426] width 673 height 67
drag, startPoint x: 1004, startPoint y: 439, endPoint x: 968, endPoint y: 436, distance: 36.1
click at [968, 436] on textarea "I built NatterGPT (a phone agent with RAG and tools) and vidsue (an agent that …" at bounding box center [940, 426] width 673 height 67
click at [1236, 441] on textarea "I built NatterGPT (a phone agent with RAG and tools) and vidsue (an agent that …" at bounding box center [940, 426] width 673 height 67
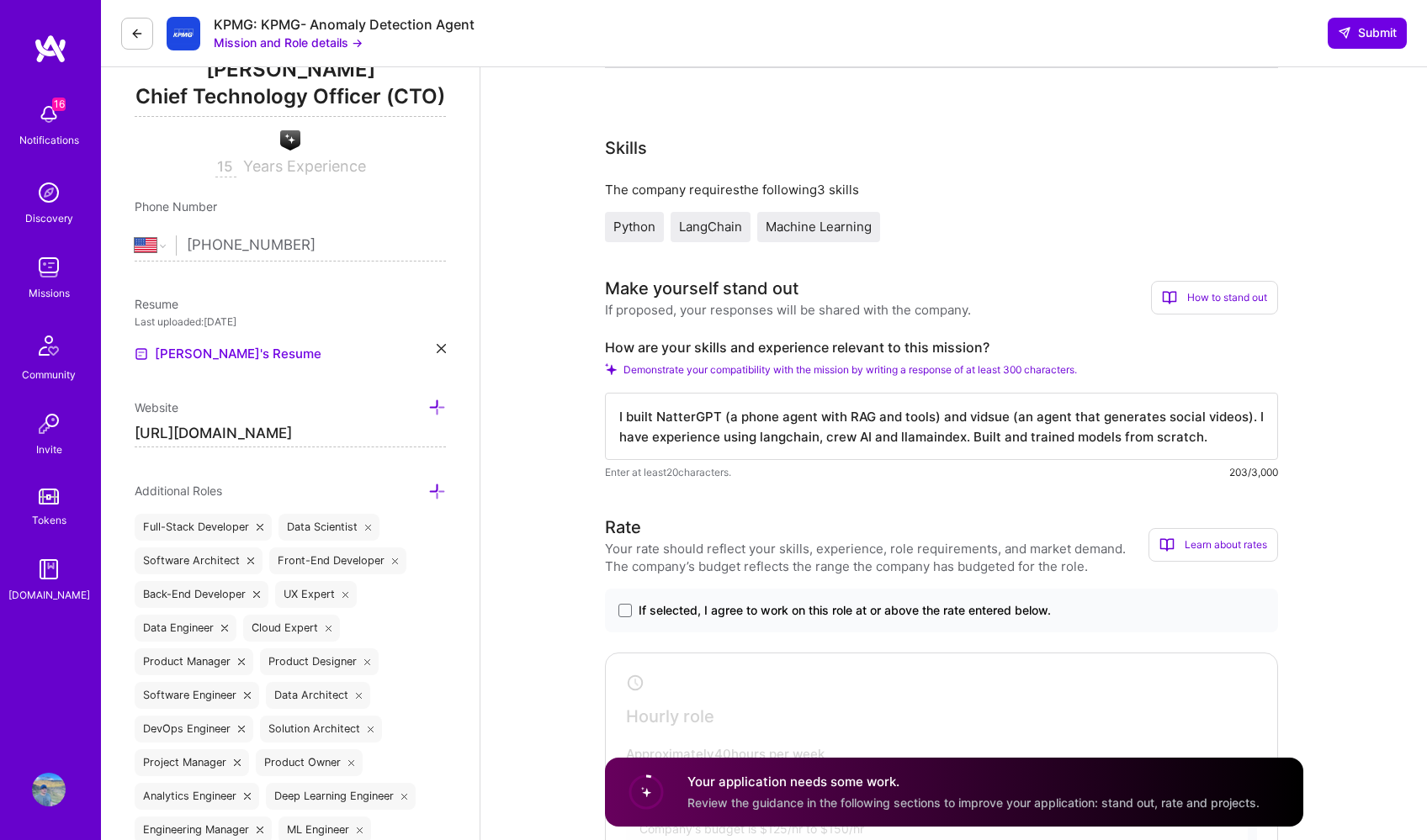
click at [1067, 434] on textarea "I built NatterGPT (a phone agent with RAG and tools) and vidsue (an agent that …" at bounding box center [940, 426] width 673 height 67
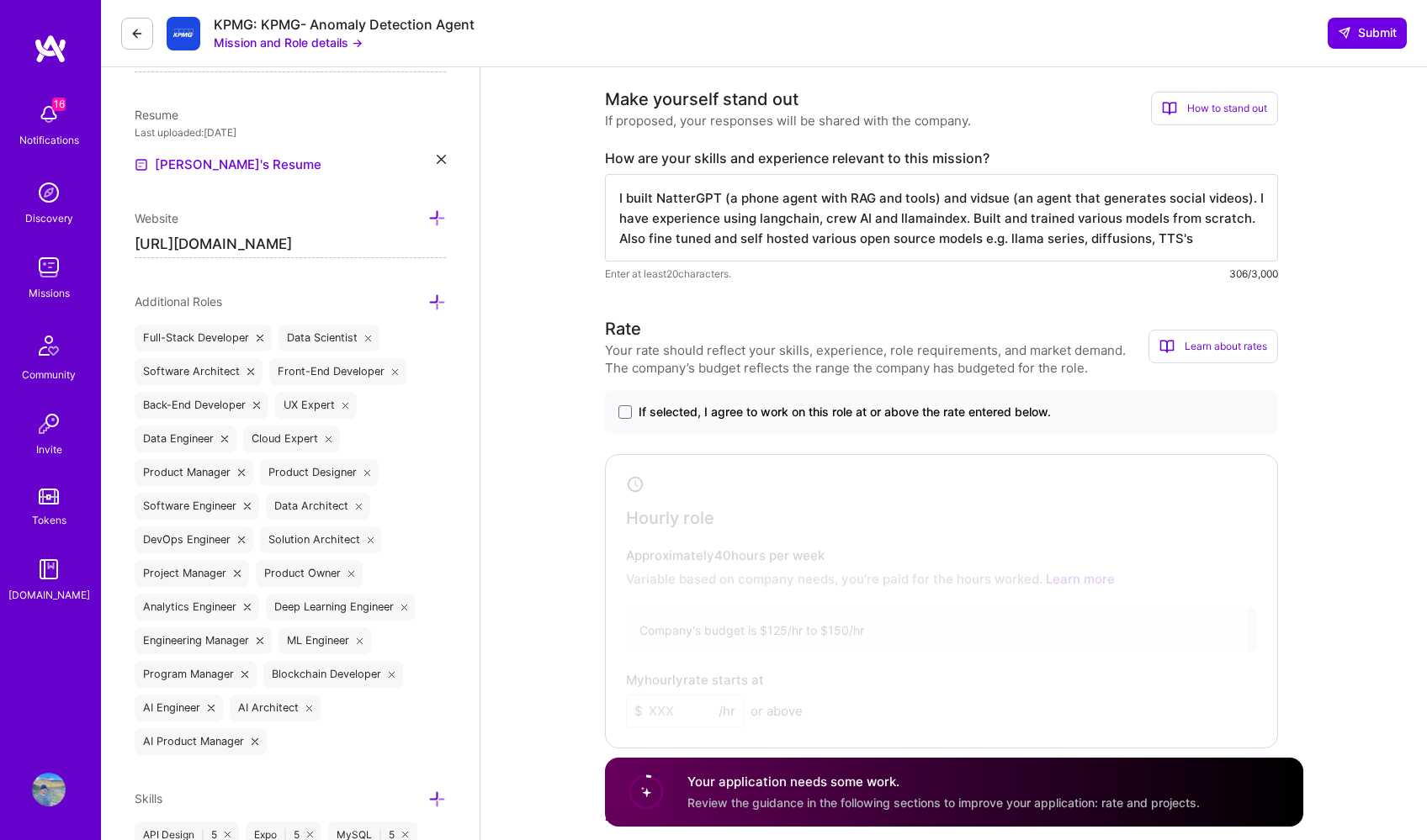
scroll to position [436, 0]
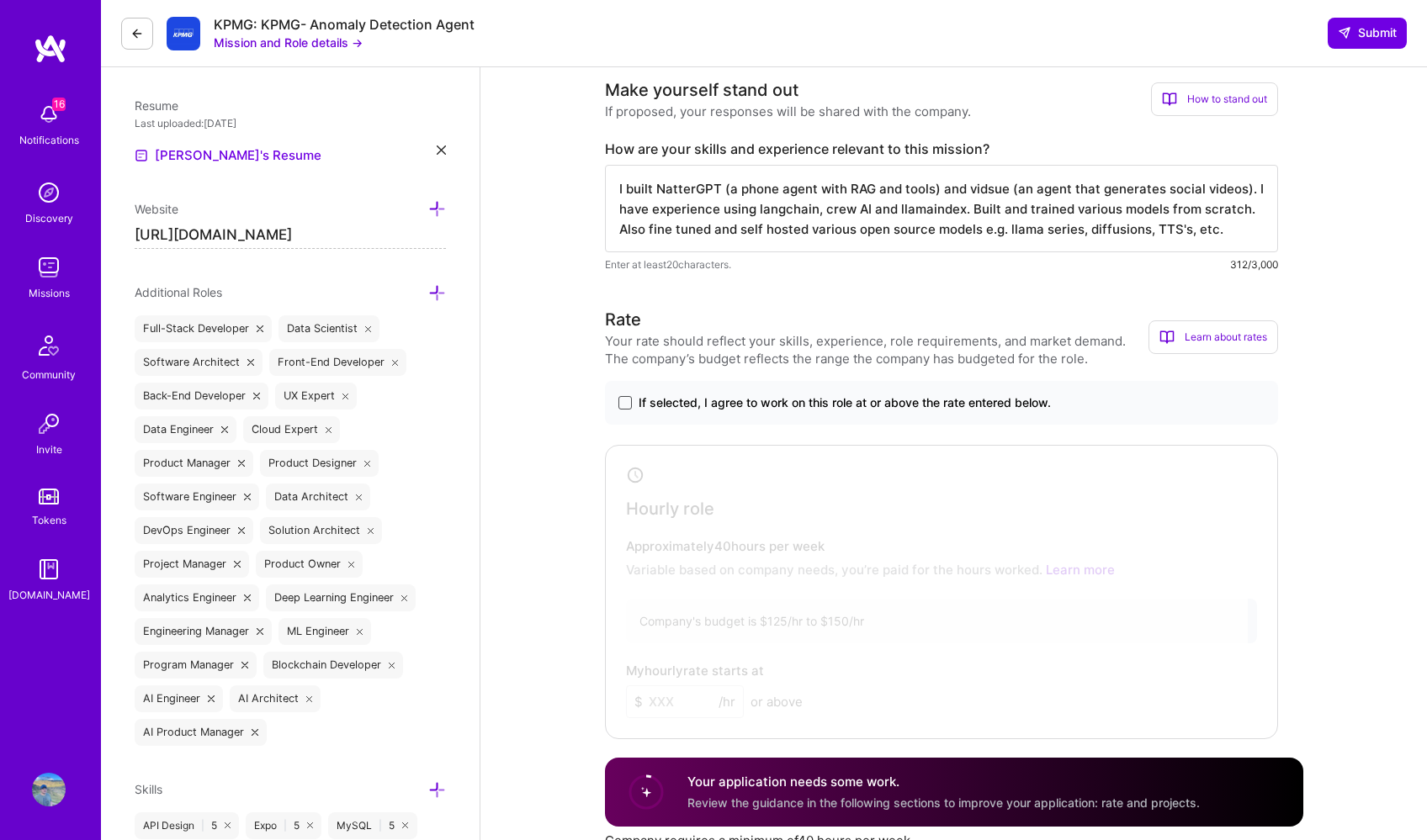
type textarea "I built NatterGPT (a phone agent with RAG and tools) and vidsue (an agent that …"
click at [626, 398] on span at bounding box center [625, 402] width 13 height 13
click at [0, 0] on input "If selected, I agree to work on this role at or above the rate entered below." at bounding box center [0, 0] width 0 height 0
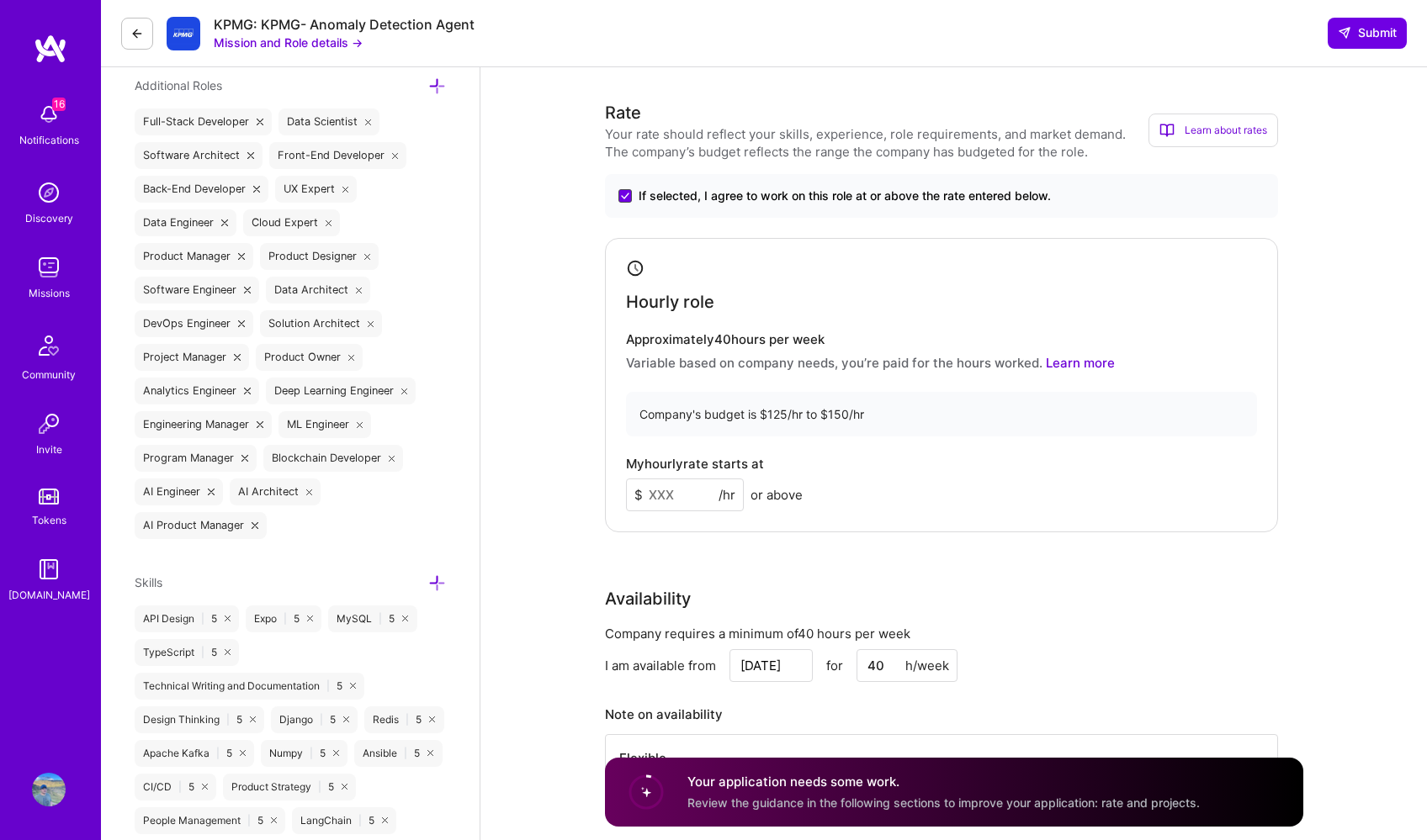
scroll to position [661, 0]
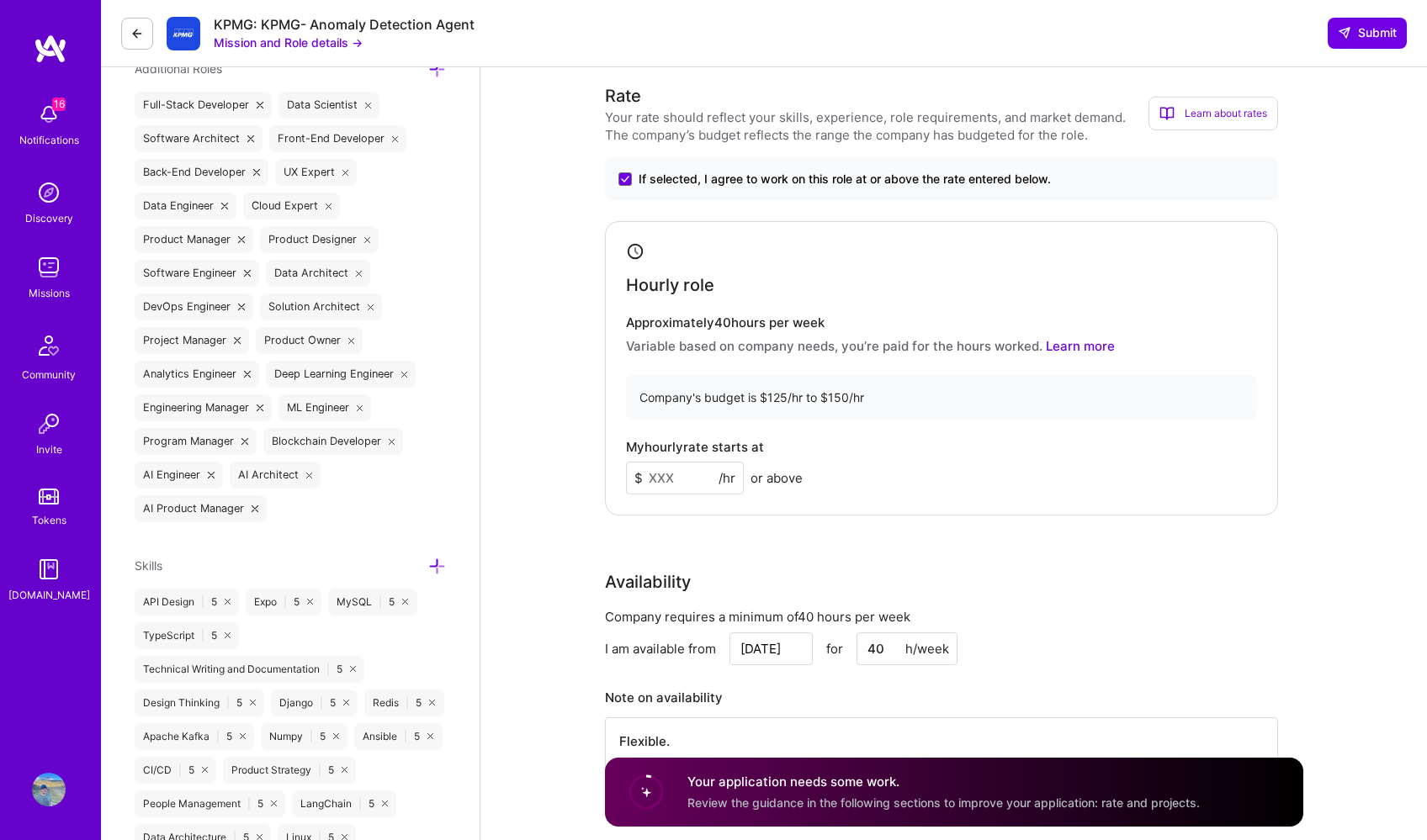
click at [662, 491] on input at bounding box center [684, 478] width 118 height 33
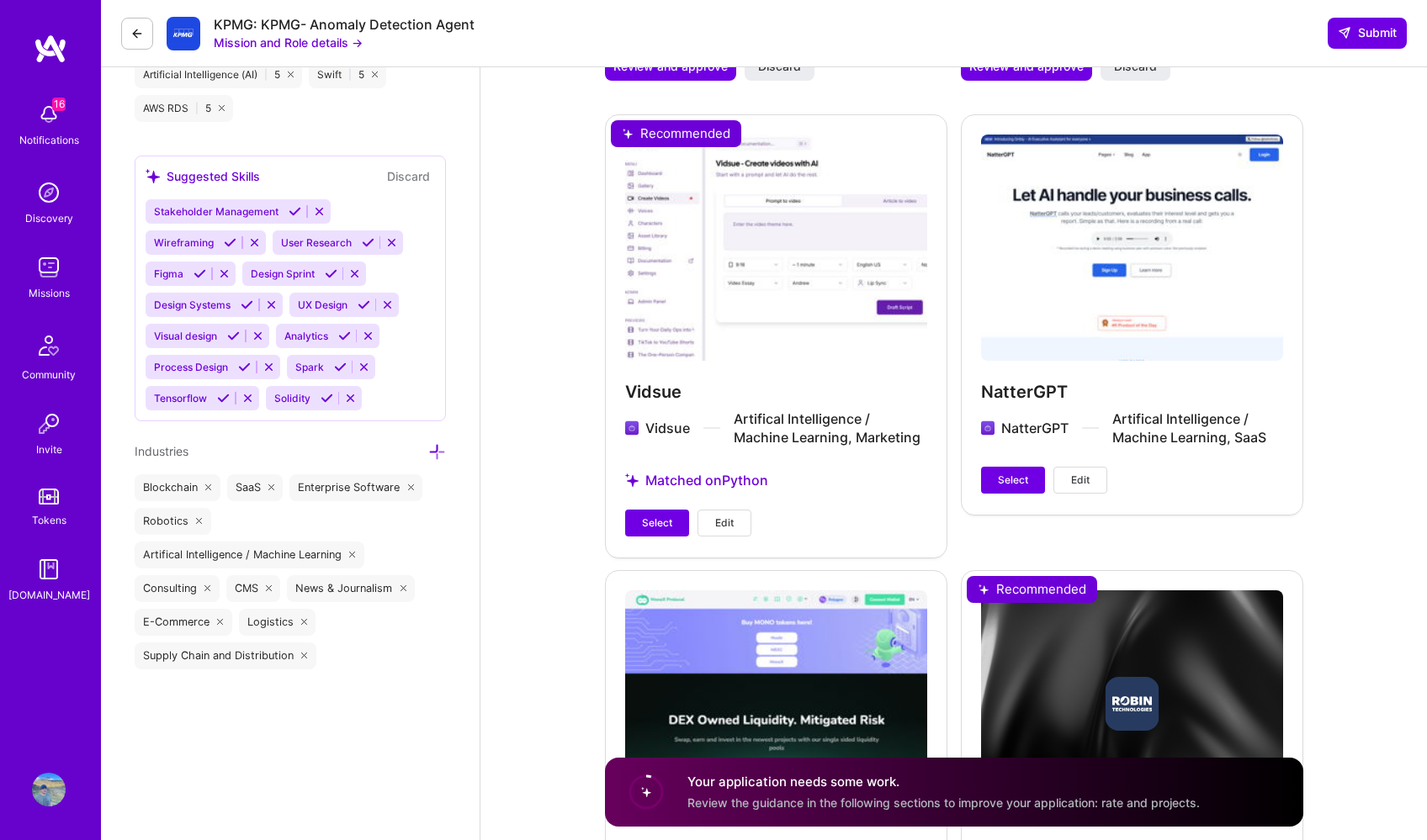
scroll to position [2653, 0]
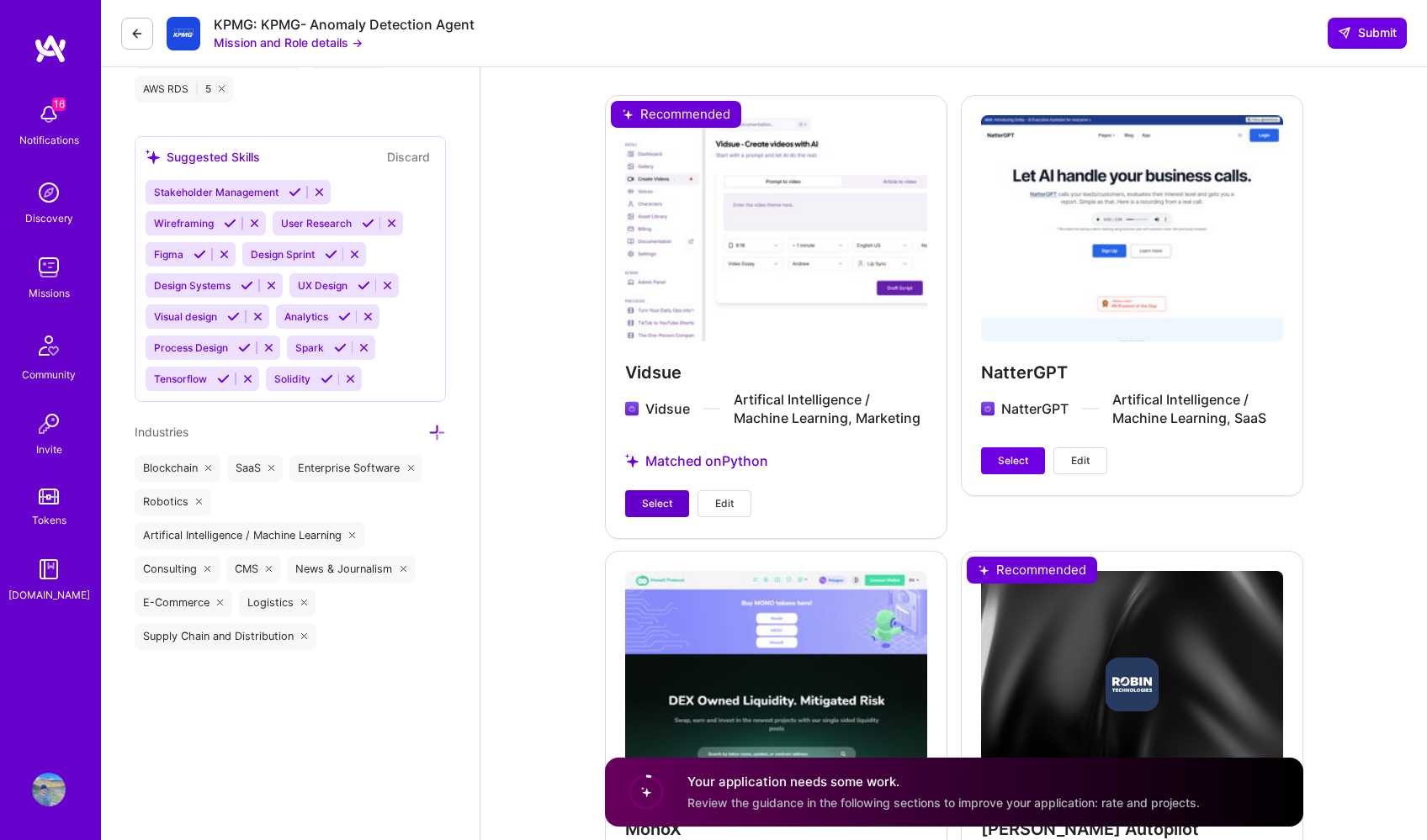
type input "150"
click at [655, 503] on span "Select" at bounding box center [657, 503] width 30 height 15
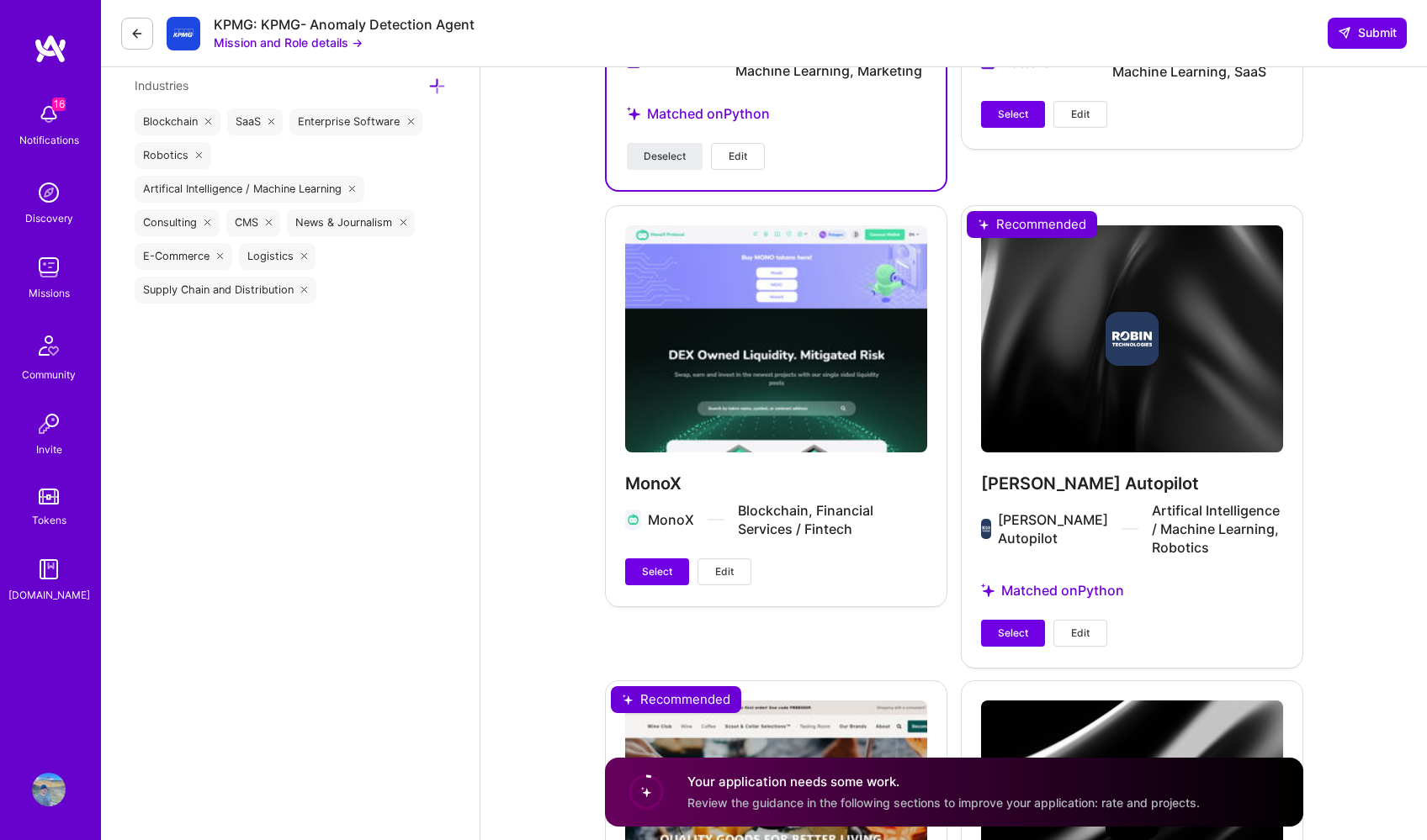
scroll to position [3003, 0]
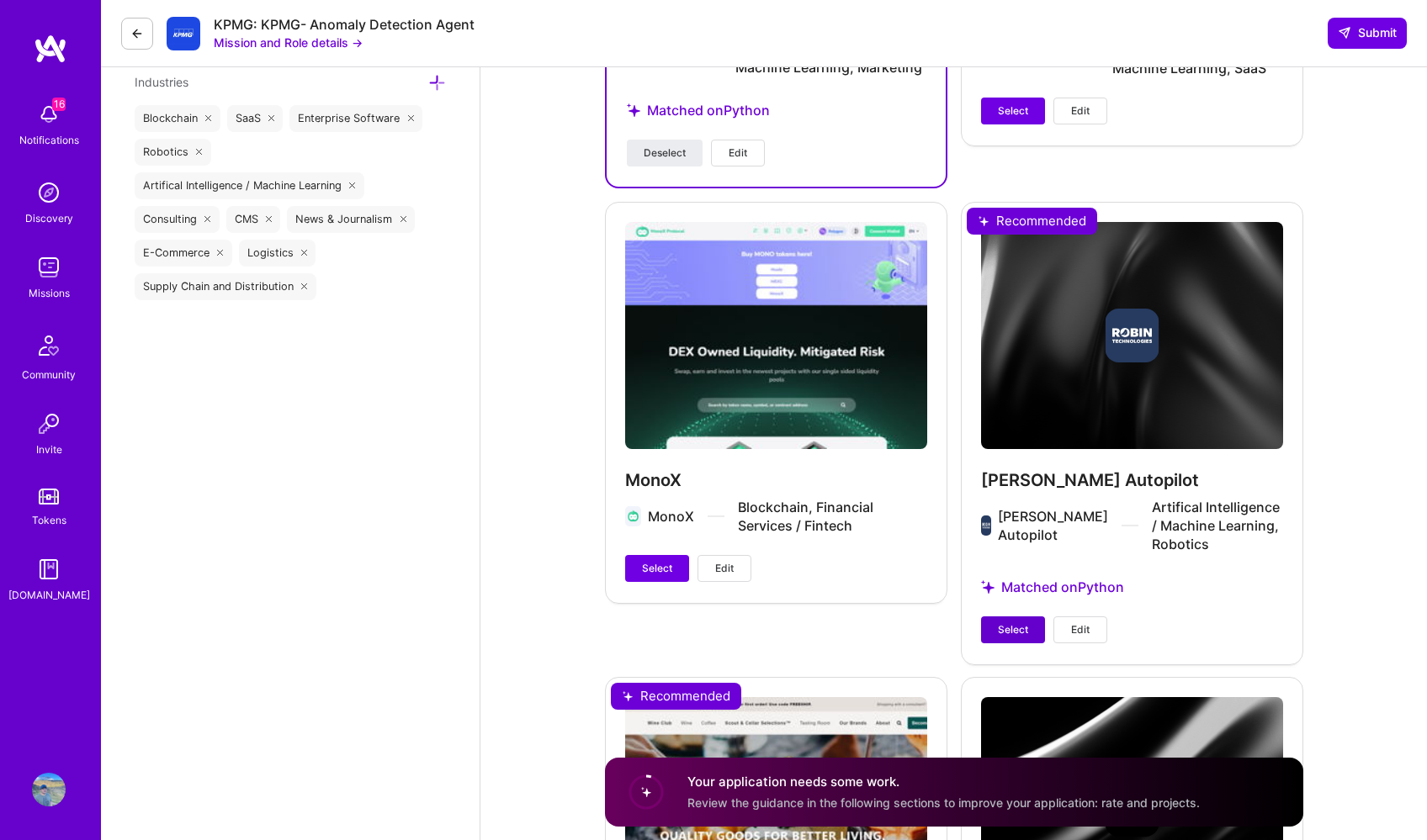
click at [1000, 623] on span "Select" at bounding box center [1013, 630] width 30 height 15
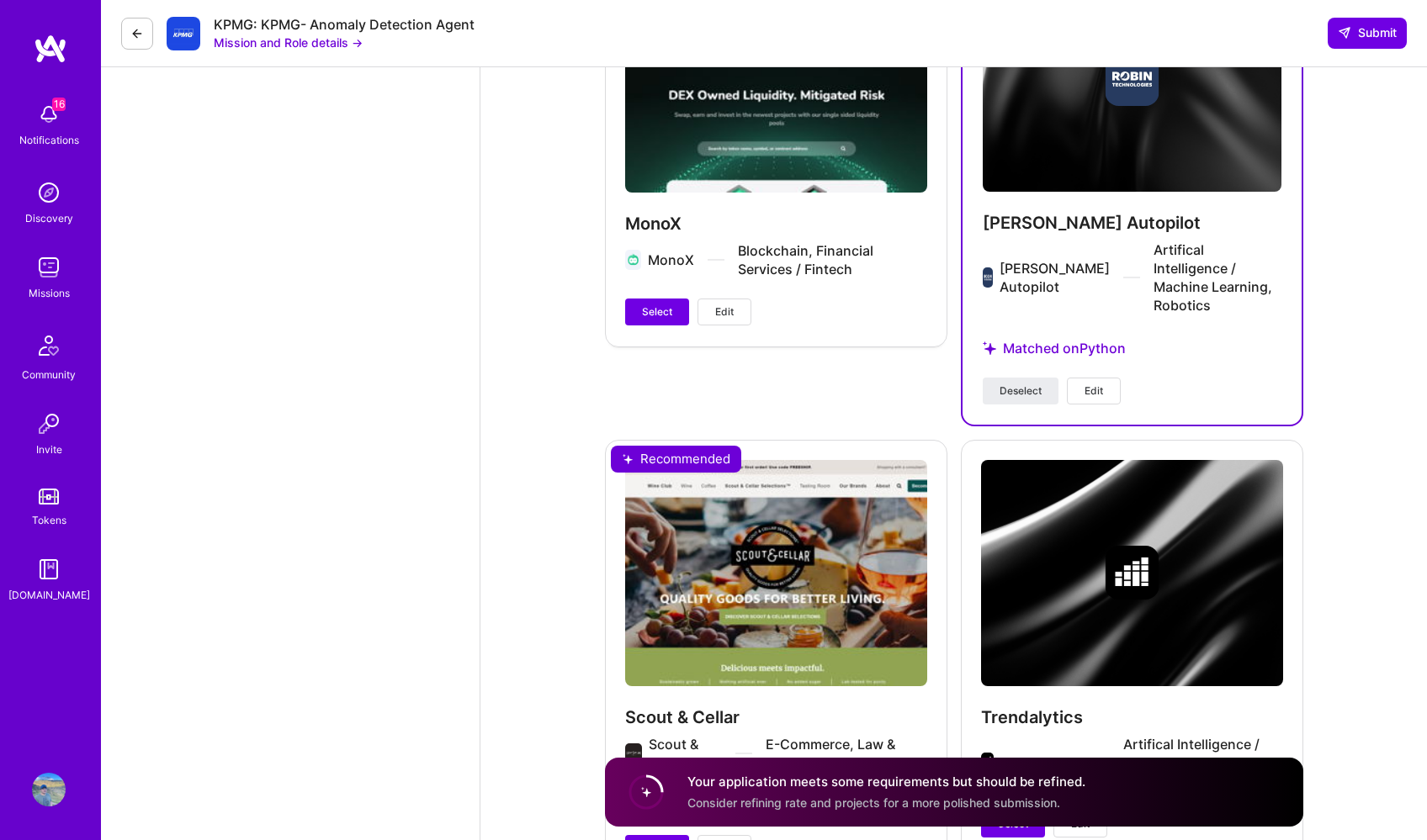
scroll to position [3402, 0]
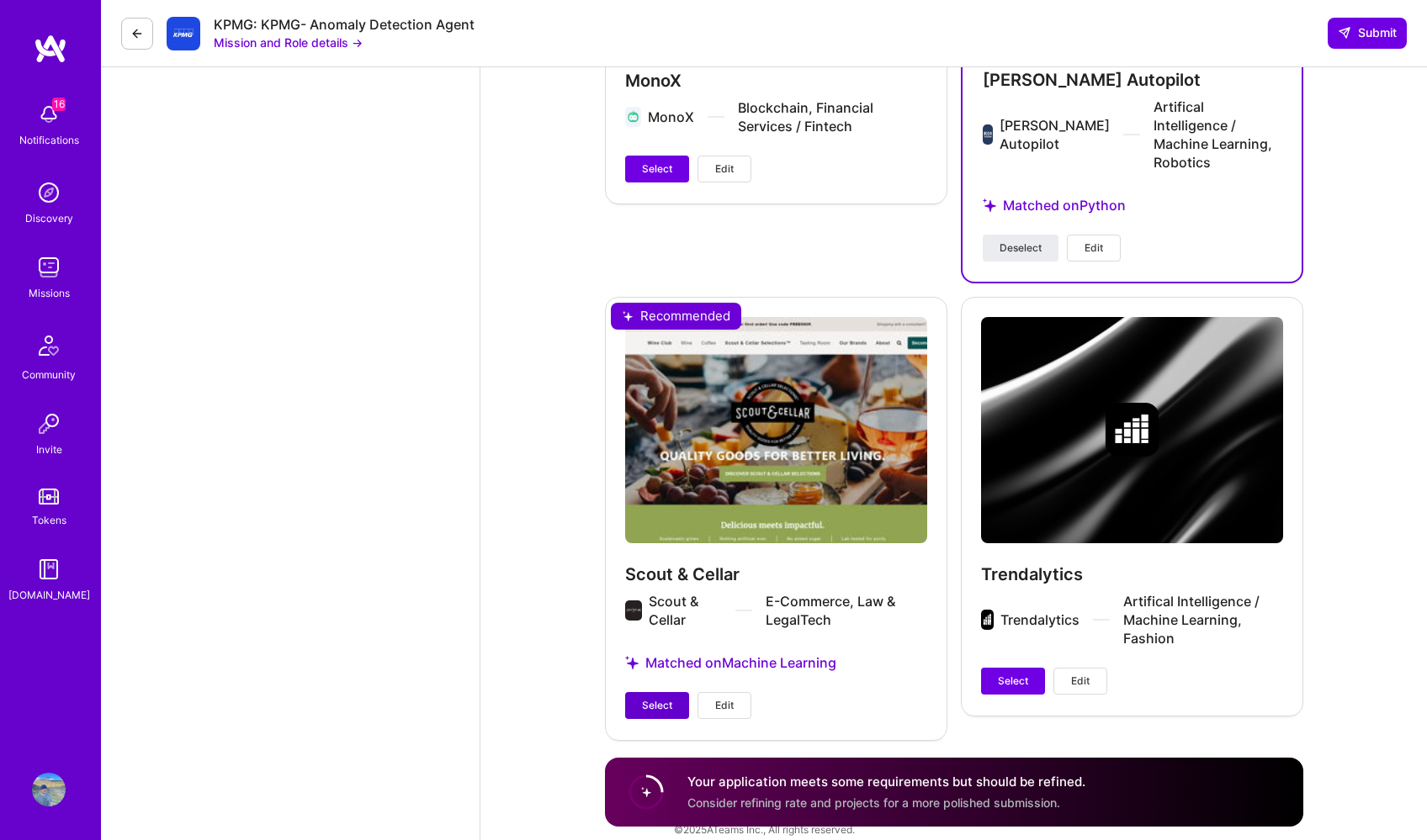
click at [643, 698] on span "Select" at bounding box center [657, 705] width 30 height 15
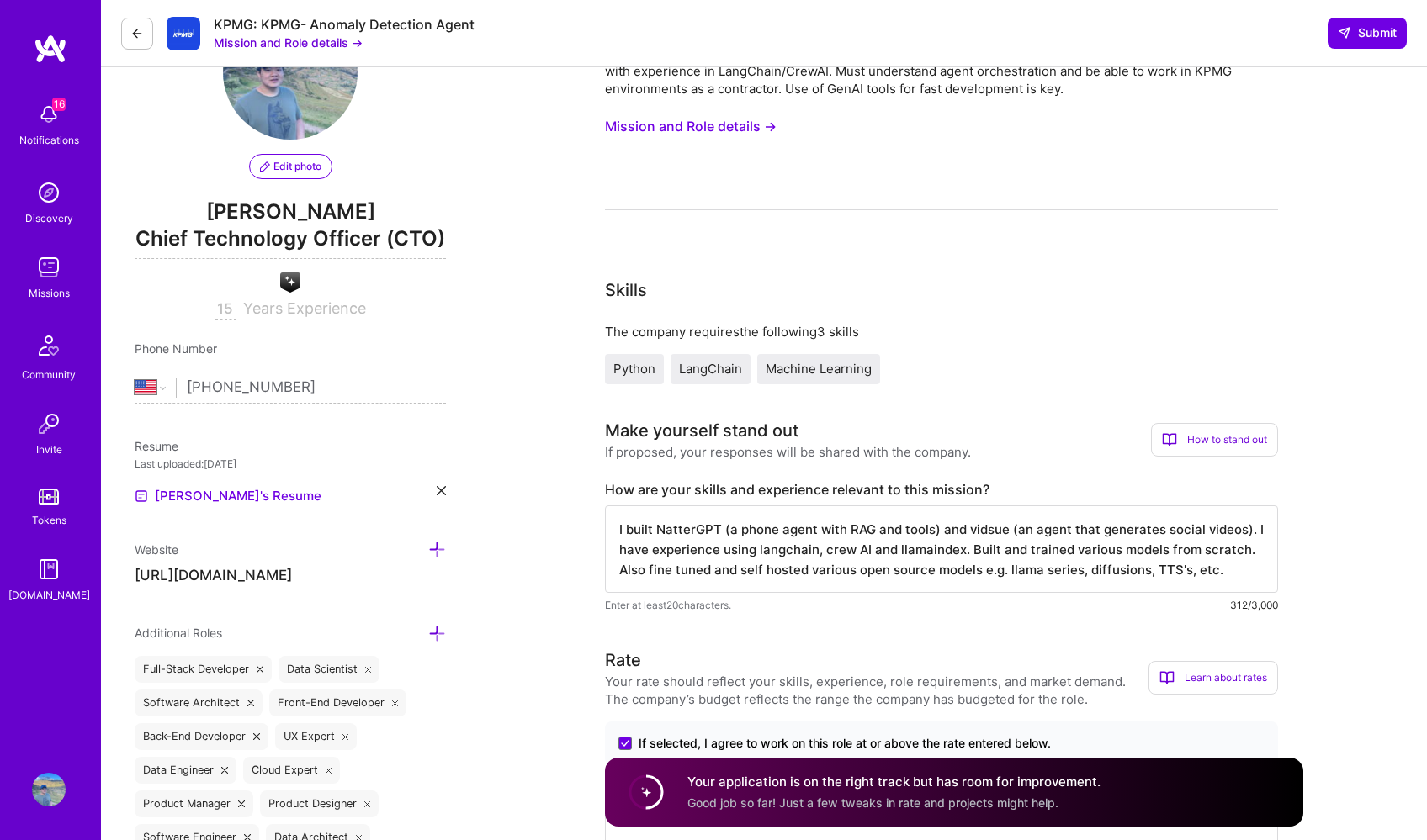
scroll to position [2, 0]
click at [1365, 29] on span "Submit" at bounding box center [1366, 33] width 59 height 17
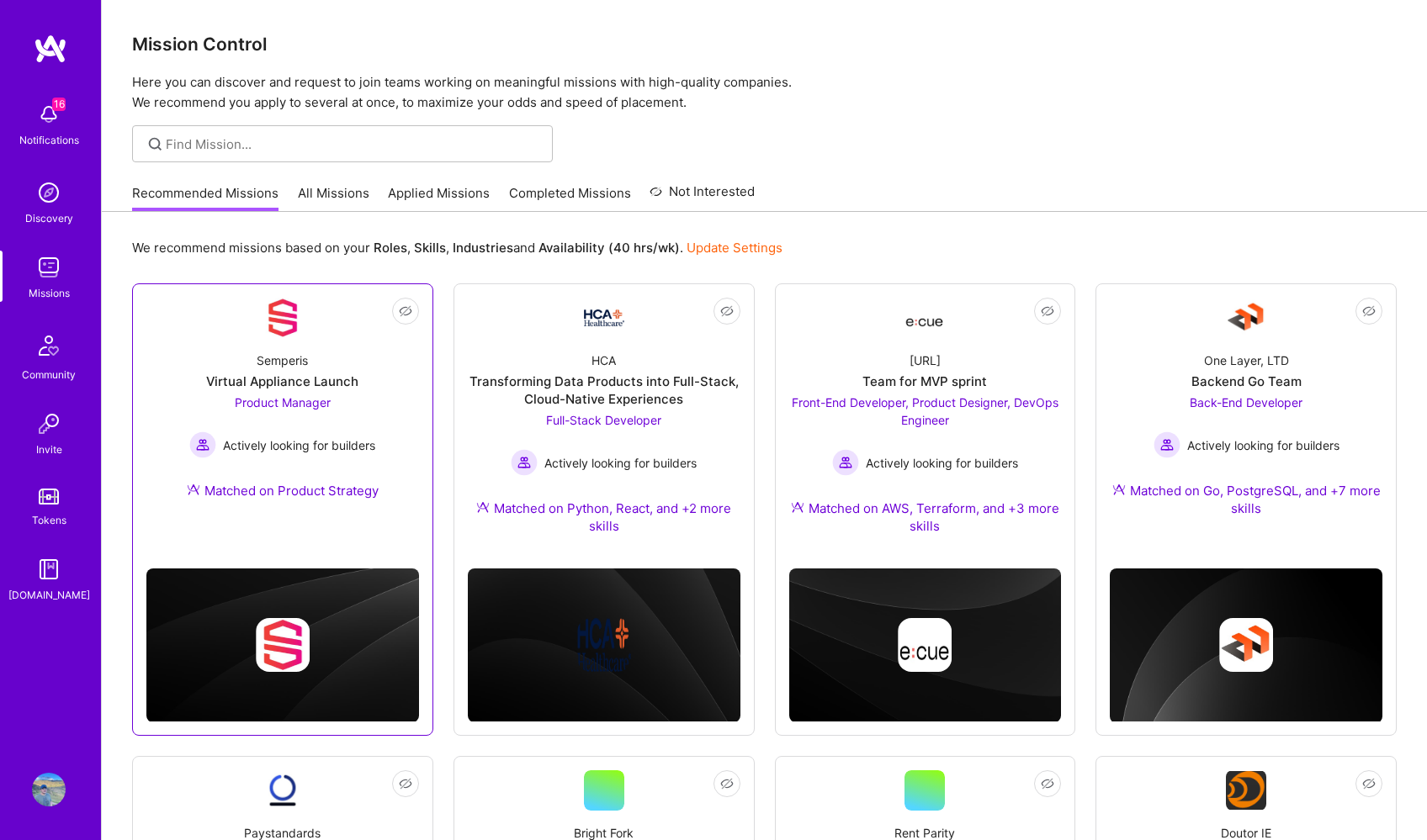
click at [293, 336] on img at bounding box center [282, 318] width 40 height 40
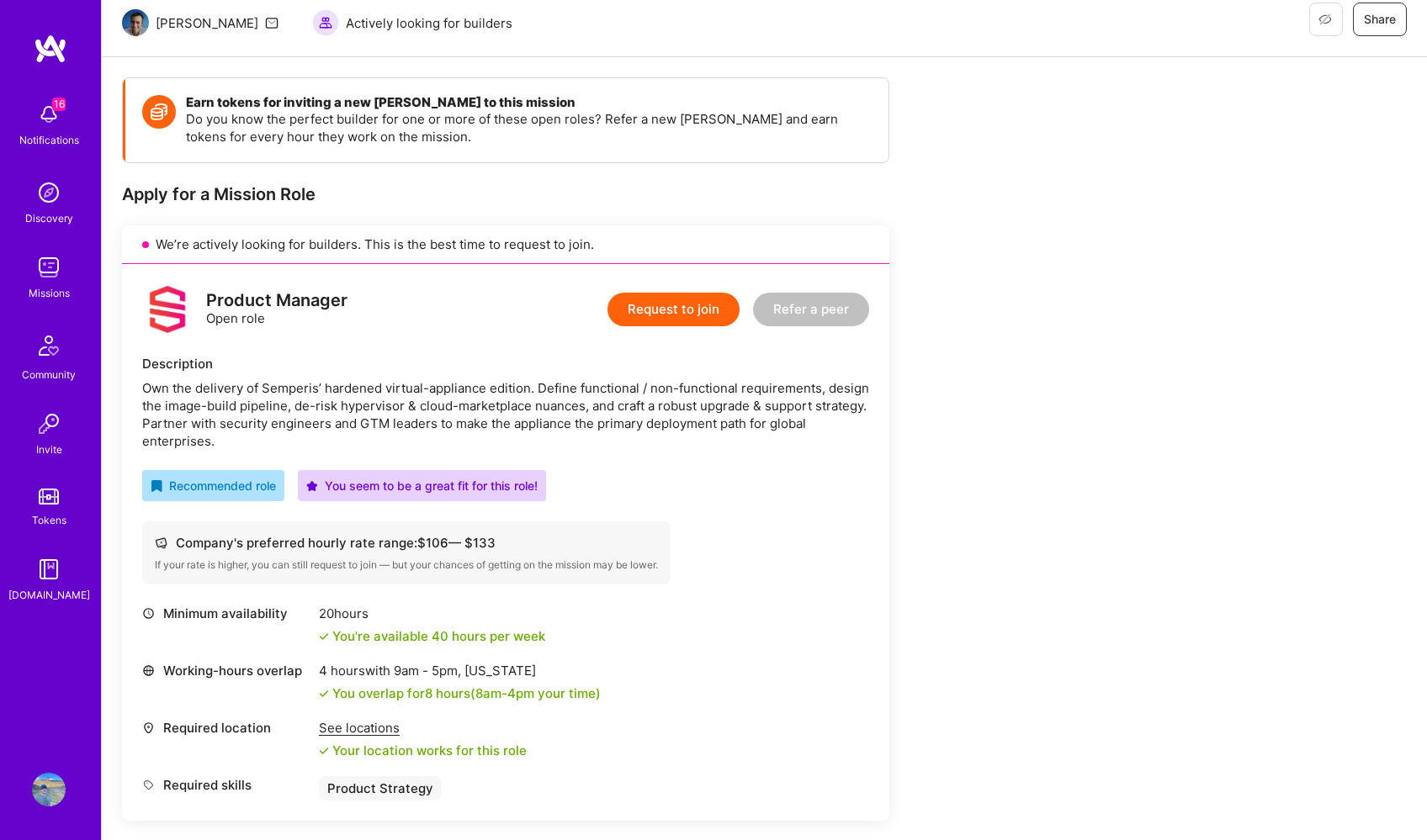
scroll to position [163, 0]
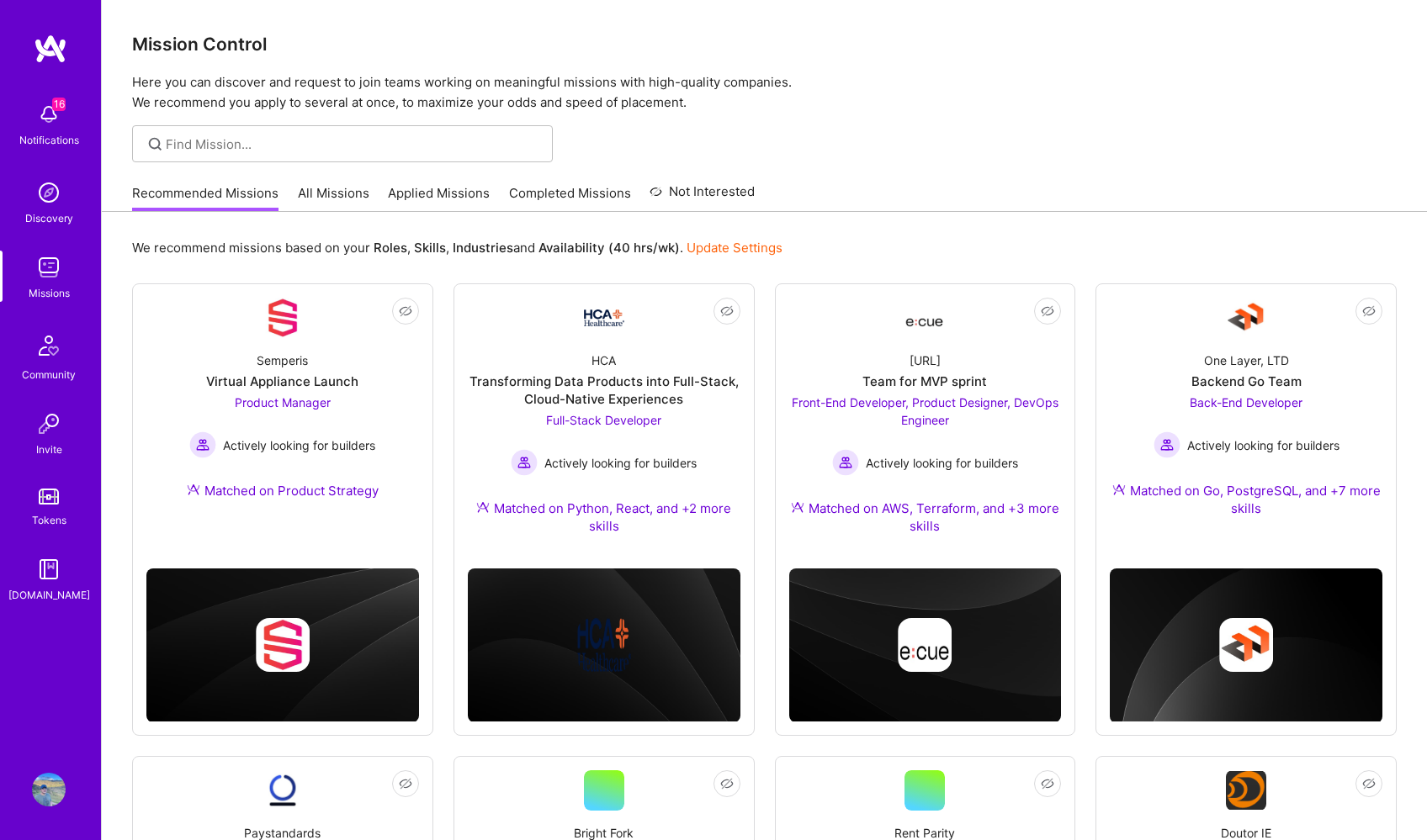
click at [335, 188] on link "All Missions" at bounding box center [333, 198] width 71 height 28
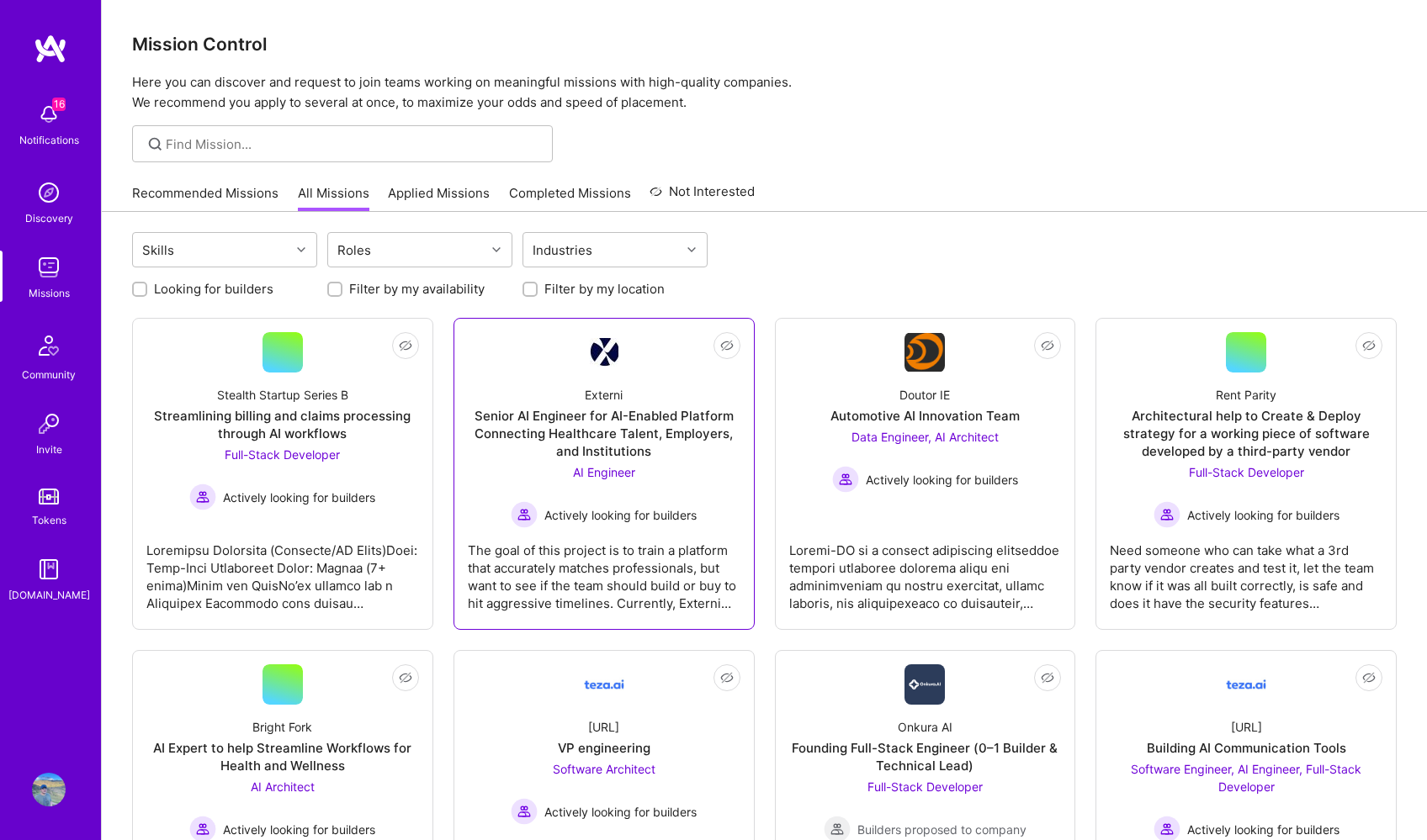
click at [639, 407] on div "Senior AI Engineer for AI-Enabled Platform Connecting Healthcare Talent, Employ…" at bounding box center [604, 434] width 273 height 53
